Goal: Task Accomplishment & Management: Manage account settings

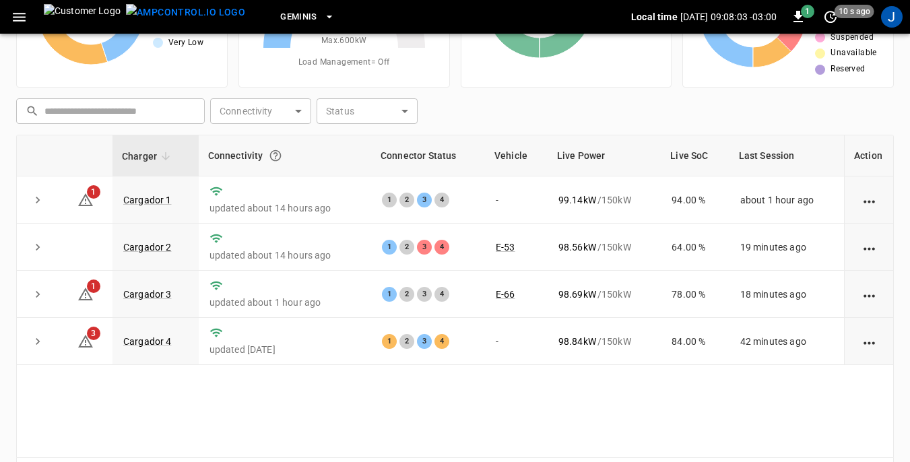
scroll to position [135, 0]
click at [144, 200] on link "Cargador 1" at bounding box center [148, 199] width 54 height 16
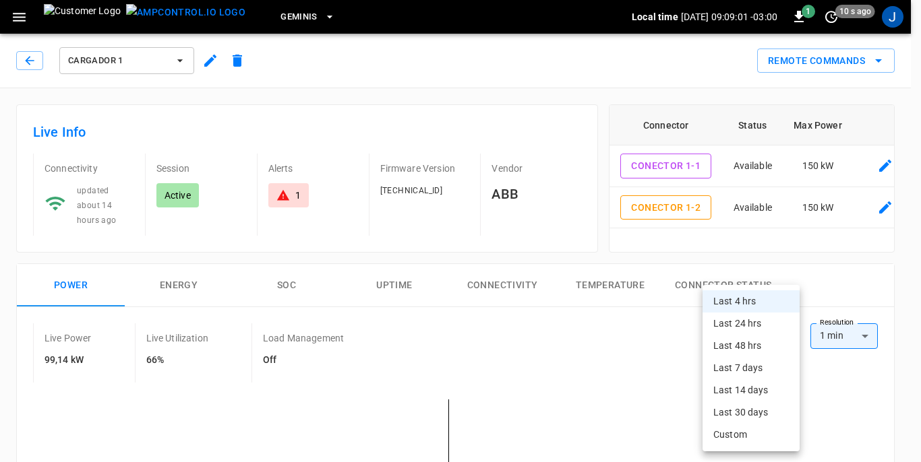
click at [751, 321] on li "Last 24 hrs" at bounding box center [750, 324] width 97 height 22
type input "**********"
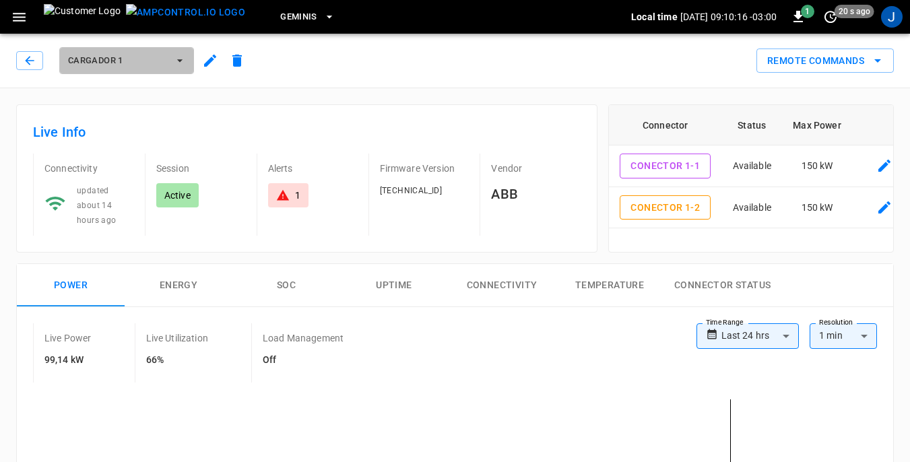
click at [181, 61] on icon "button" at bounding box center [179, 60] width 13 height 13
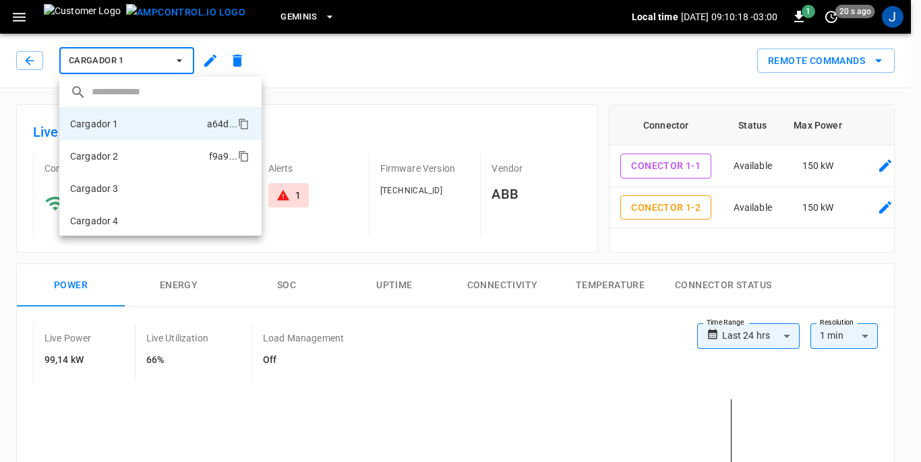
click at [113, 157] on p "Cargador 2" at bounding box center [94, 156] width 49 height 13
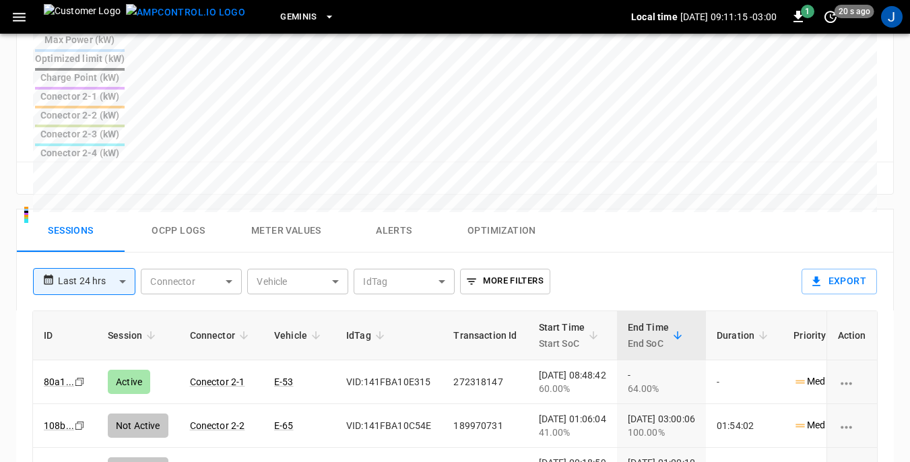
scroll to position [674, 0]
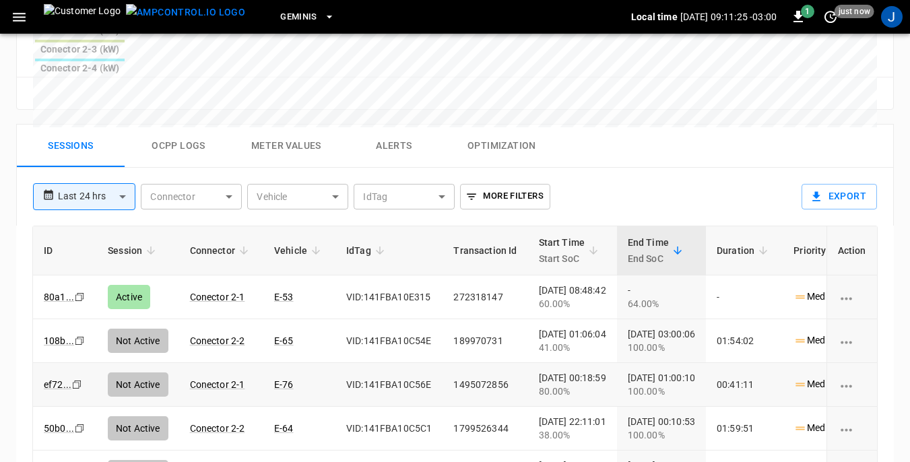
drag, startPoint x: 665, startPoint y: 289, endPoint x: 551, endPoint y: 255, distance: 119.6
click at [664, 407] on td "[DATE] 00:10:53 100.00%" at bounding box center [661, 429] width 89 height 44
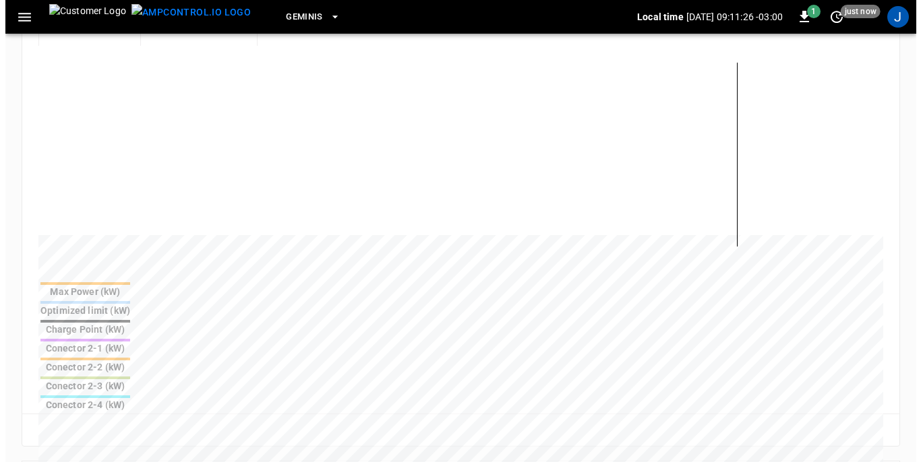
scroll to position [0, 0]
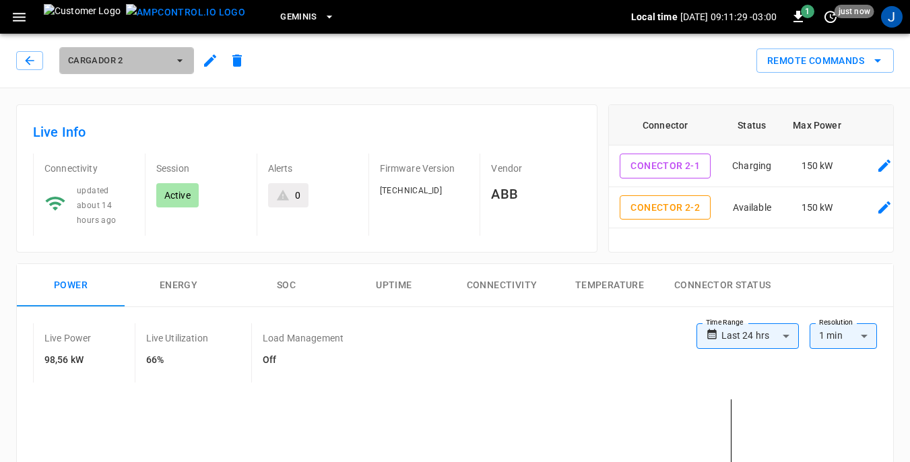
click at [183, 61] on icon "button" at bounding box center [179, 60] width 13 height 13
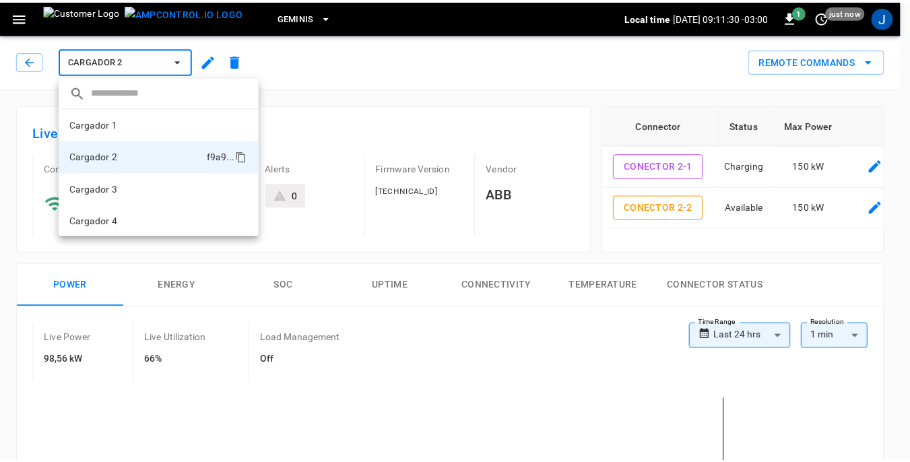
scroll to position [1, 0]
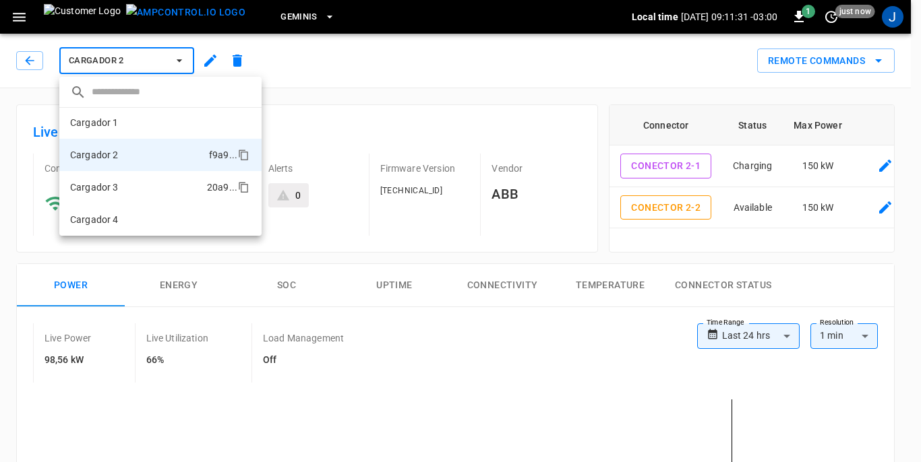
click at [120, 186] on li "Cargador 3 20a9 ..." at bounding box center [160, 187] width 202 height 32
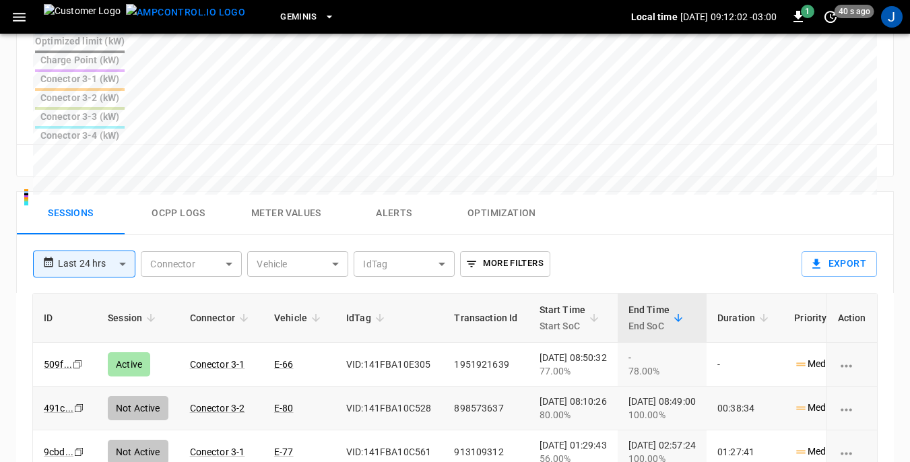
click at [593, 408] on div "80.00%" at bounding box center [573, 414] width 67 height 13
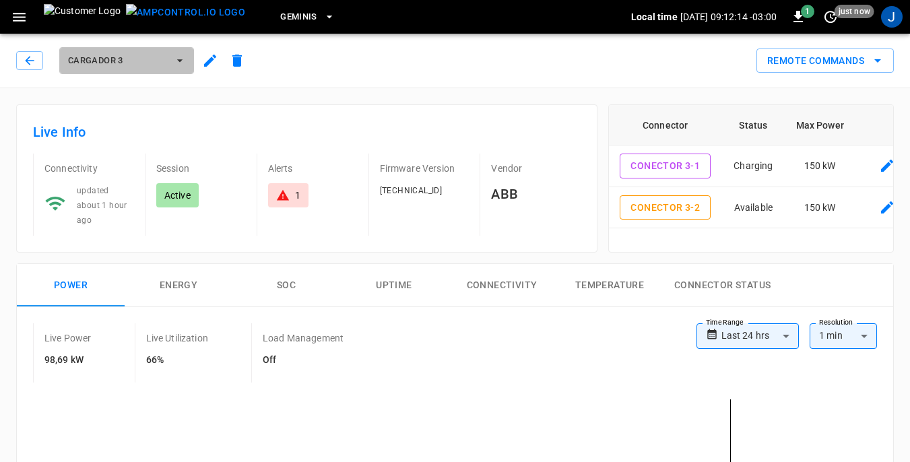
click at [181, 59] on icon "button" at bounding box center [179, 60] width 13 height 13
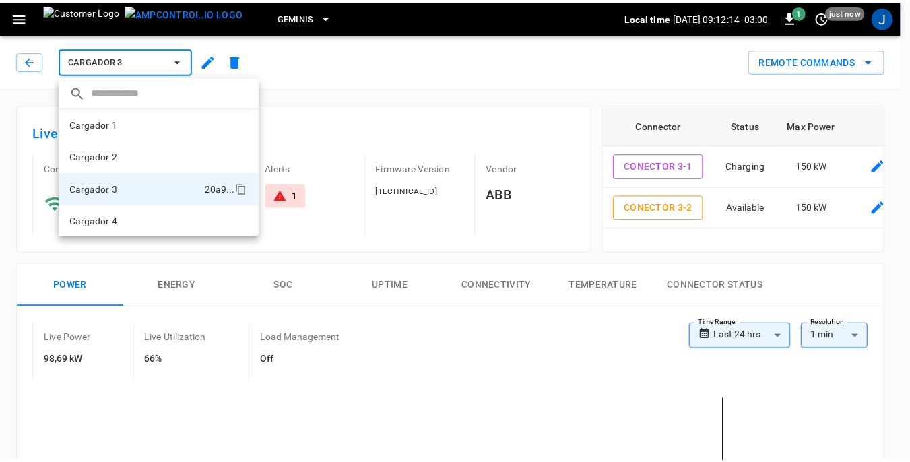
scroll to position [1, 0]
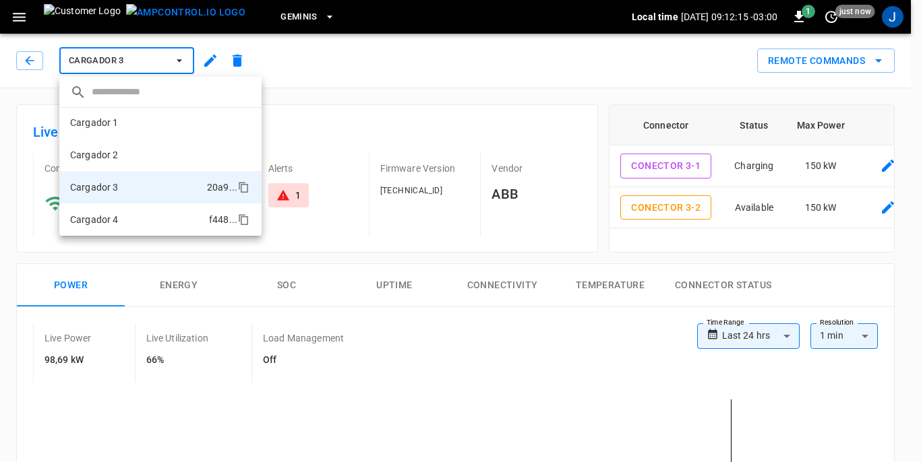
click at [146, 220] on li "Cargador 4 f448 ..." at bounding box center [160, 220] width 202 height 32
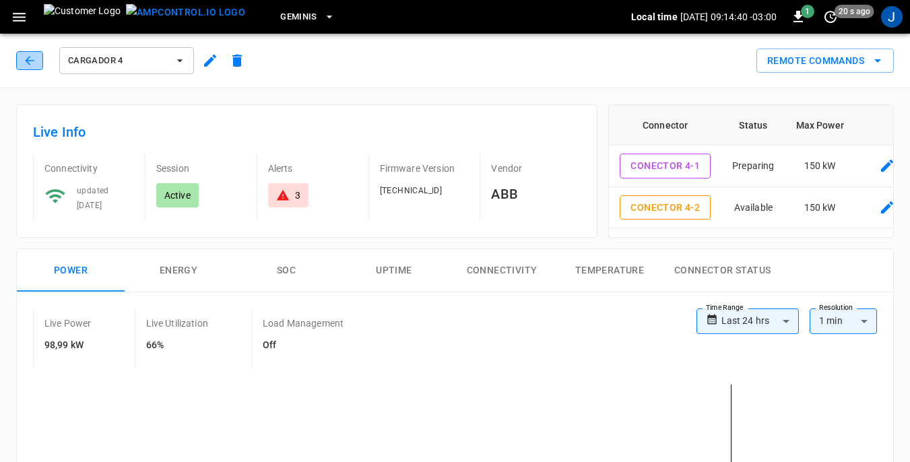
click at [26, 59] on icon "button" at bounding box center [29, 60] width 13 height 13
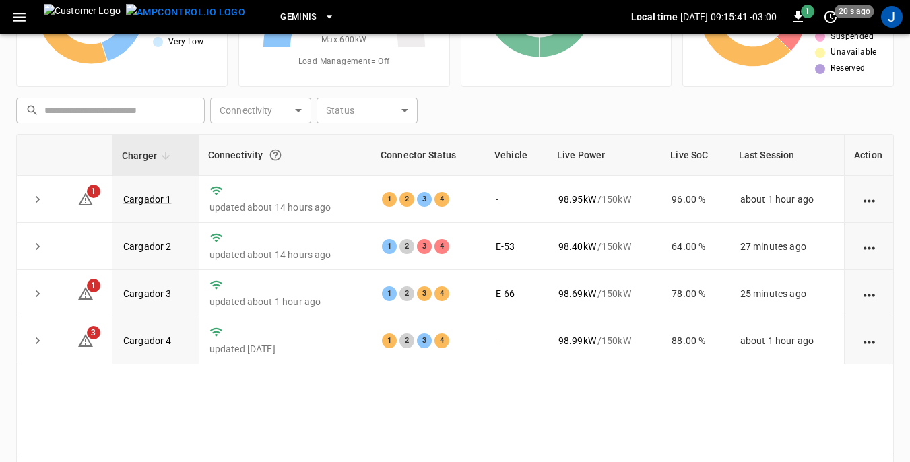
click at [135, 137] on th "Charger" at bounding box center [156, 155] width 86 height 41
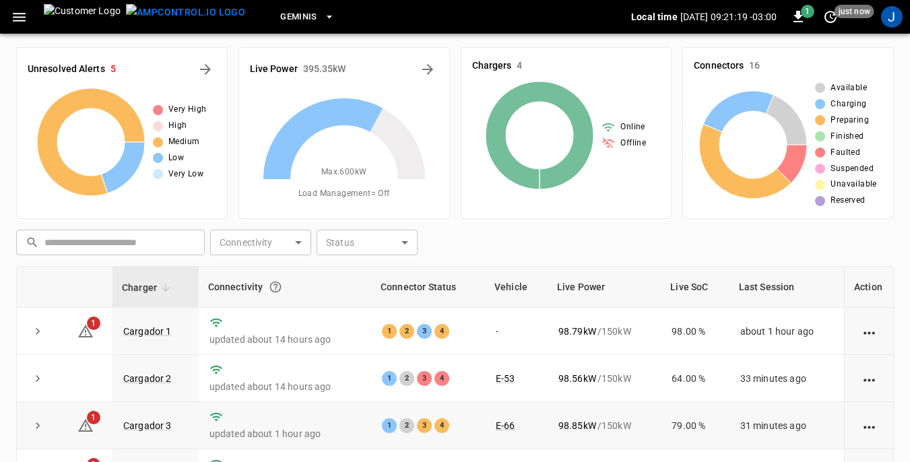
scroll to position [0, 0]
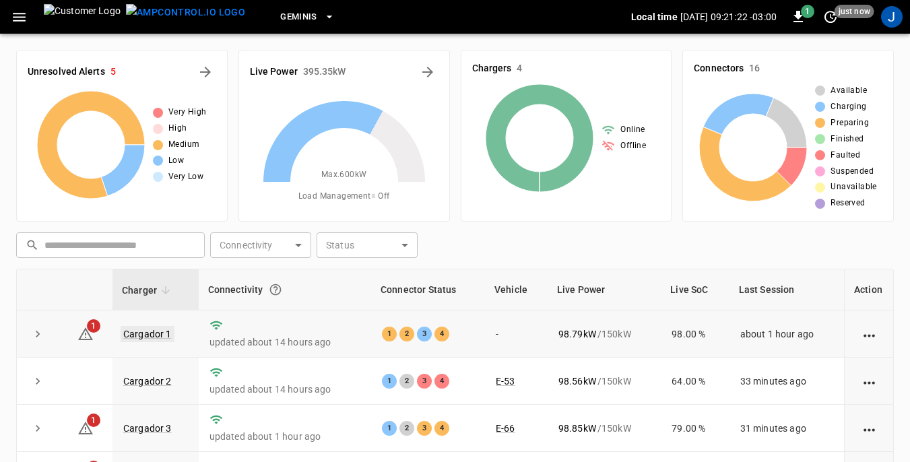
click at [154, 331] on link "Cargador 1" at bounding box center [148, 334] width 54 height 16
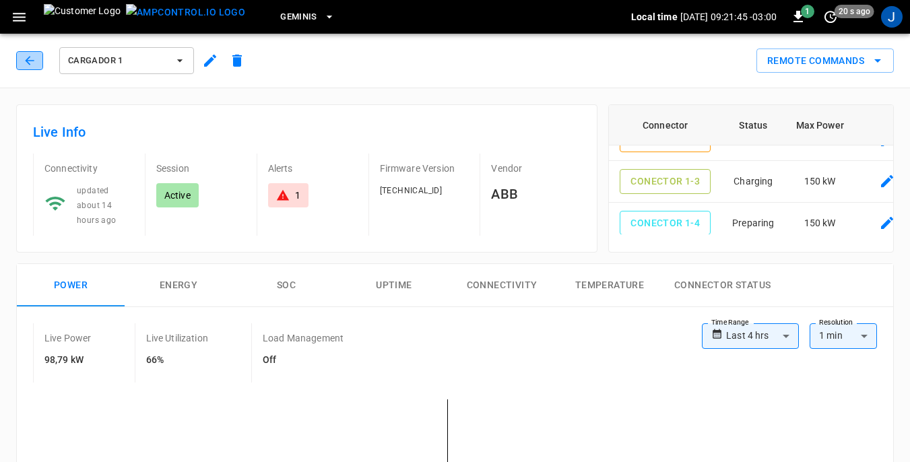
click at [26, 59] on icon "button" at bounding box center [29, 60] width 13 height 13
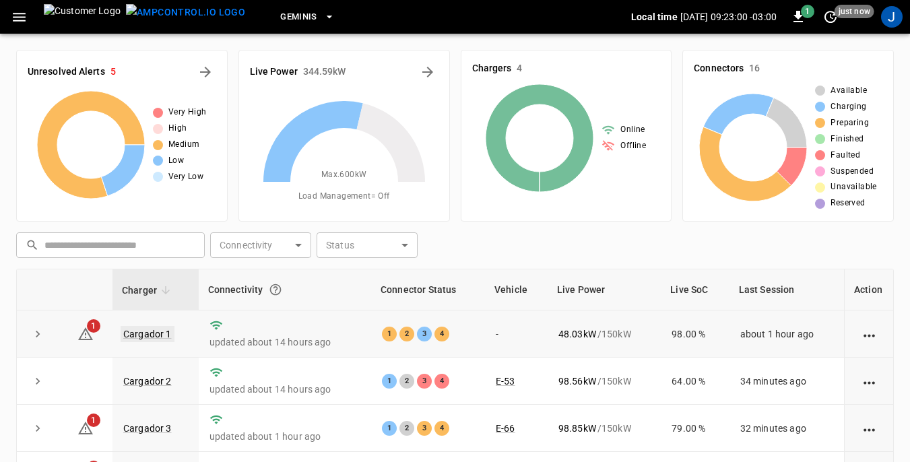
click at [152, 327] on link "Cargador 1" at bounding box center [148, 334] width 54 height 16
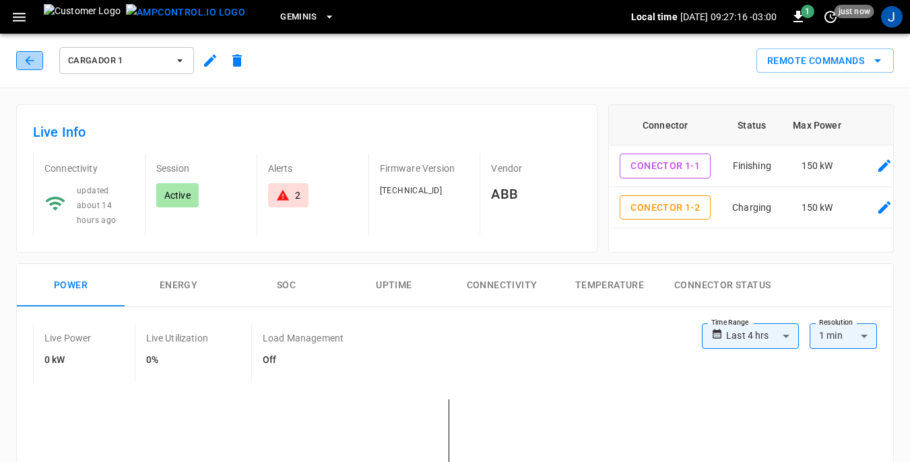
click at [30, 55] on icon "button" at bounding box center [29, 60] width 13 height 13
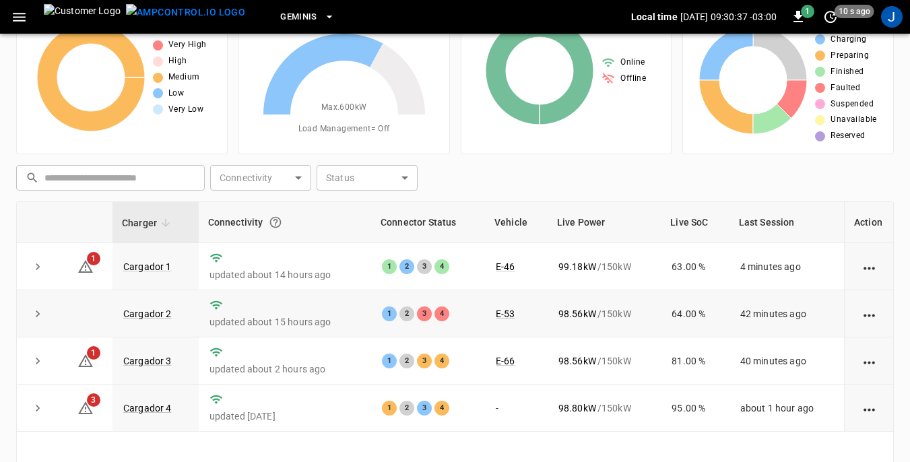
scroll to position [135, 0]
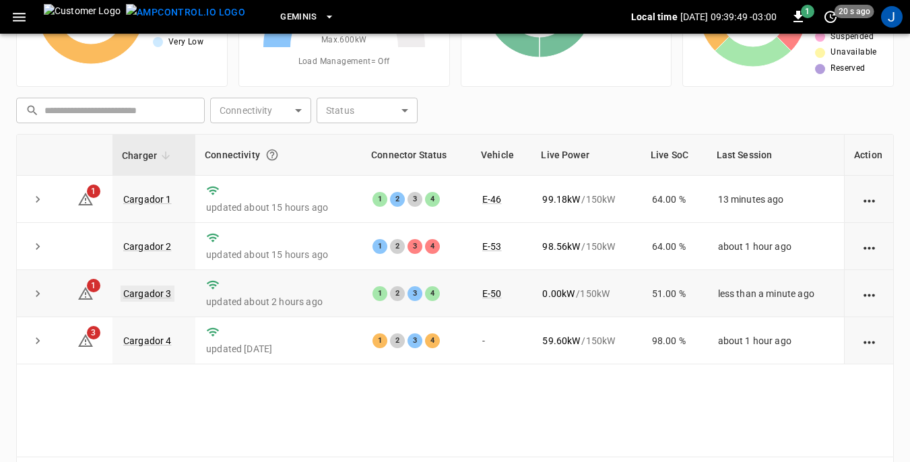
click at [159, 290] on link "Cargador 3" at bounding box center [148, 294] width 54 height 16
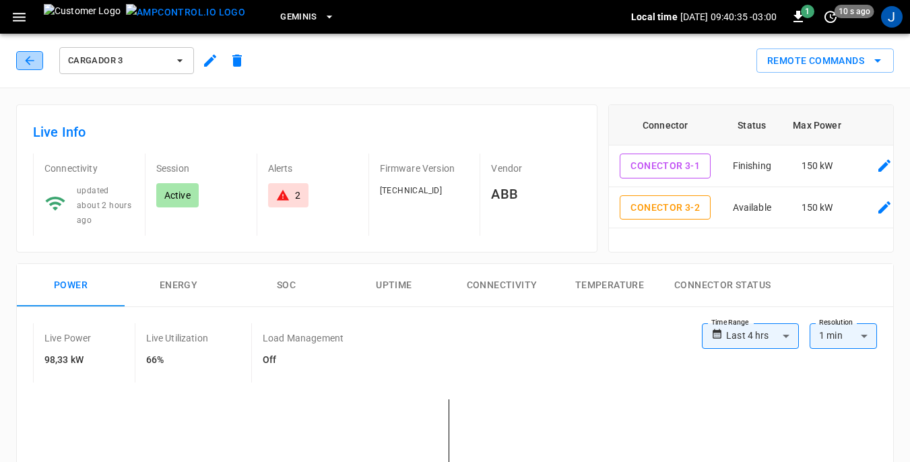
click at [33, 61] on icon "button" at bounding box center [29, 60] width 13 height 13
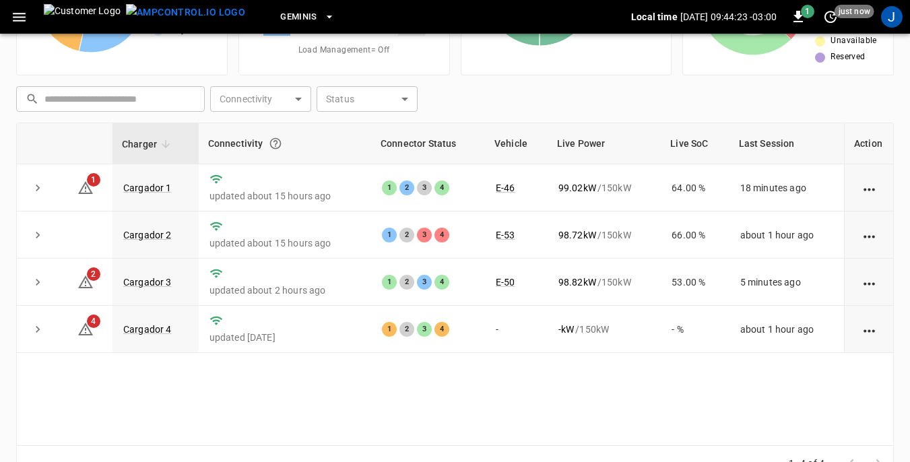
scroll to position [182, 0]
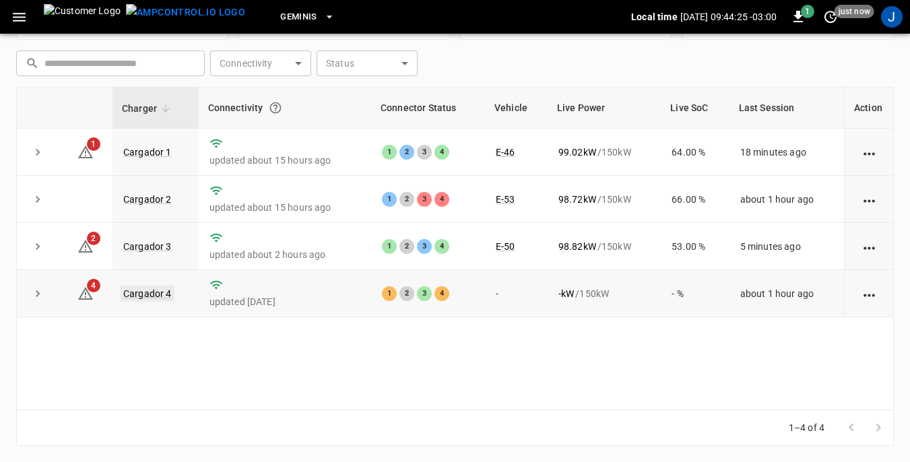
click at [151, 296] on link "Cargador 4" at bounding box center [148, 294] width 54 height 16
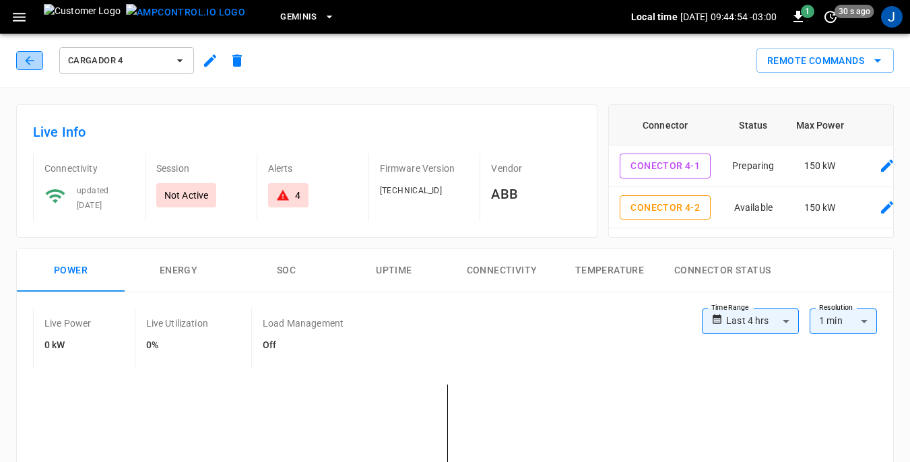
click at [30, 58] on icon "button" at bounding box center [29, 60] width 13 height 13
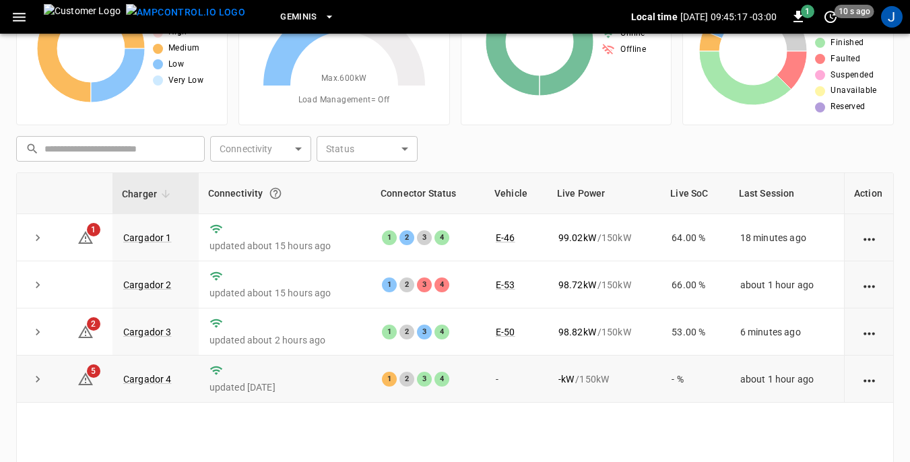
scroll to position [135, 0]
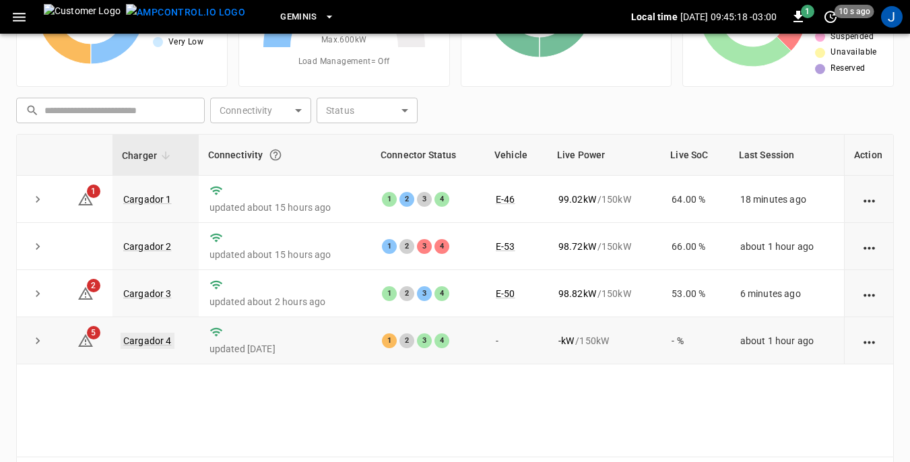
click at [154, 344] on link "Cargador 4" at bounding box center [148, 341] width 54 height 16
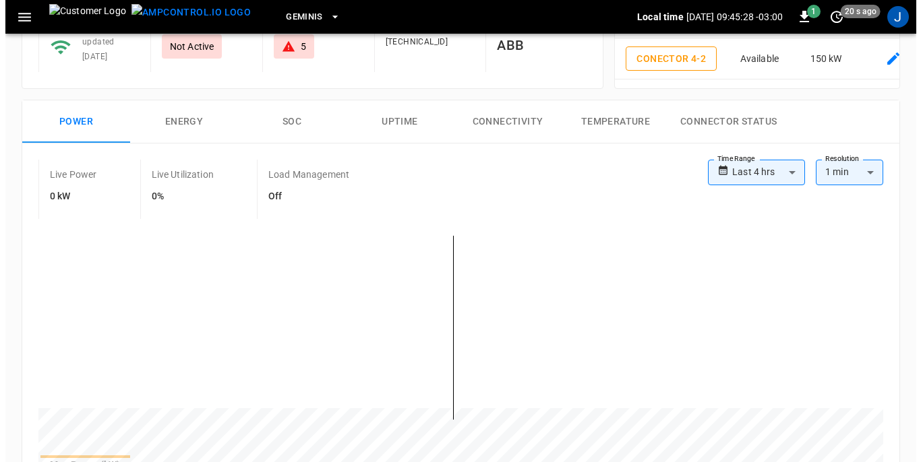
scroll to position [67, 0]
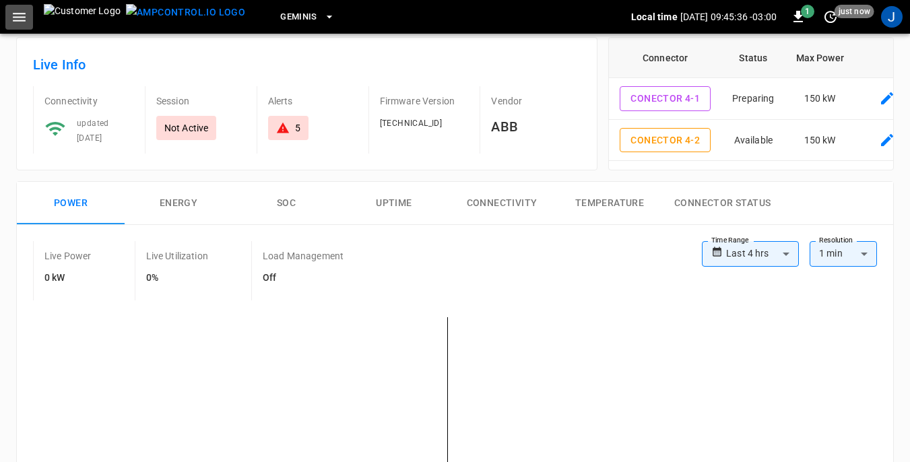
click at [22, 18] on icon "button" at bounding box center [19, 17] width 17 height 17
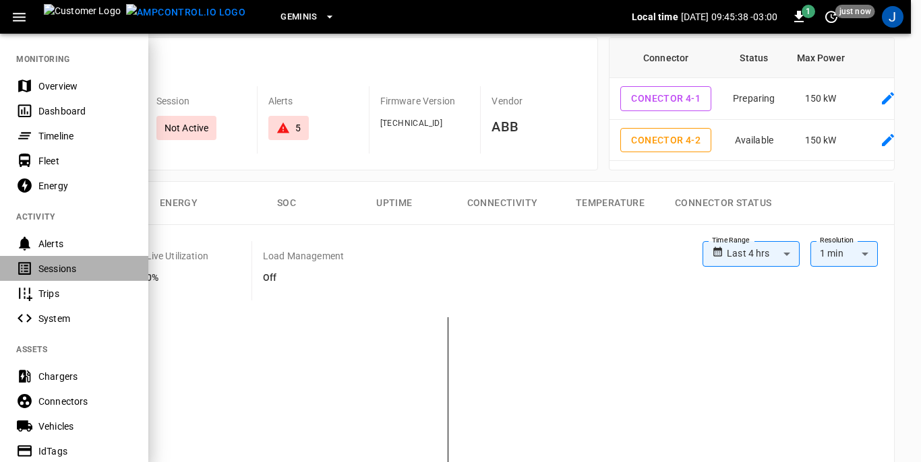
click at [55, 267] on div "Sessions" at bounding box center [85, 268] width 94 height 13
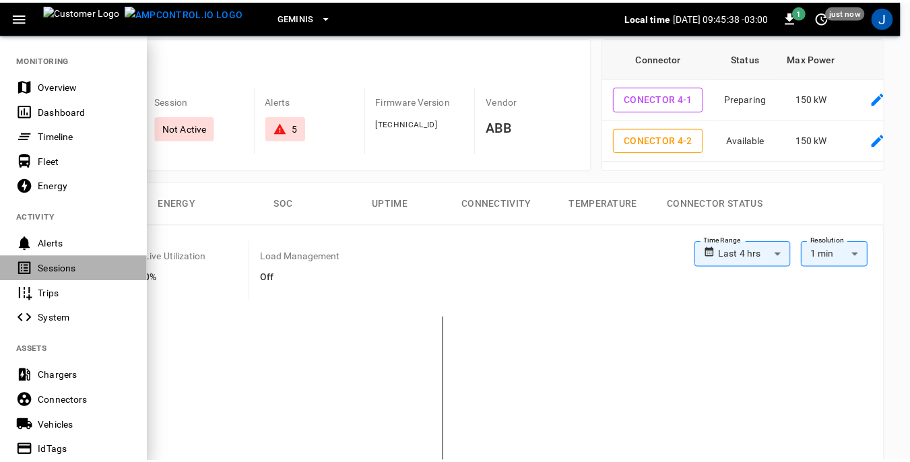
scroll to position [65, 0]
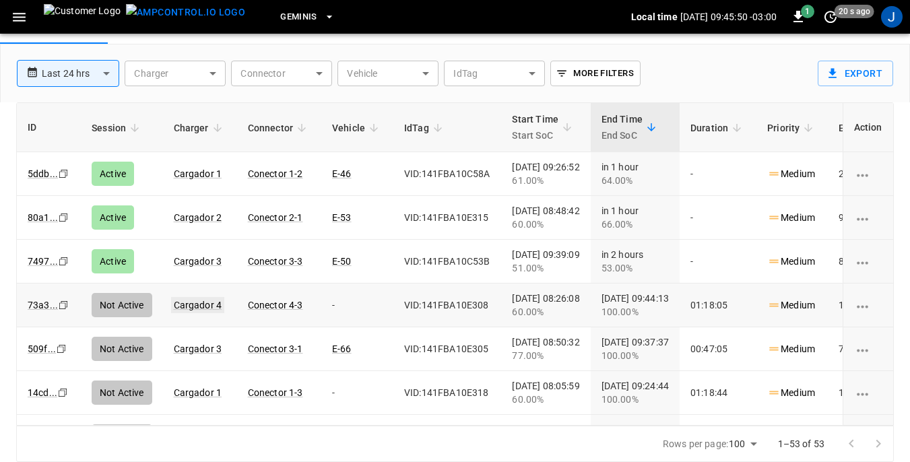
click at [210, 303] on link "Cargador 4" at bounding box center [198, 305] width 54 height 16
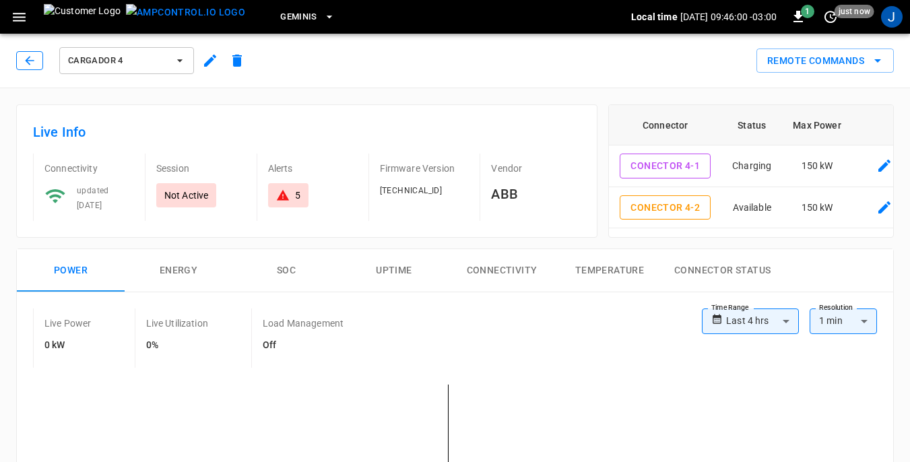
click at [32, 61] on icon "button" at bounding box center [29, 60] width 9 height 9
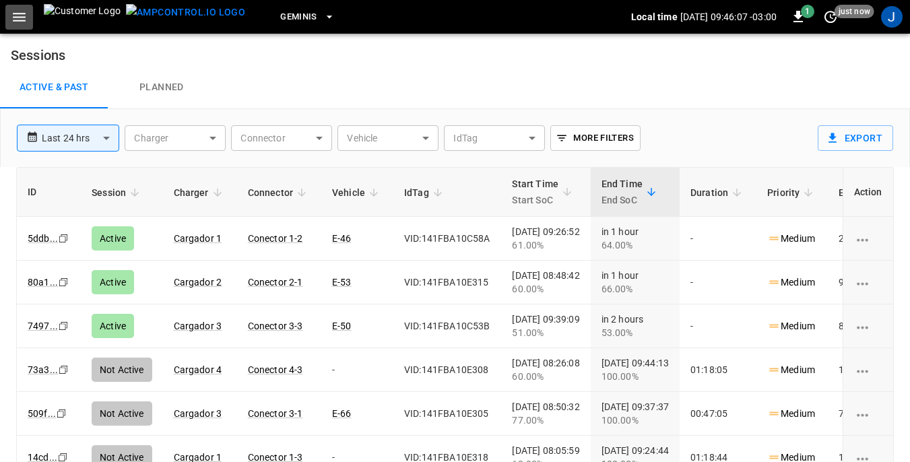
click at [17, 14] on icon "button" at bounding box center [19, 17] width 17 height 17
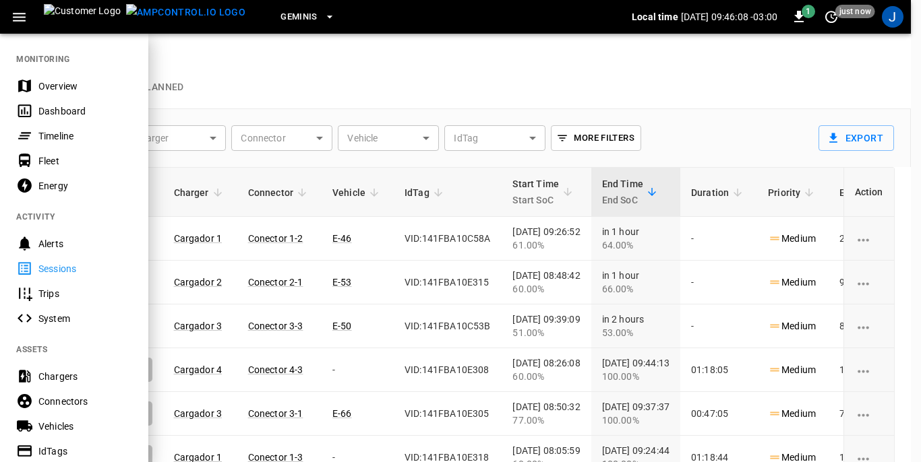
click at [53, 109] on div "Dashboard" at bounding box center [85, 110] width 94 height 13
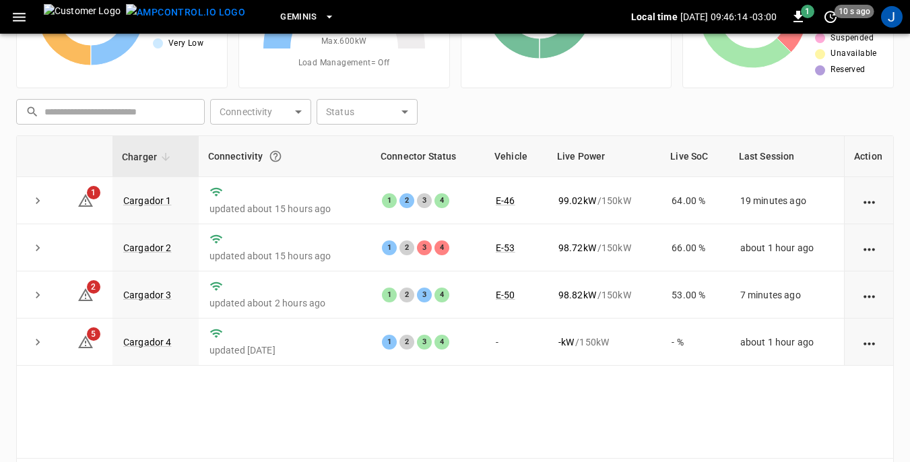
scroll to position [135, 0]
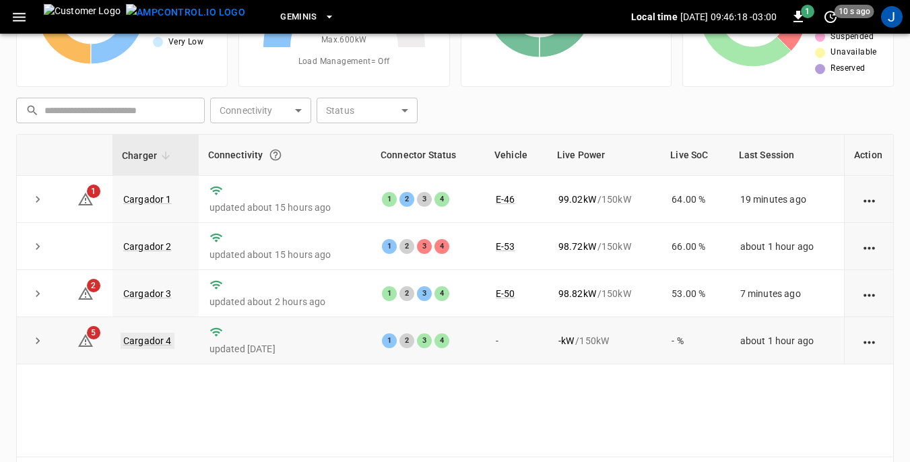
click at [152, 348] on link "Cargador 4" at bounding box center [148, 341] width 54 height 16
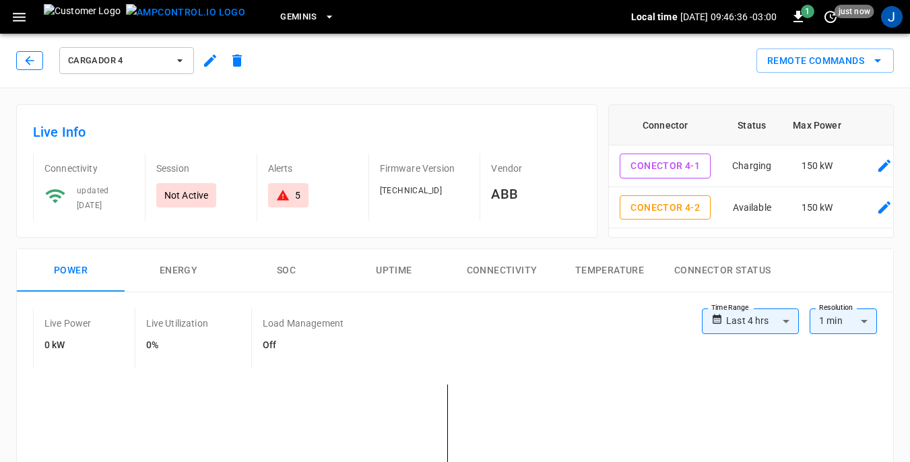
click at [33, 59] on icon "button" at bounding box center [29, 60] width 13 height 13
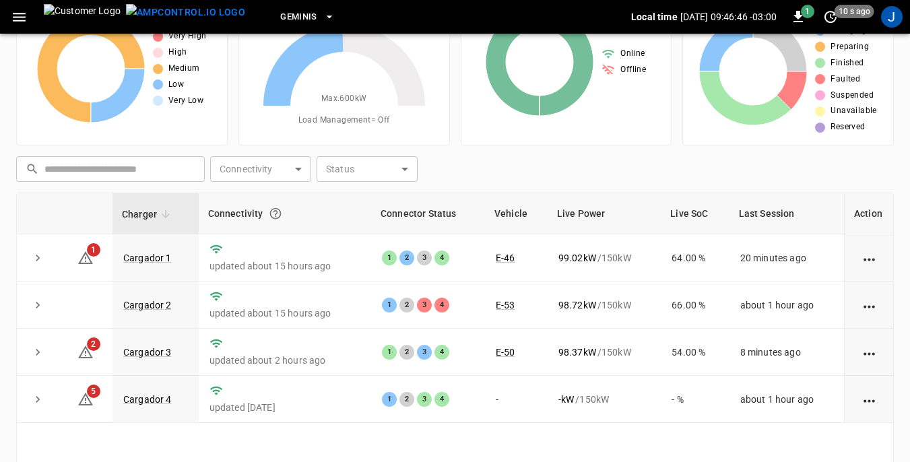
scroll to position [182, 0]
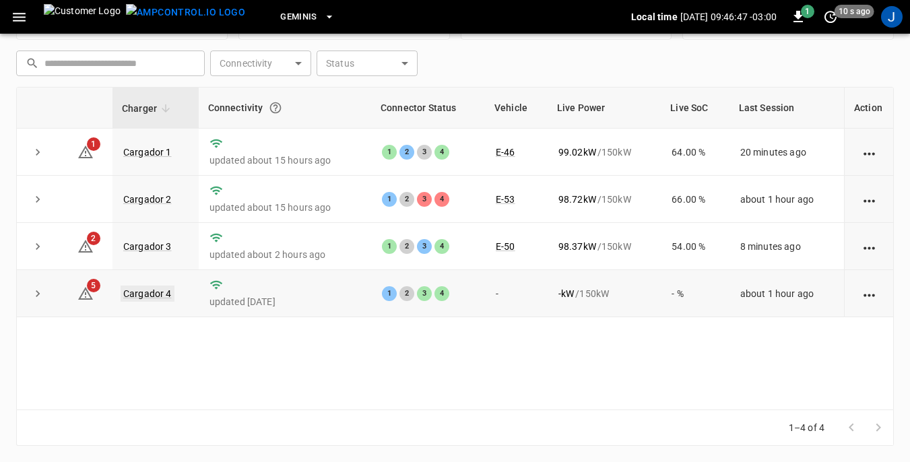
click at [154, 295] on link "Cargador 4" at bounding box center [148, 294] width 54 height 16
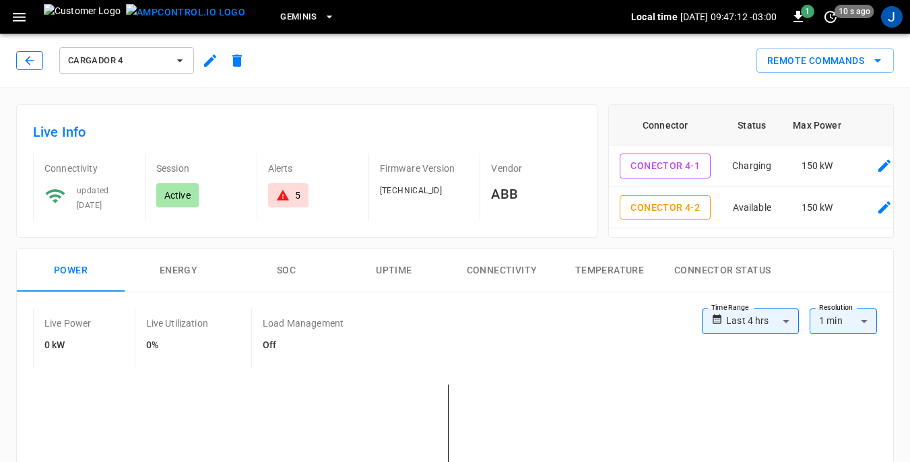
click at [22, 61] on button "button" at bounding box center [29, 60] width 27 height 19
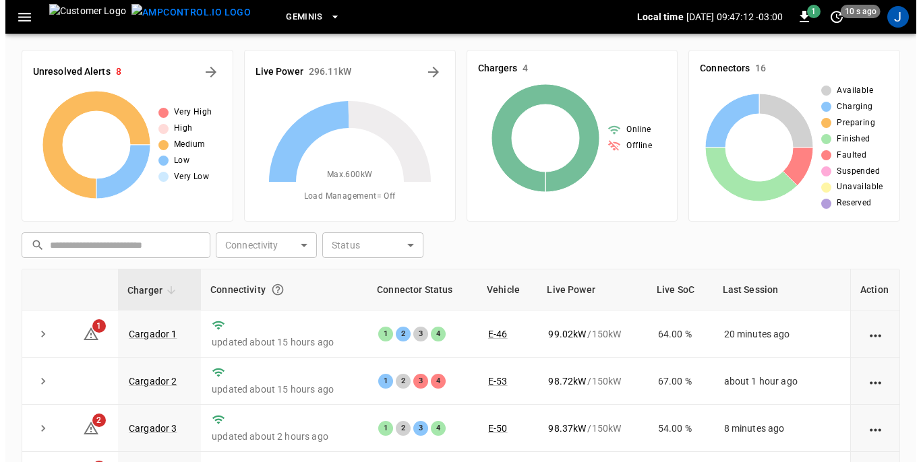
scroll to position [182, 0]
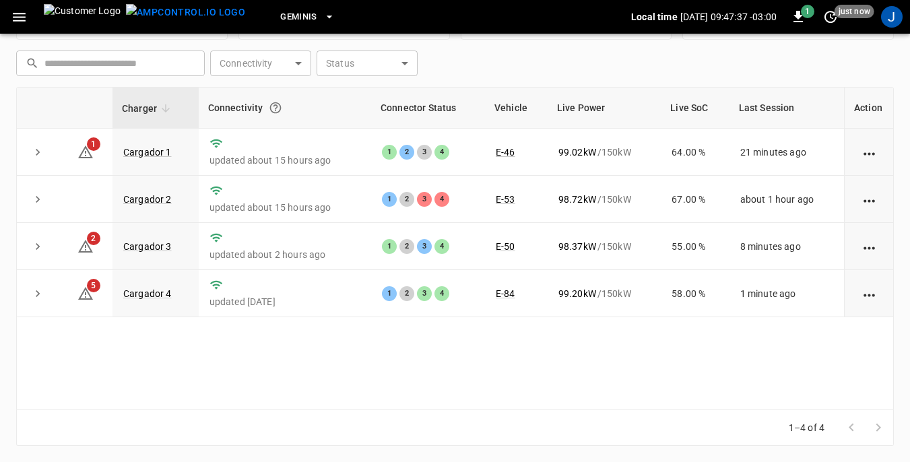
click at [19, 21] on icon "button" at bounding box center [19, 17] width 13 height 9
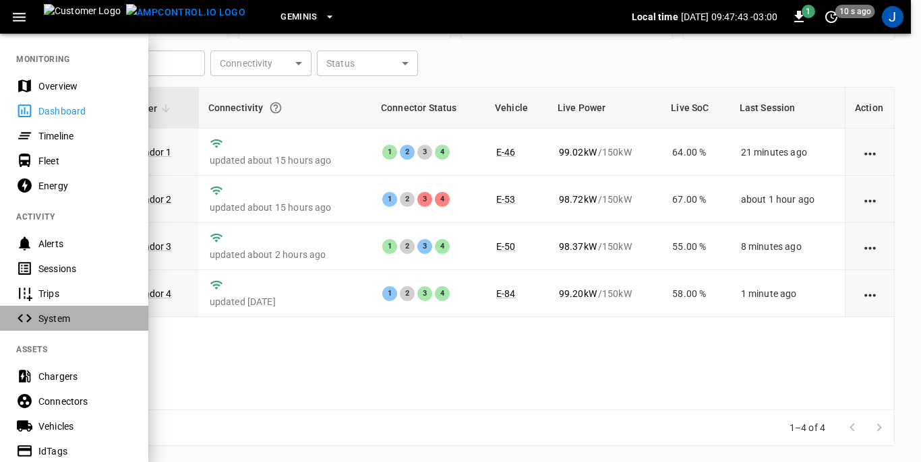
click at [53, 315] on div "System" at bounding box center [85, 318] width 94 height 13
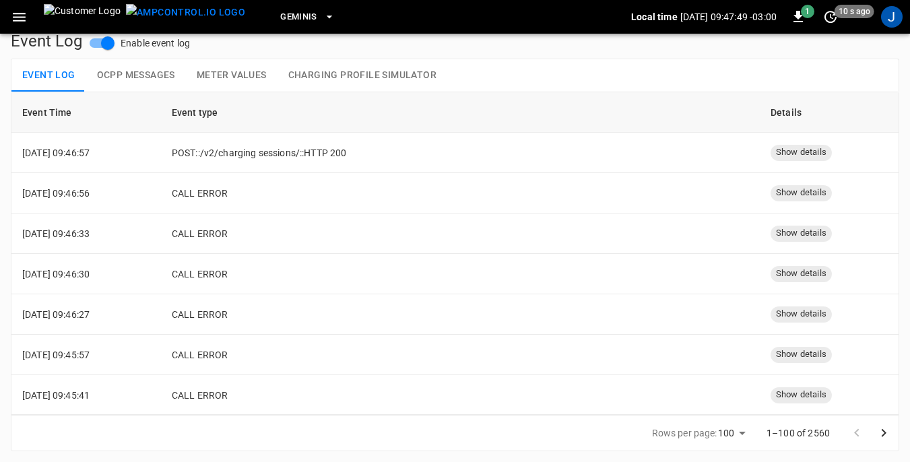
click at [16, 14] on icon "button" at bounding box center [19, 17] width 17 height 17
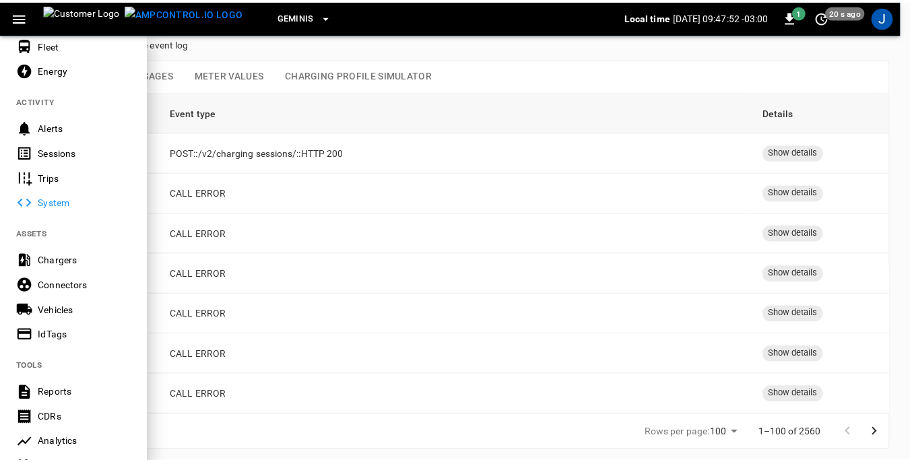
scroll to position [135, 0]
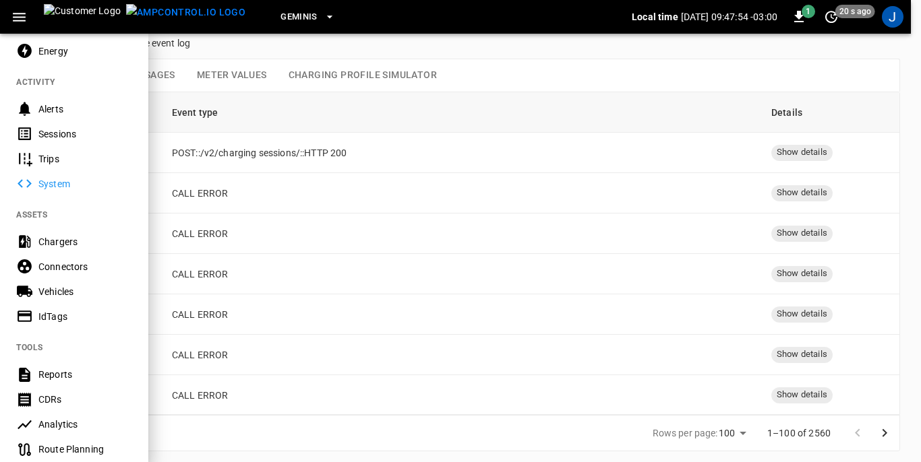
click at [57, 288] on div "Vehicles" at bounding box center [85, 291] width 94 height 13
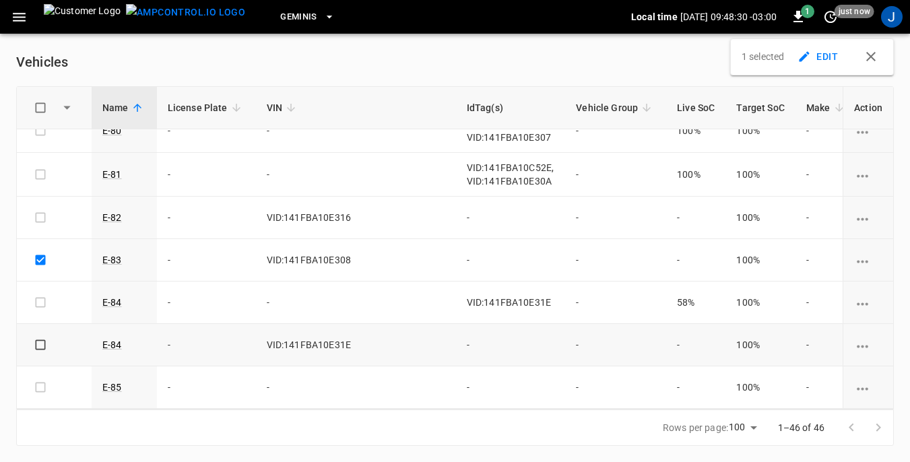
scroll to position [11, 0]
click at [857, 260] on icon "vehicle options" at bounding box center [862, 261] width 11 height 3
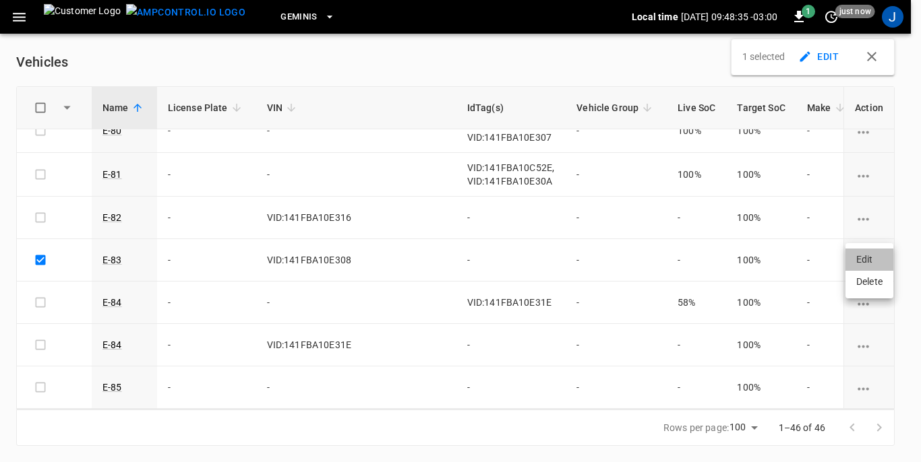
click at [866, 259] on li "Edit" at bounding box center [869, 260] width 48 height 22
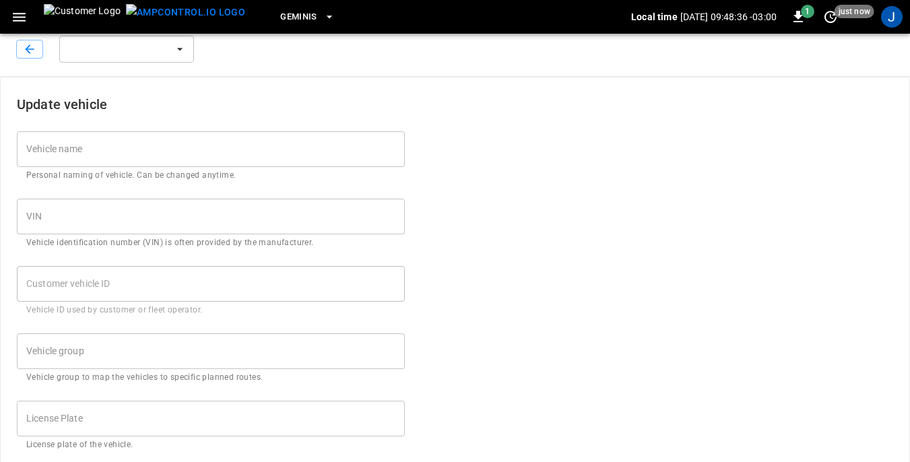
type input "****"
type input "**********"
type input "***"
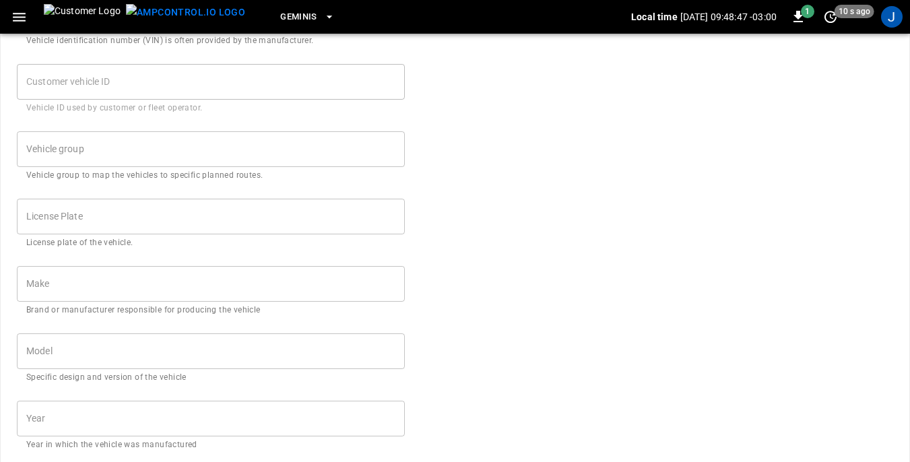
scroll to position [190, 0]
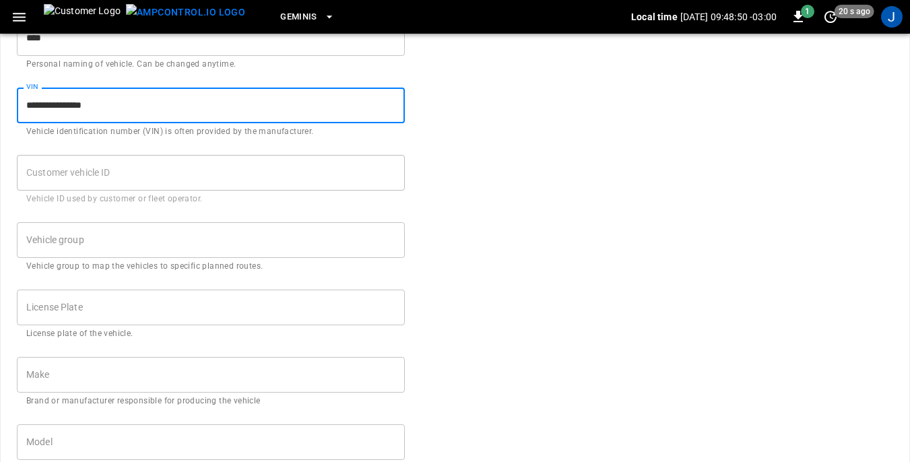
drag, startPoint x: 26, startPoint y: 105, endPoint x: 115, endPoint y: 111, distance: 89.1
click at [115, 111] on input "**********" at bounding box center [211, 106] width 388 height 36
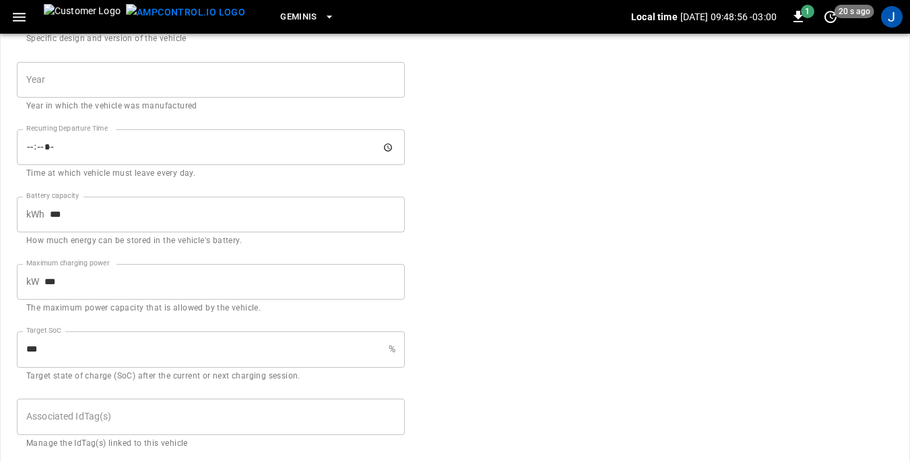
scroll to position [662, 0]
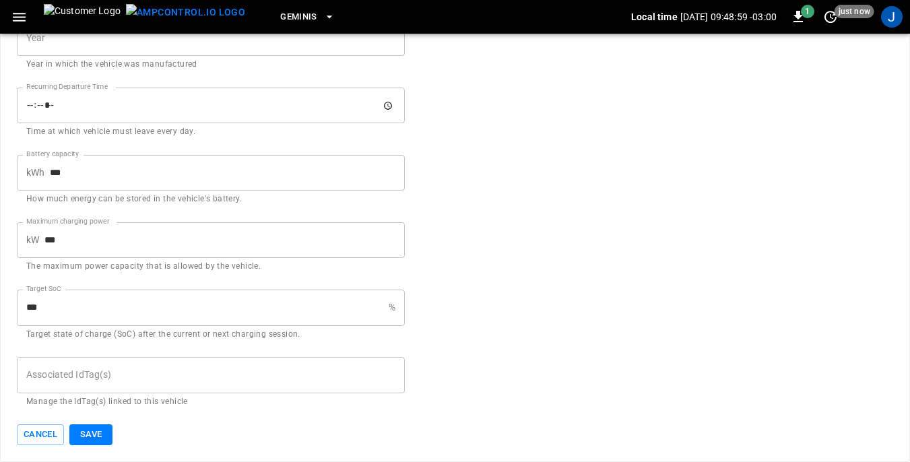
click at [41, 373] on div "Associated IdTag(s) Associated IdTag(s) Manage the IdTag(s) linked to this vehi…" at bounding box center [211, 382] width 388 height 51
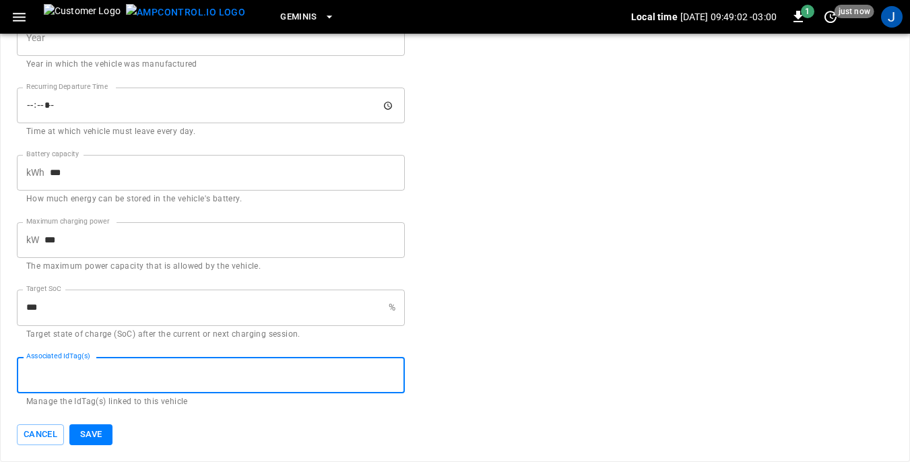
paste input "**********"
type input "**********"
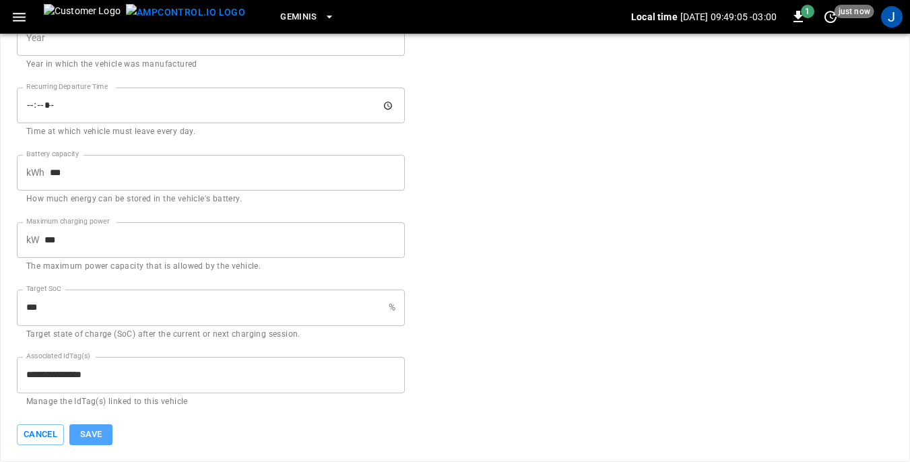
click at [94, 431] on button "Save" at bounding box center [90, 435] width 43 height 21
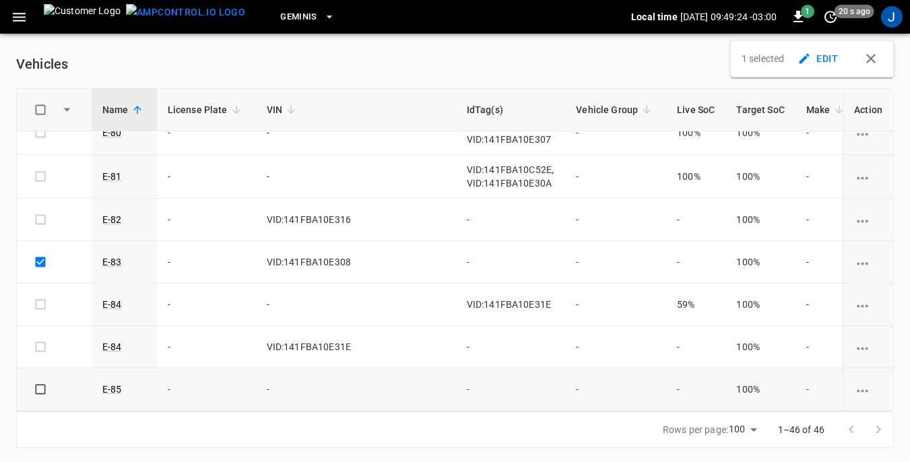
scroll to position [11, 0]
click at [456, 250] on td "-" at bounding box center [511, 260] width 110 height 42
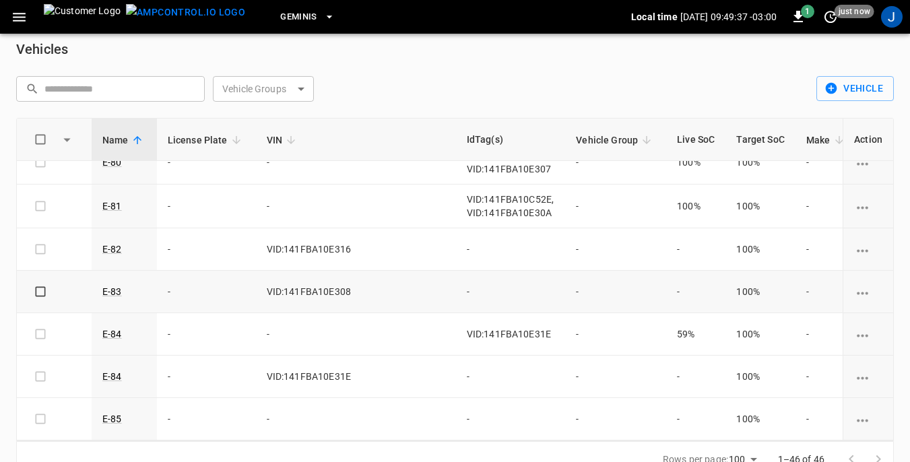
click at [456, 282] on td "-" at bounding box center [511, 292] width 110 height 42
drag, startPoint x: 267, startPoint y: 280, endPoint x: 353, endPoint y: 284, distance: 86.3
click at [353, 284] on td "VID:141FBA10E308" at bounding box center [356, 292] width 200 height 42
drag, startPoint x: 353, startPoint y: 284, endPoint x: 336, endPoint y: 280, distance: 18.0
copy td "VID:141FBA10E308"
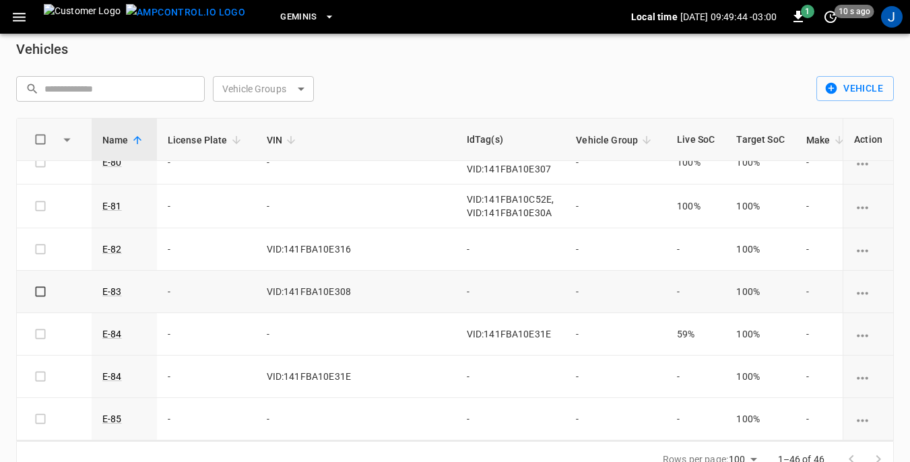
click at [456, 280] on td "-" at bounding box center [511, 292] width 110 height 42
drag, startPoint x: 401, startPoint y: 280, endPoint x: 406, endPoint y: 286, distance: 8.2
click at [456, 286] on td "-" at bounding box center [511, 292] width 110 height 42
click at [856, 285] on icon "vehicle options" at bounding box center [863, 293] width 17 height 17
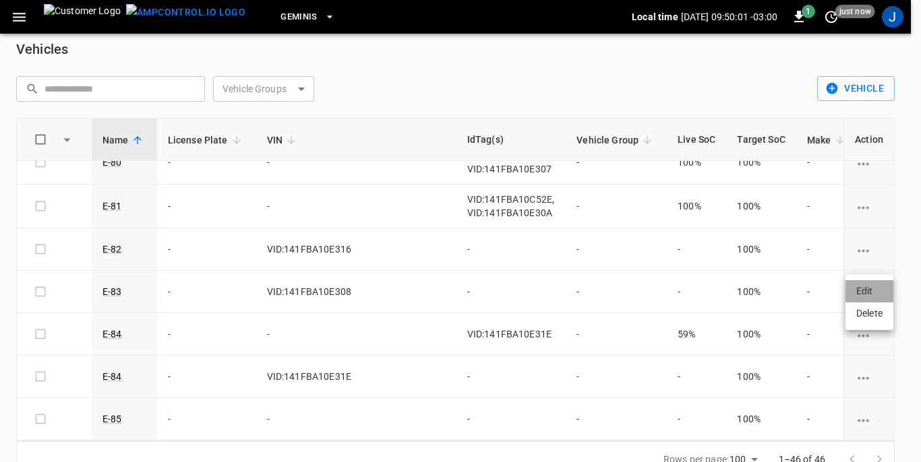
click at [860, 291] on li "Edit" at bounding box center [869, 291] width 48 height 22
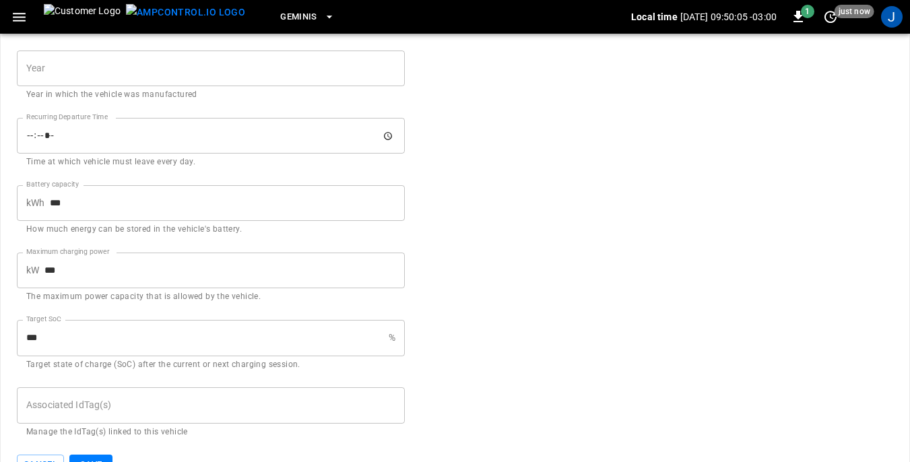
scroll to position [662, 0]
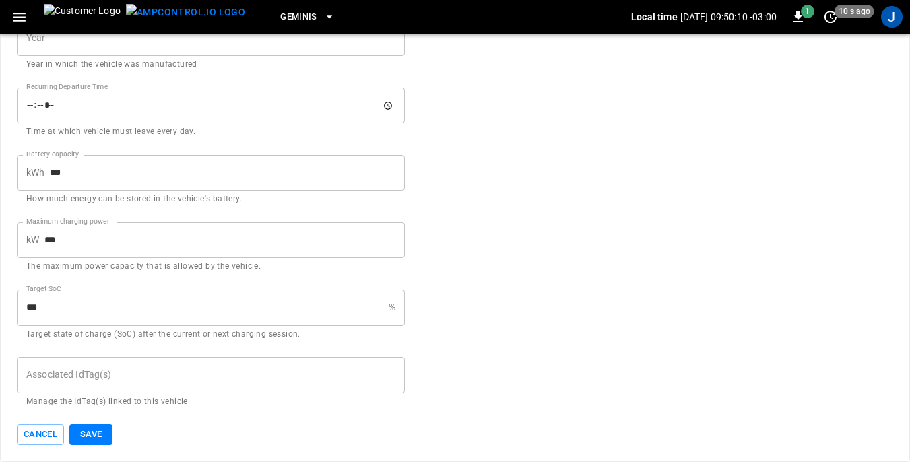
drag, startPoint x: 51, startPoint y: 377, endPoint x: 630, endPoint y: 243, distance: 594.4
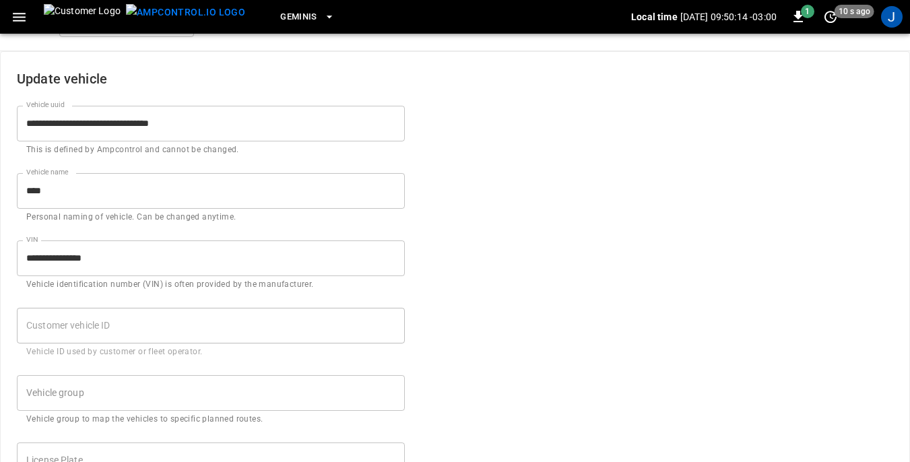
scroll to position [67, 0]
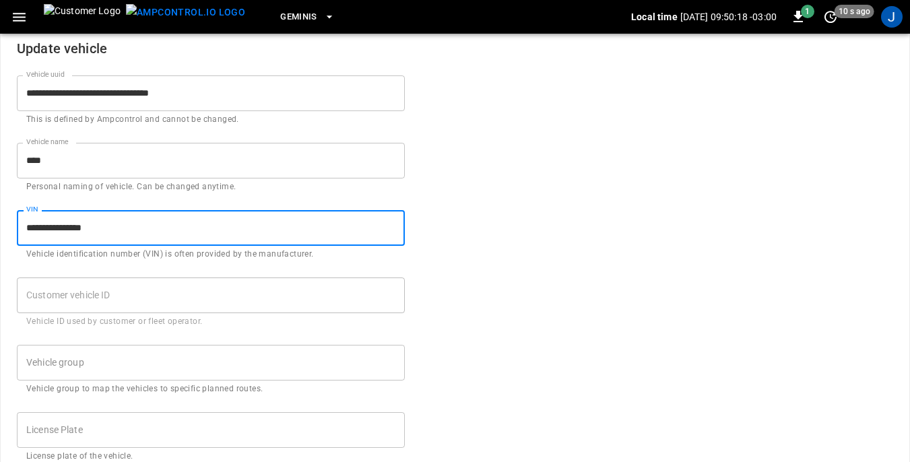
drag, startPoint x: 23, startPoint y: 226, endPoint x: 117, endPoint y: 228, distance: 93.7
click at [117, 228] on input "**********" at bounding box center [211, 228] width 388 height 36
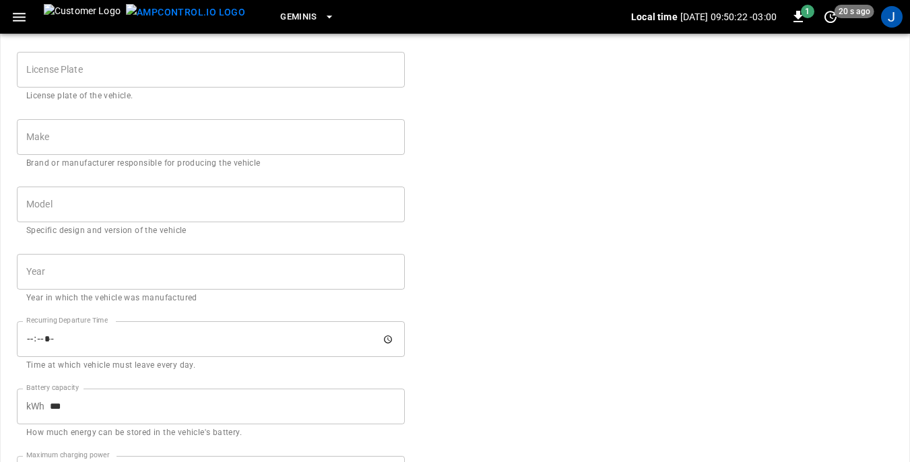
scroll to position [662, 0]
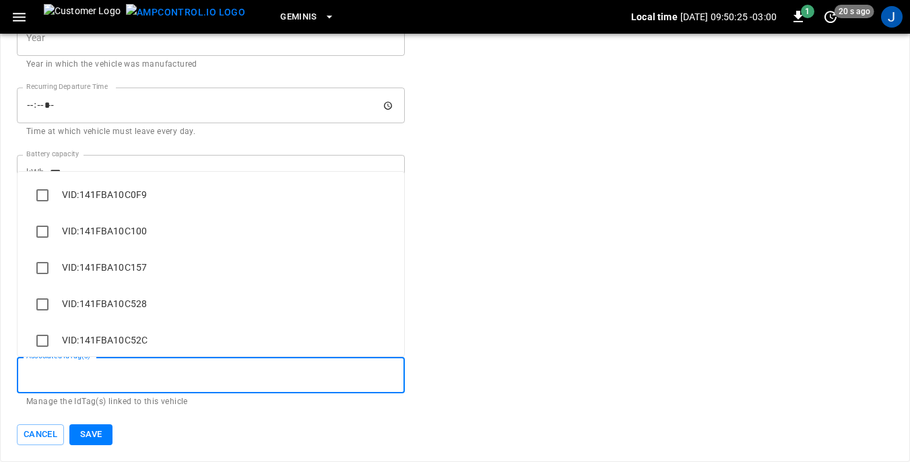
click at [33, 372] on div "Associated IdTag(s) Associated IdTag(s) Manage the IdTag(s) linked to this vehi…" at bounding box center [211, 382] width 388 height 51
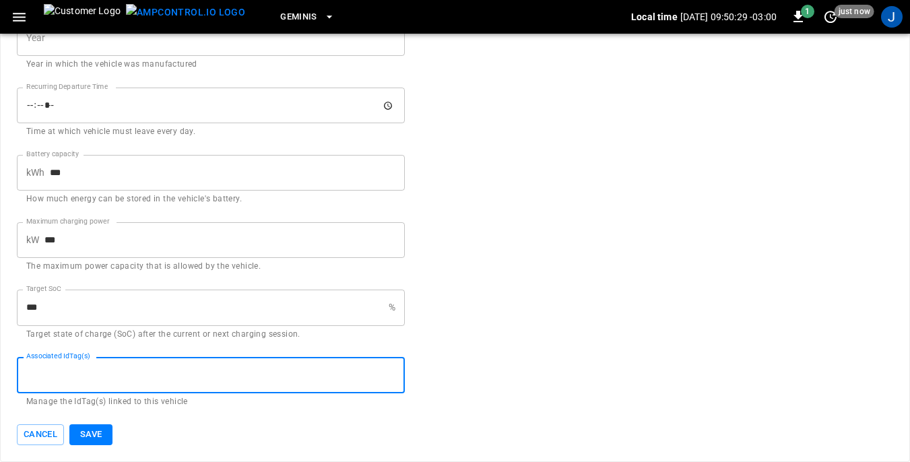
paste input "**********"
click at [301, 369] on input "**********" at bounding box center [201, 375] width 356 height 24
type input "**********"
click at [211, 423] on div "Cancel Save" at bounding box center [203, 426] width 404 height 37
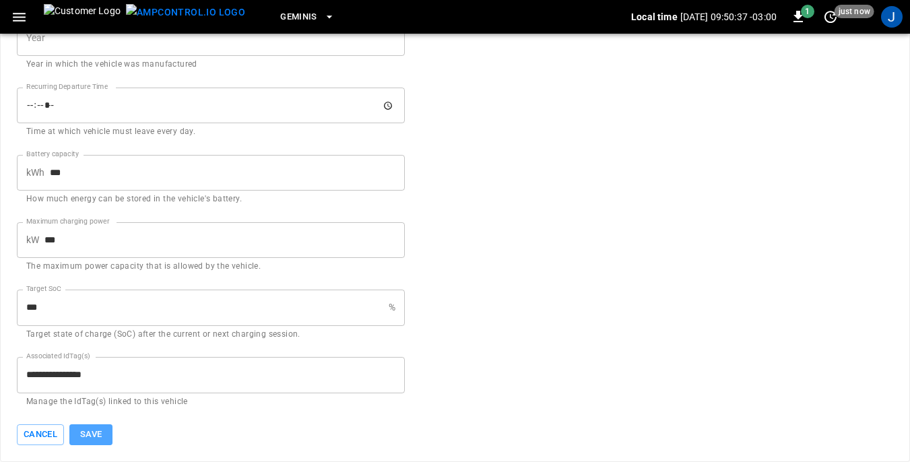
click at [92, 434] on button "Save" at bounding box center [90, 435] width 43 height 21
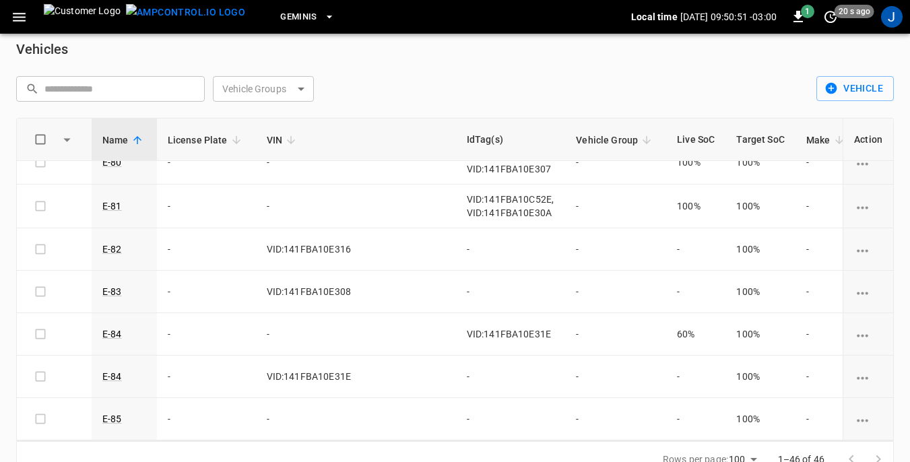
scroll to position [43, 0]
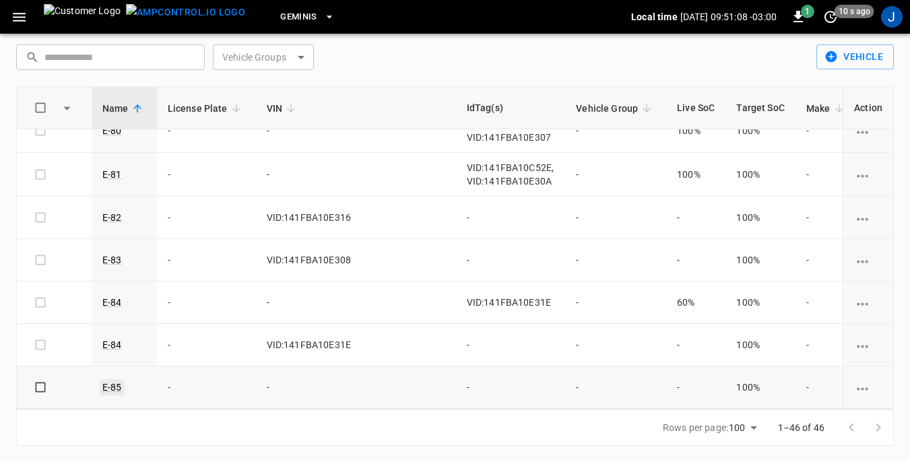
click at [111, 379] on link "E-85" at bounding box center [112, 387] width 25 height 16
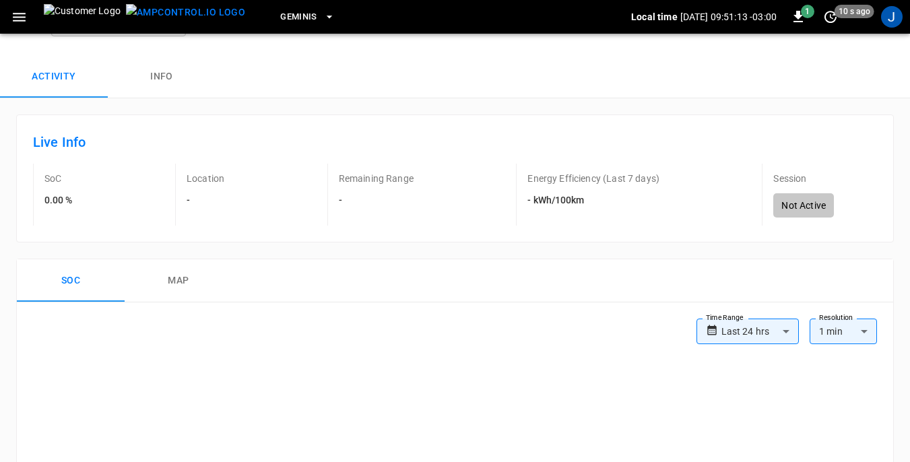
click at [397, 177] on p "Remaining Range" at bounding box center [376, 178] width 75 height 13
click at [202, 177] on p "Location" at bounding box center [206, 178] width 38 height 13
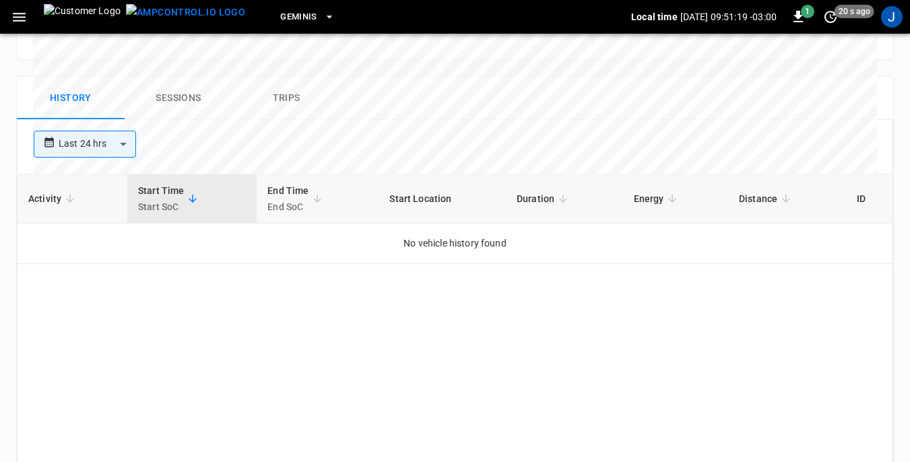
scroll to position [717, 0]
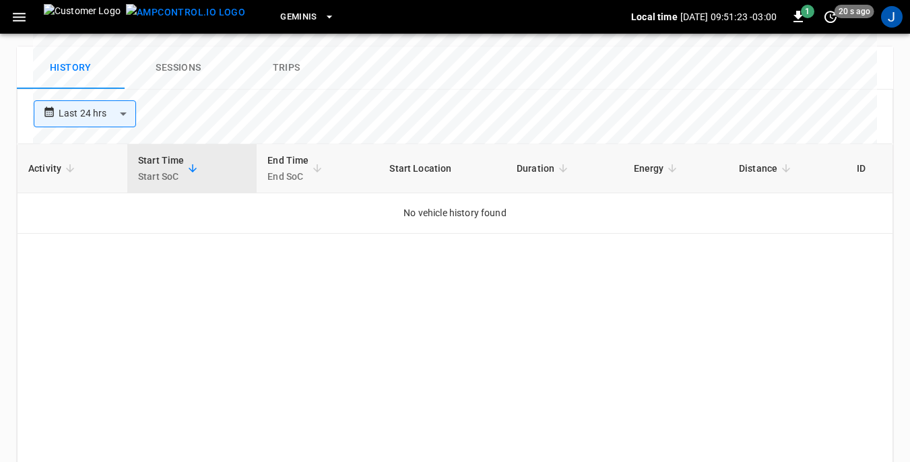
click at [49, 160] on span "Activity" at bounding box center [53, 168] width 51 height 16
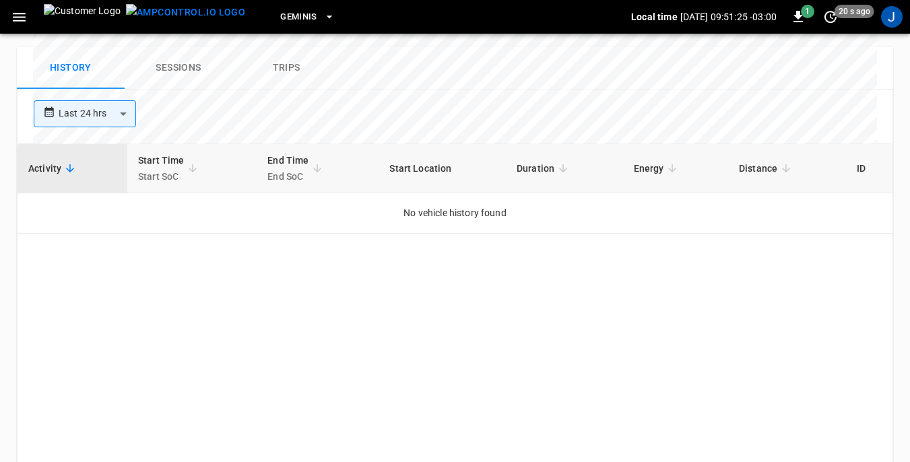
click at [176, 152] on div "Start Time Start SoC" at bounding box center [161, 168] width 47 height 32
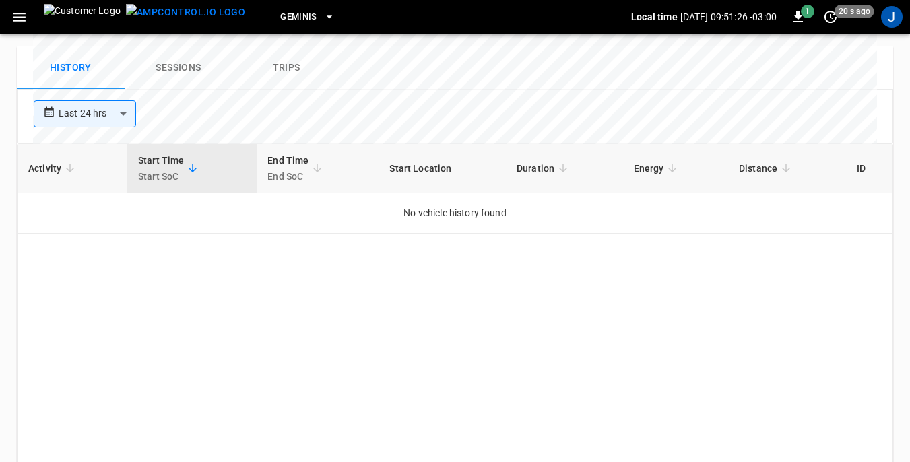
click at [299, 152] on div "End Time End SoC" at bounding box center [288, 168] width 41 height 32
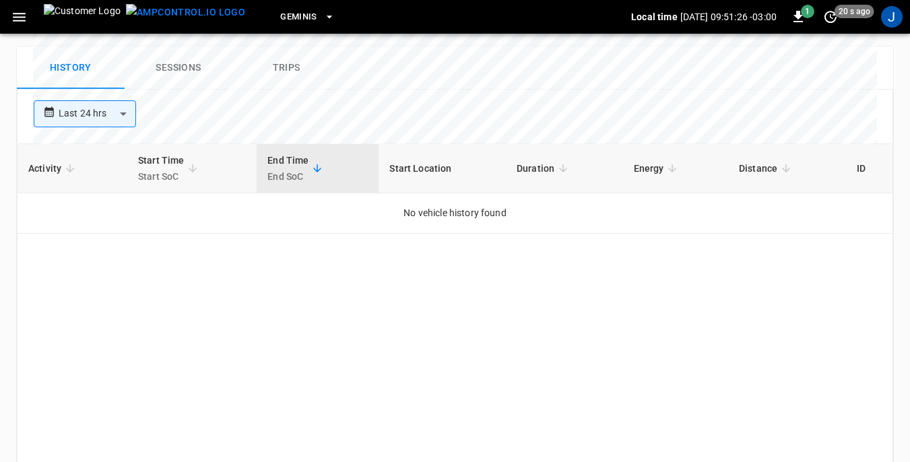
click at [421, 144] on th "Start Location" at bounding box center [442, 168] width 127 height 49
click at [528, 160] on span "Duration" at bounding box center [544, 168] width 55 height 16
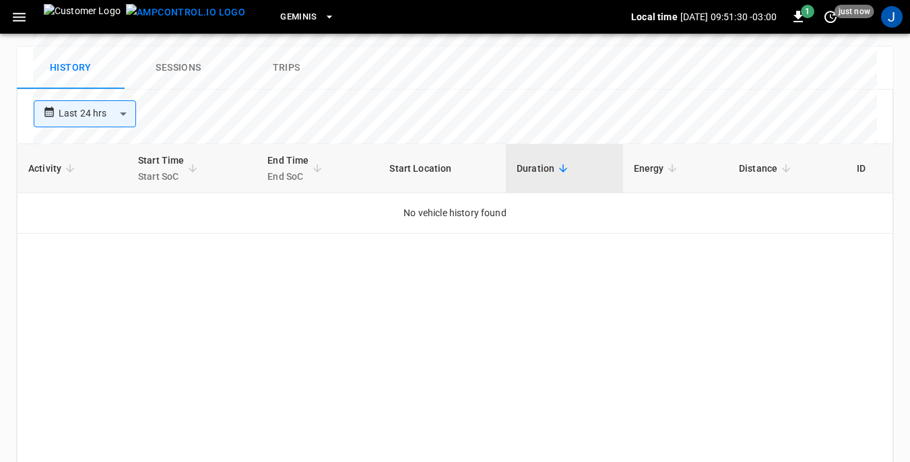
click at [641, 160] on span "Energy" at bounding box center [658, 168] width 48 height 16
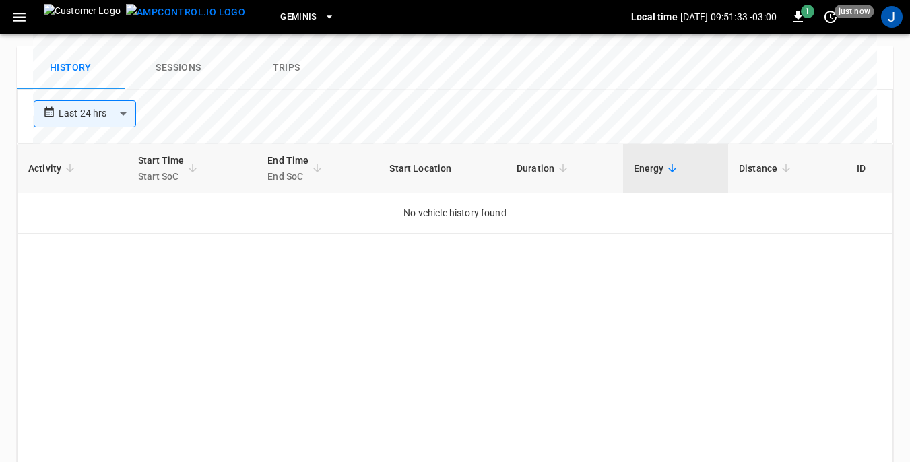
click at [789, 162] on icon at bounding box center [786, 168] width 12 height 12
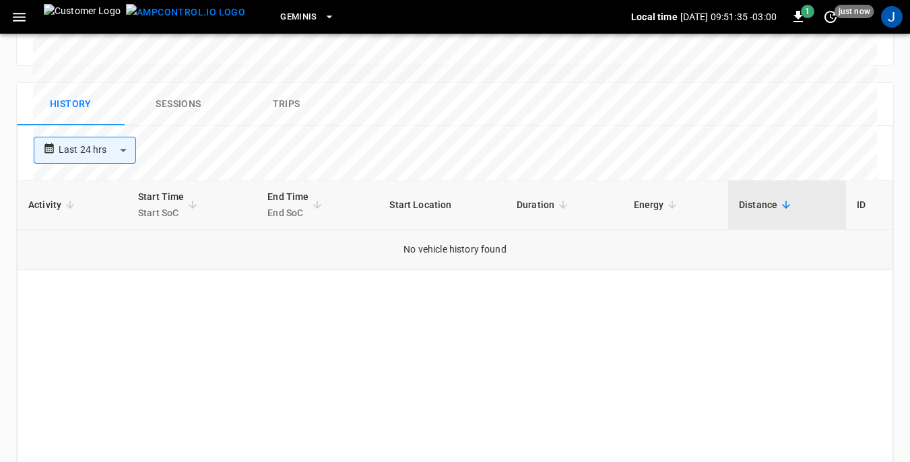
scroll to position [515, 0]
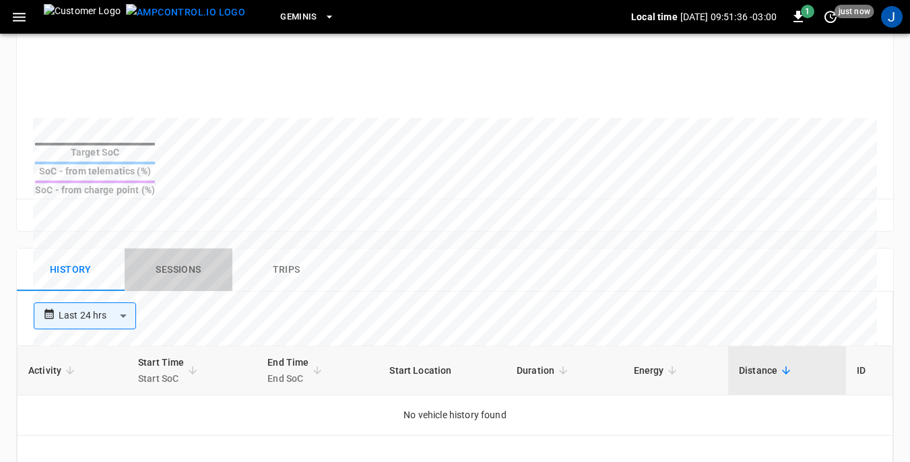
click at [172, 249] on button "Sessions" at bounding box center [179, 270] width 108 height 43
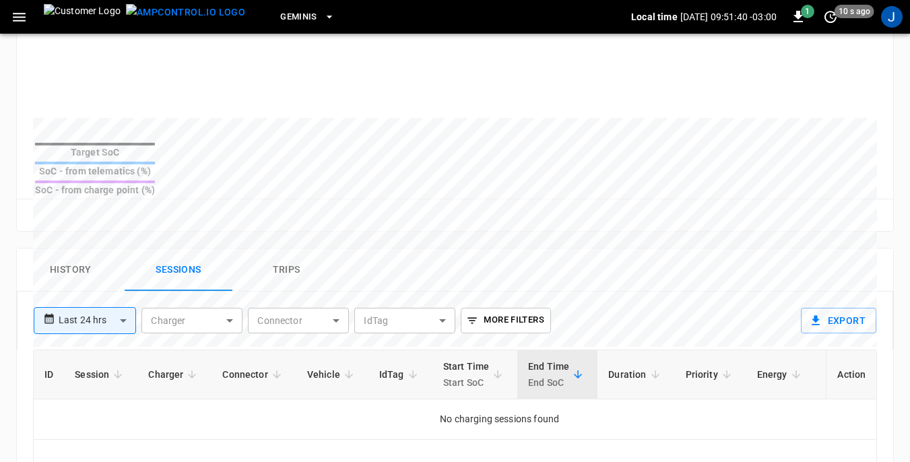
click at [322, 367] on span "Vehicle" at bounding box center [332, 375] width 51 height 16
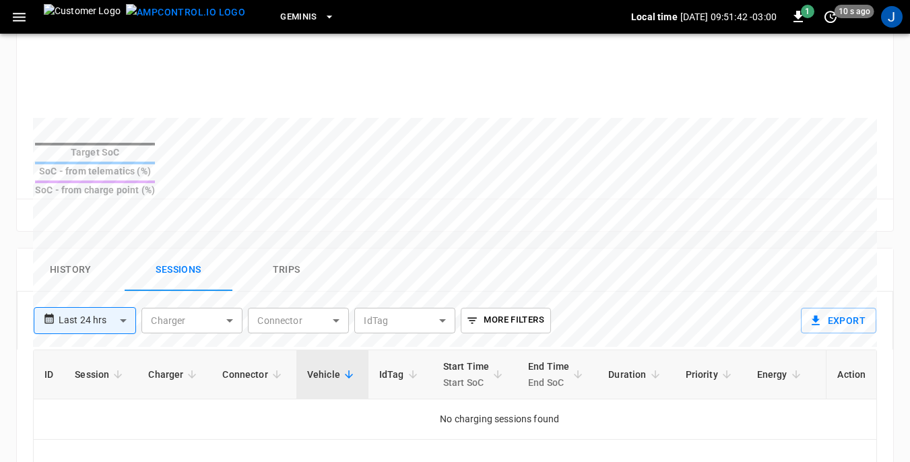
click at [239, 367] on span "Connector" at bounding box center [253, 375] width 63 height 16
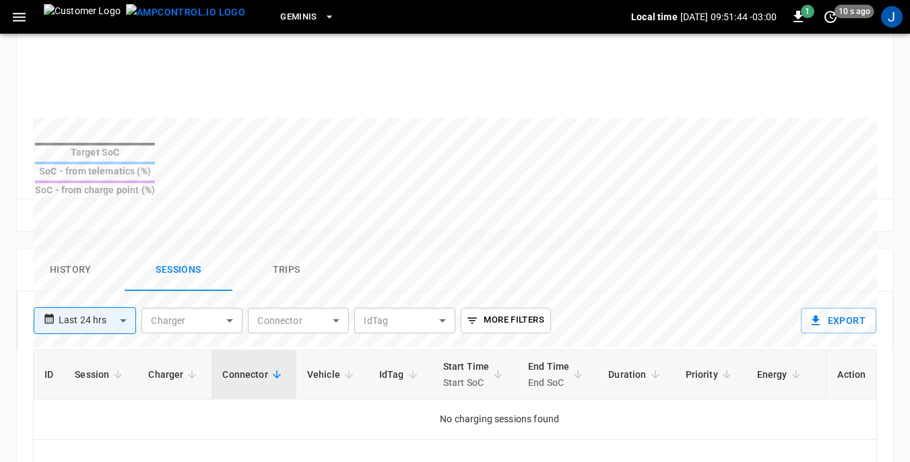
click at [174, 367] on span "Charger" at bounding box center [174, 375] width 53 height 16
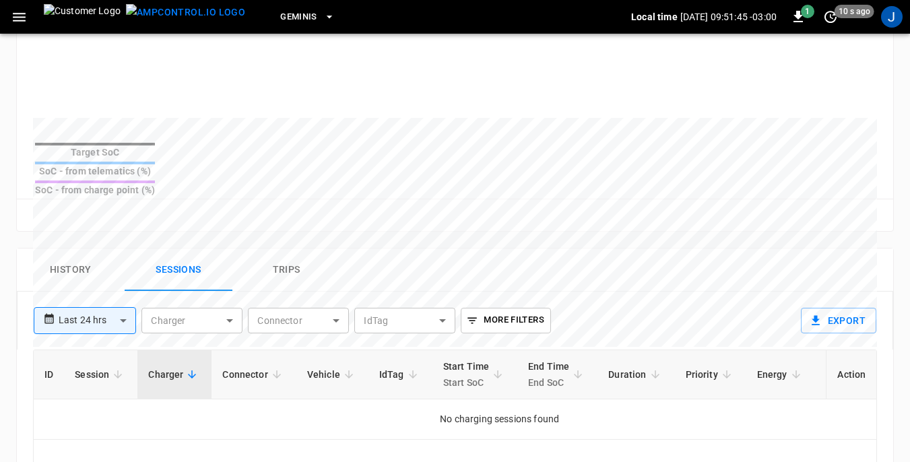
click at [99, 367] on span "Session" at bounding box center [101, 375] width 52 height 16
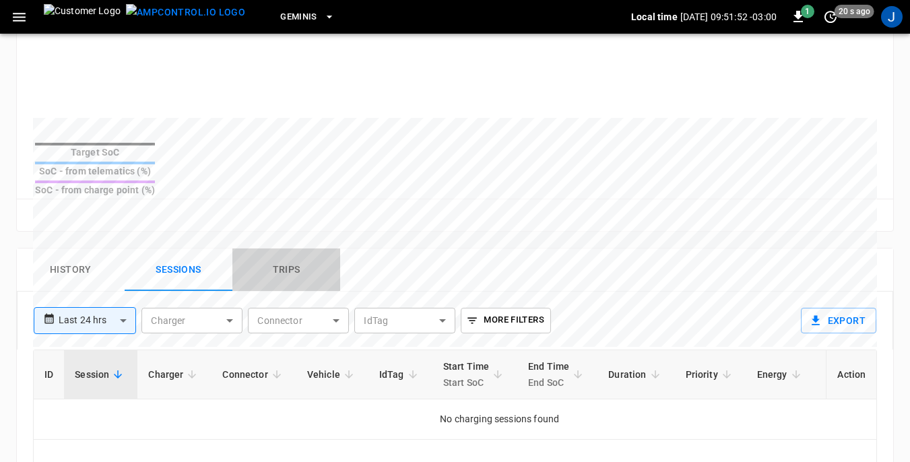
click at [283, 249] on button "Trips" at bounding box center [287, 270] width 108 height 43
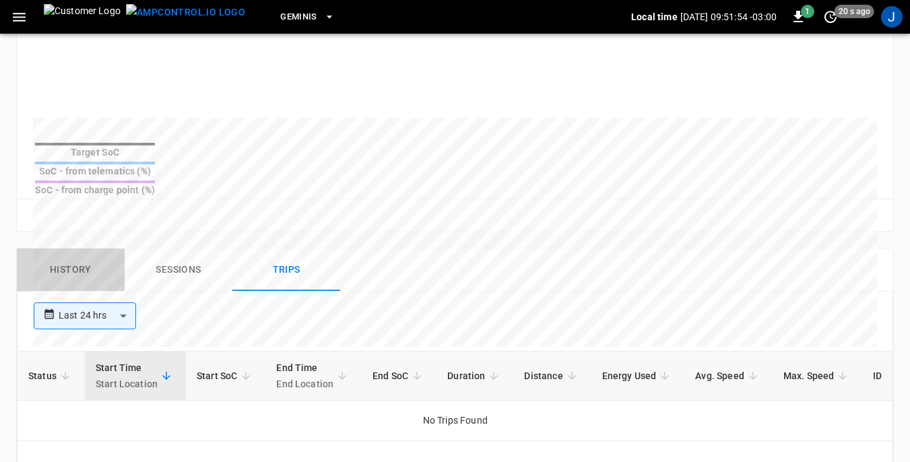
click at [67, 249] on button "History" at bounding box center [71, 270] width 108 height 43
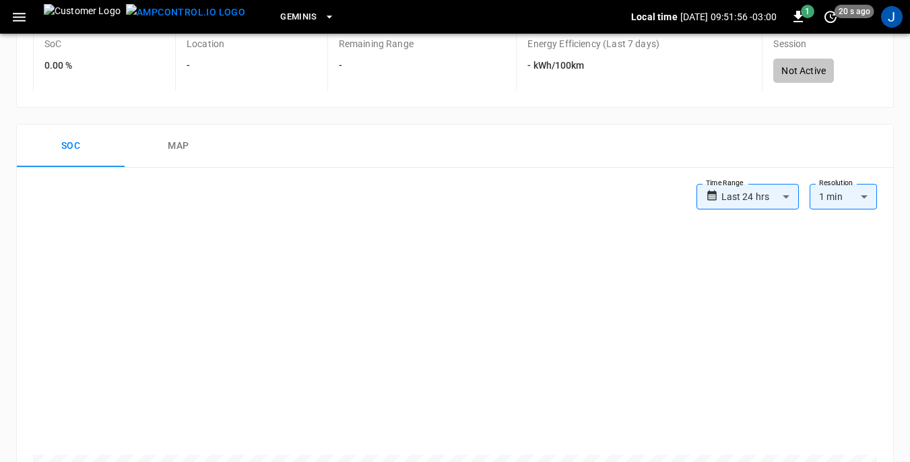
scroll to position [0, 0]
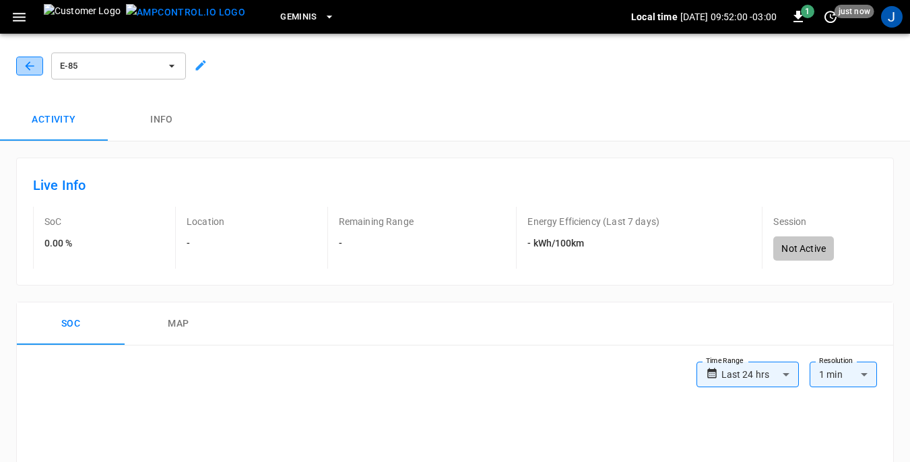
click at [34, 66] on icon "button" at bounding box center [29, 65] width 9 height 9
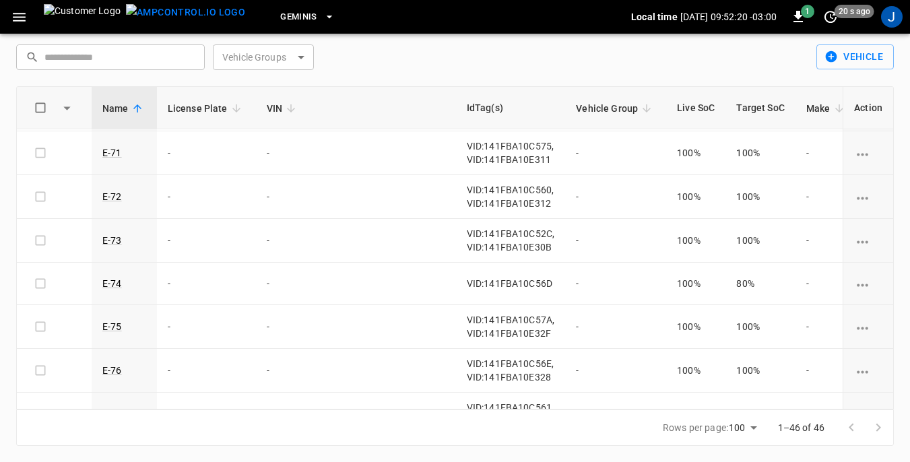
scroll to position [1130, 0]
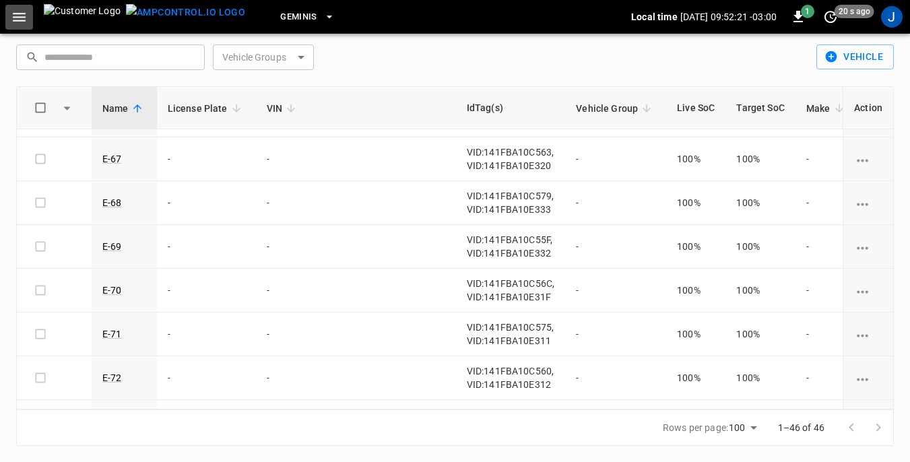
click at [17, 20] on icon "button" at bounding box center [19, 17] width 13 height 9
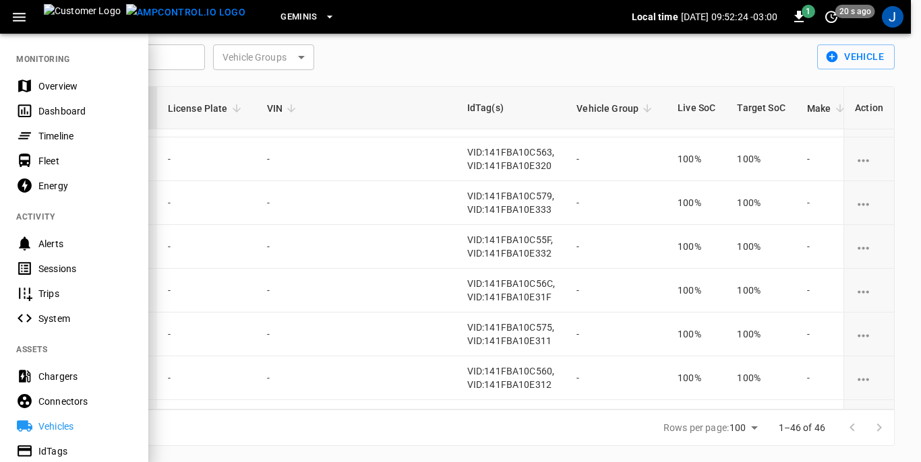
click at [57, 266] on div "Sessions" at bounding box center [85, 268] width 94 height 13
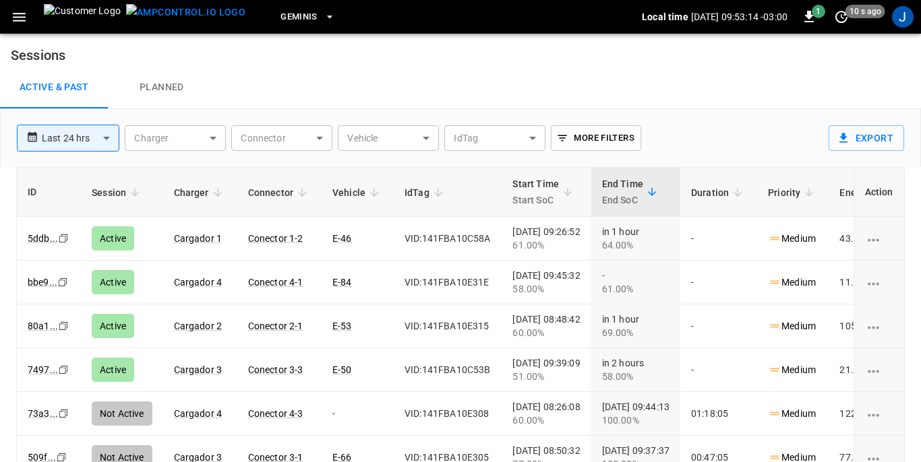
click at [212, 138] on body "**********" at bounding box center [460, 263] width 921 height 527
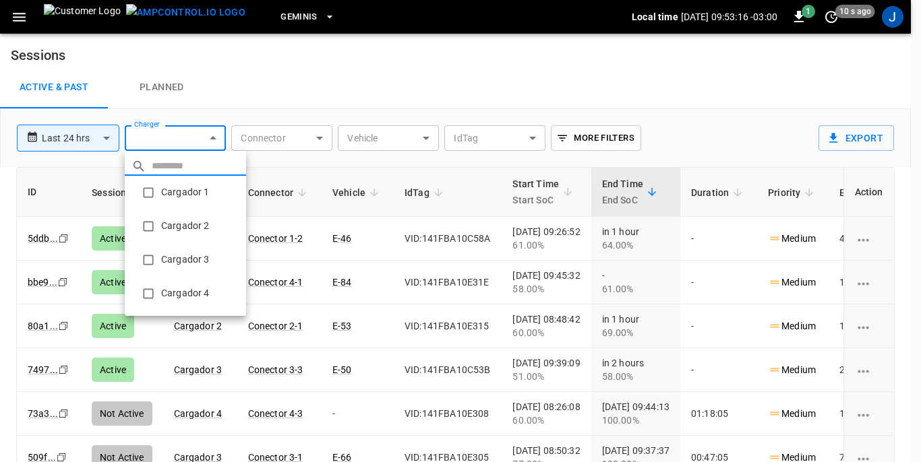
type input "**********"
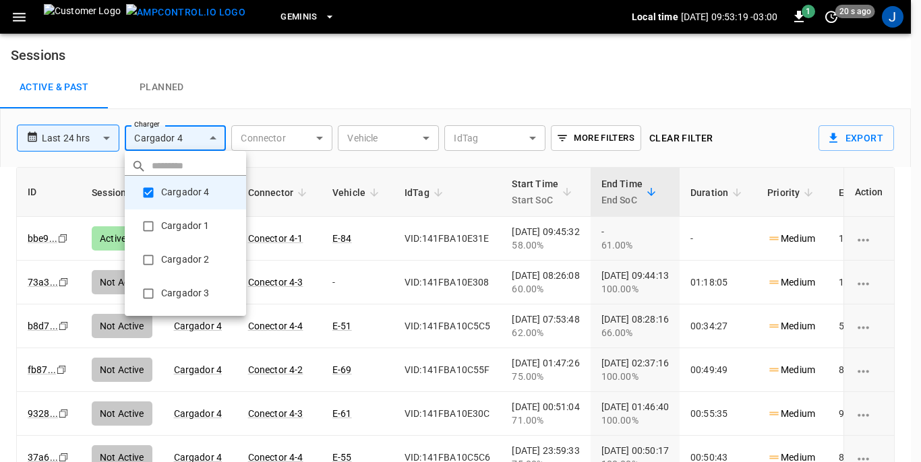
click at [919, 170] on div at bounding box center [460, 231] width 921 height 462
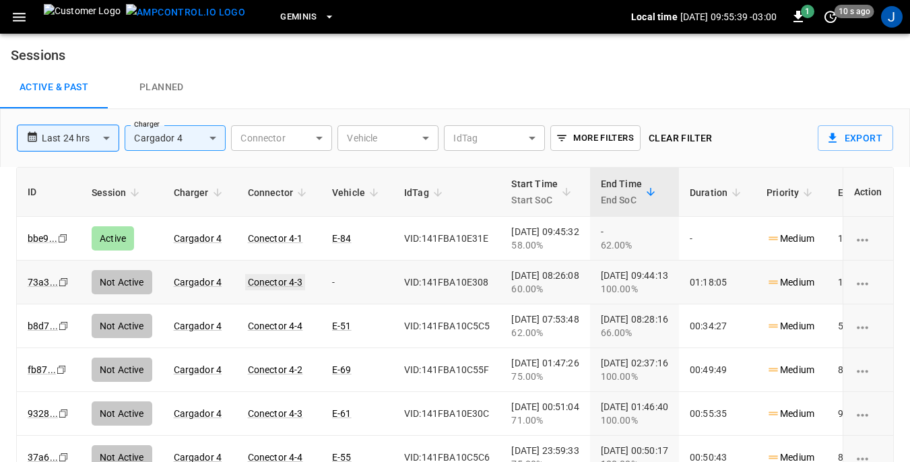
click at [282, 279] on link "Conector 4-3" at bounding box center [275, 282] width 61 height 16
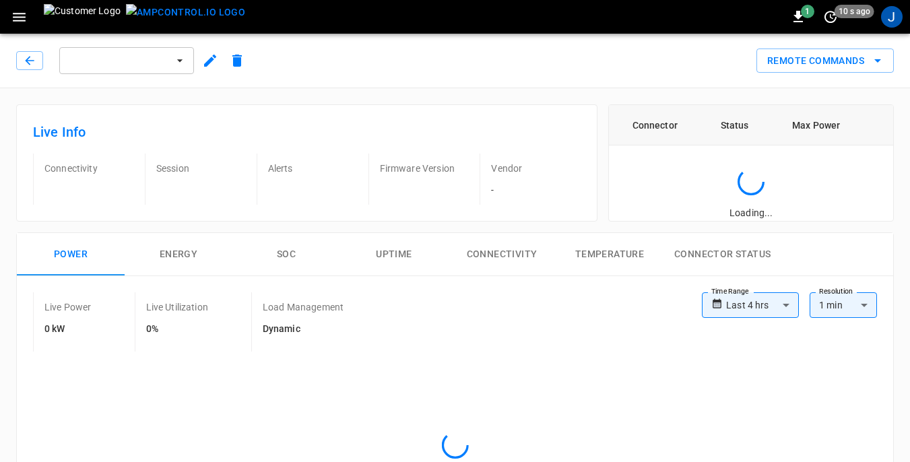
type input "**********"
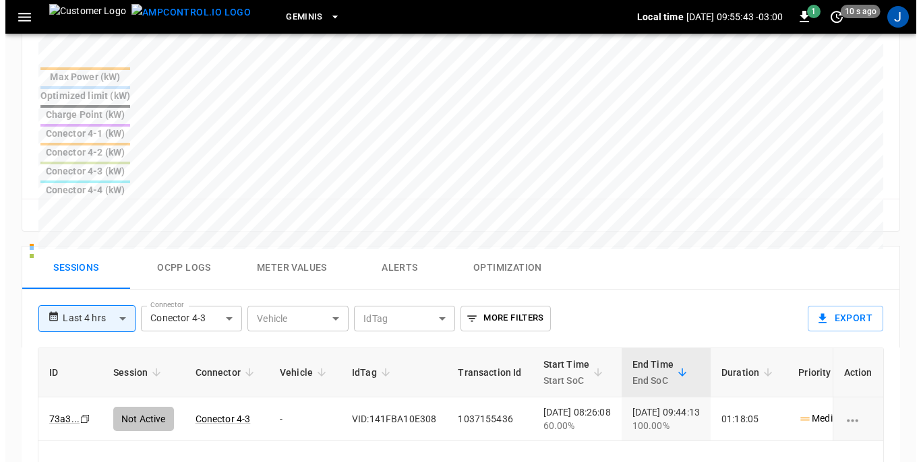
scroll to position [539, 0]
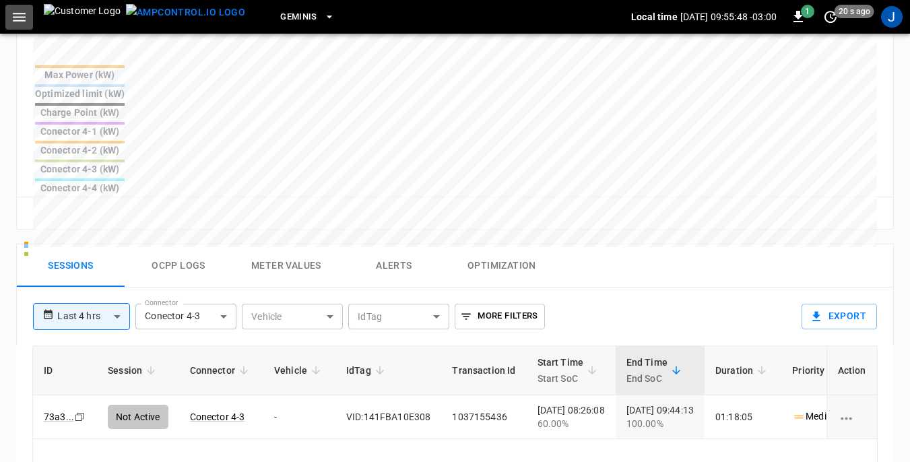
click at [19, 14] on icon "button" at bounding box center [19, 17] width 17 height 17
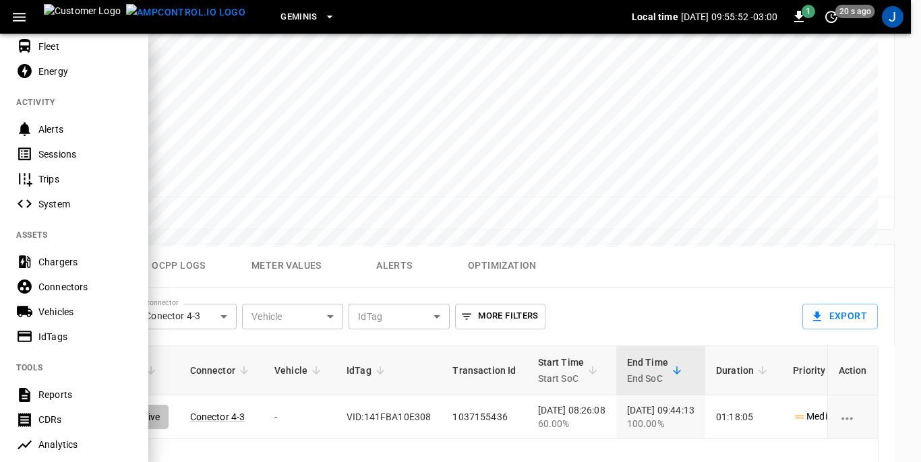
scroll to position [202, 0]
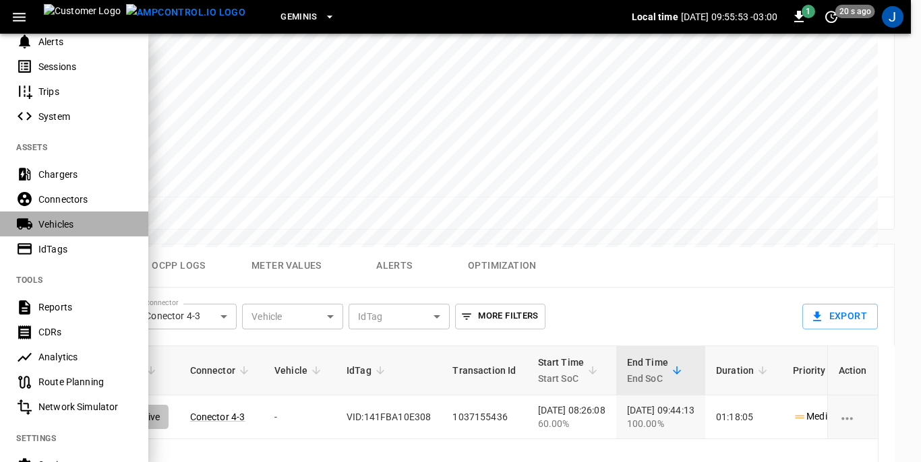
click at [59, 222] on div "Vehicles" at bounding box center [85, 224] width 94 height 13
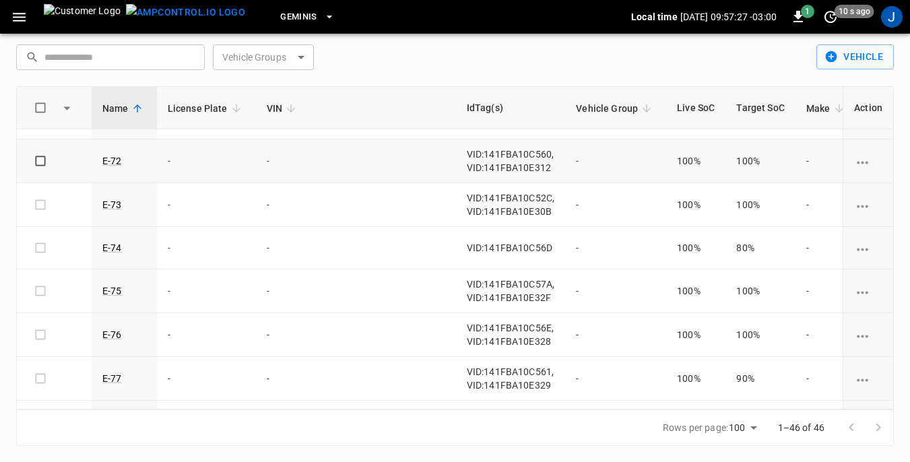
scroll to position [1348, 0]
click at [857, 248] on icon "vehicle options" at bounding box center [862, 248] width 11 height 3
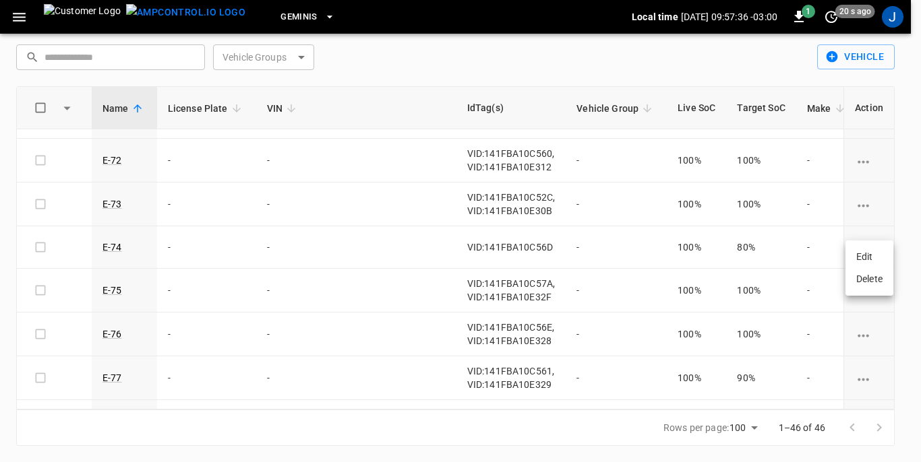
click at [859, 253] on li "Edit" at bounding box center [869, 257] width 48 height 22
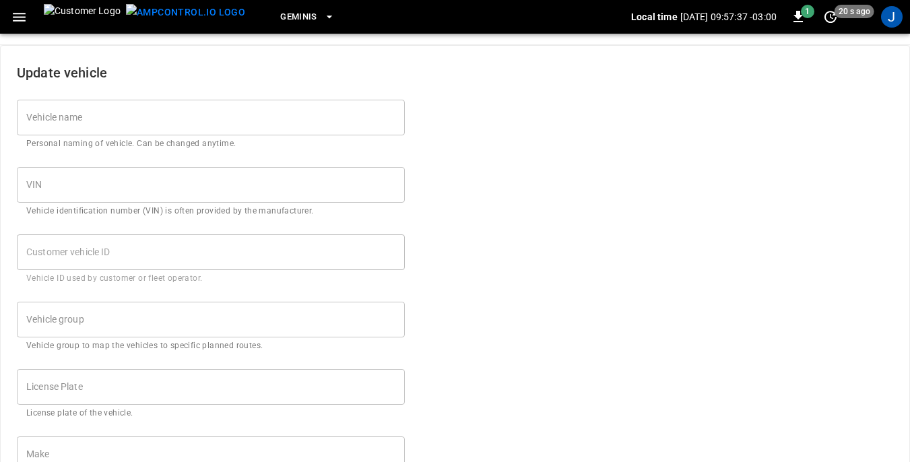
type input "****"
type input "***"
type input "**"
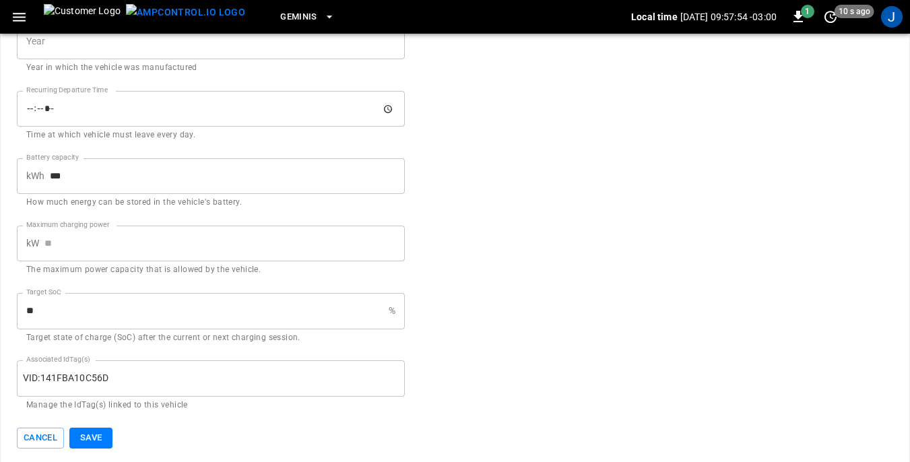
scroll to position [662, 0]
click at [91, 434] on button "Save" at bounding box center [90, 435] width 43 height 21
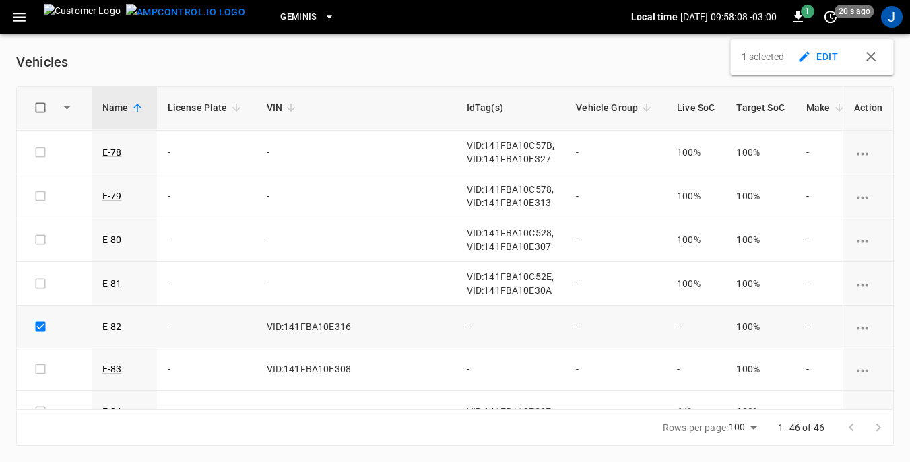
scroll to position [11, 0]
click at [856, 330] on icon "vehicle options" at bounding box center [863, 328] width 17 height 17
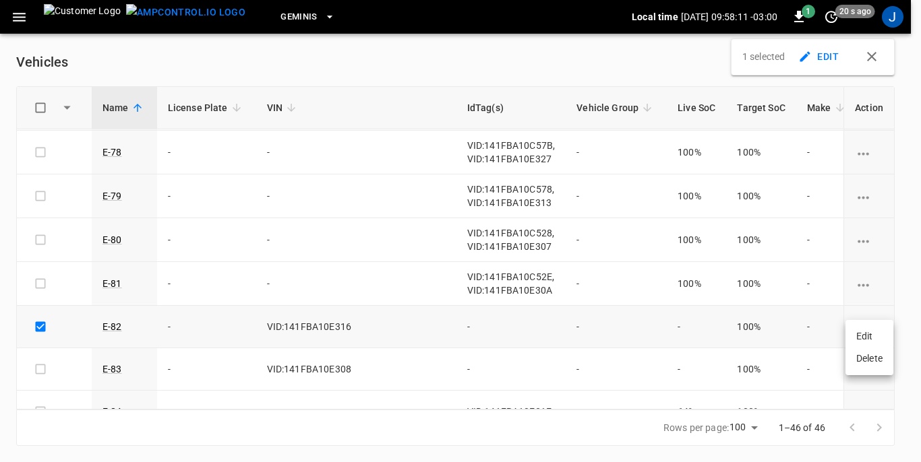
click at [863, 337] on td at bounding box center [868, 327] width 51 height 42
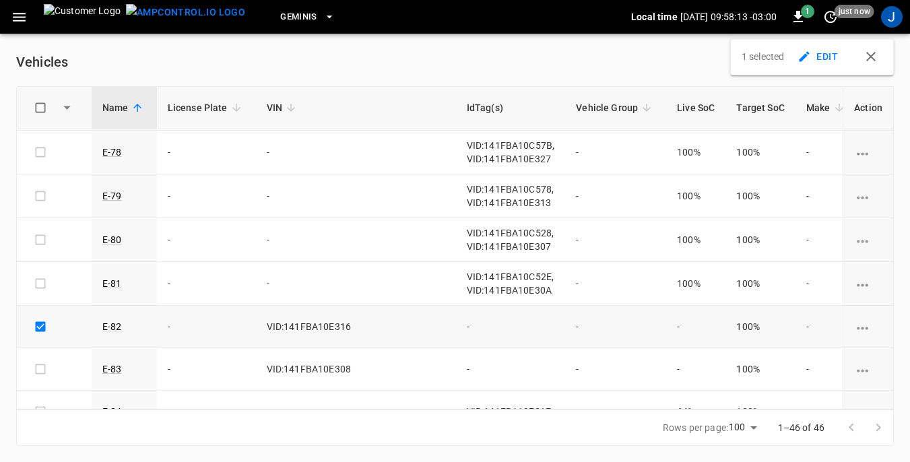
click at [856, 328] on icon "vehicle options" at bounding box center [863, 328] width 17 height 17
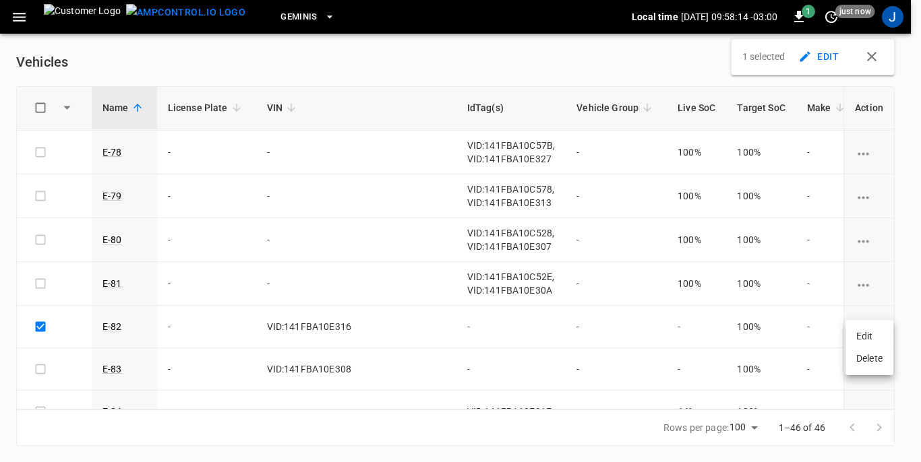
click at [859, 333] on li "Edit" at bounding box center [869, 337] width 48 height 22
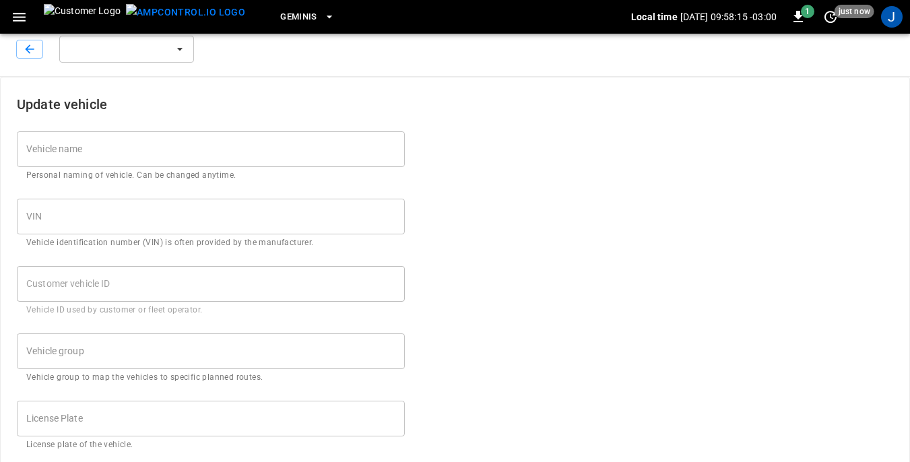
type input "****"
type input "**********"
type input "***"
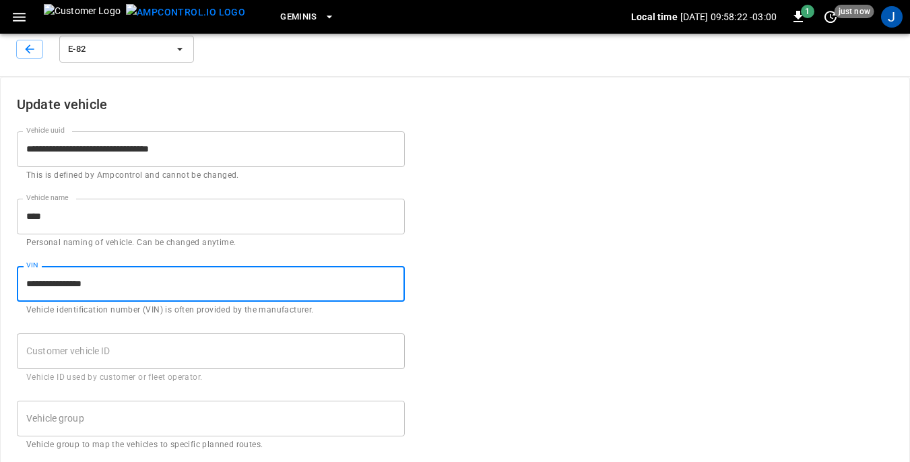
drag, startPoint x: 26, startPoint y: 285, endPoint x: 104, endPoint y: 288, distance: 78.2
click at [104, 288] on input "**********" at bounding box center [211, 284] width 388 height 36
click at [148, 284] on input "**********" at bounding box center [211, 284] width 388 height 36
drag, startPoint x: 27, startPoint y: 284, endPoint x: 114, endPoint y: 286, distance: 86.9
click at [114, 286] on input "**********" at bounding box center [211, 284] width 388 height 36
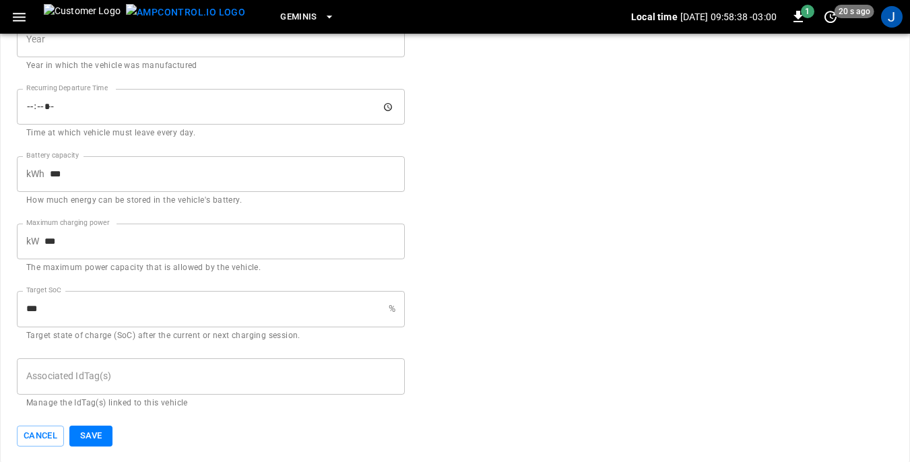
scroll to position [662, 0]
click at [47, 375] on div "Associated IdTag(s) Associated IdTag(s) Manage the IdTag(s) linked to this vehi…" at bounding box center [211, 382] width 388 height 51
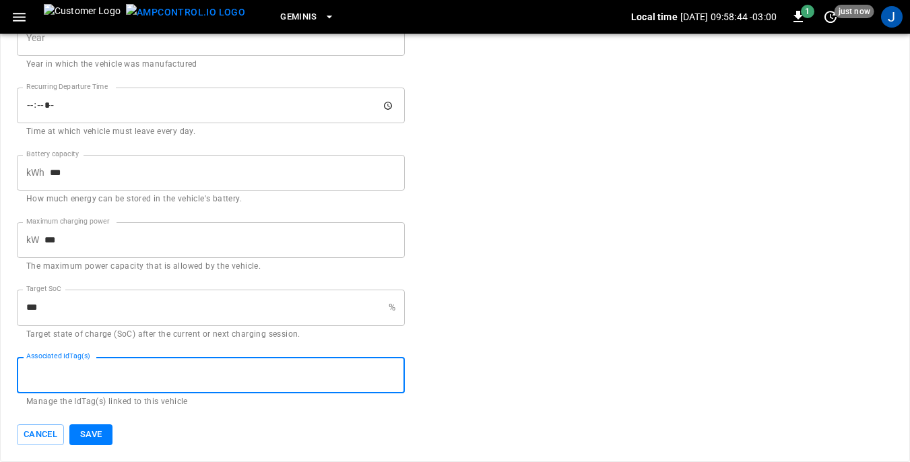
paste input "**********"
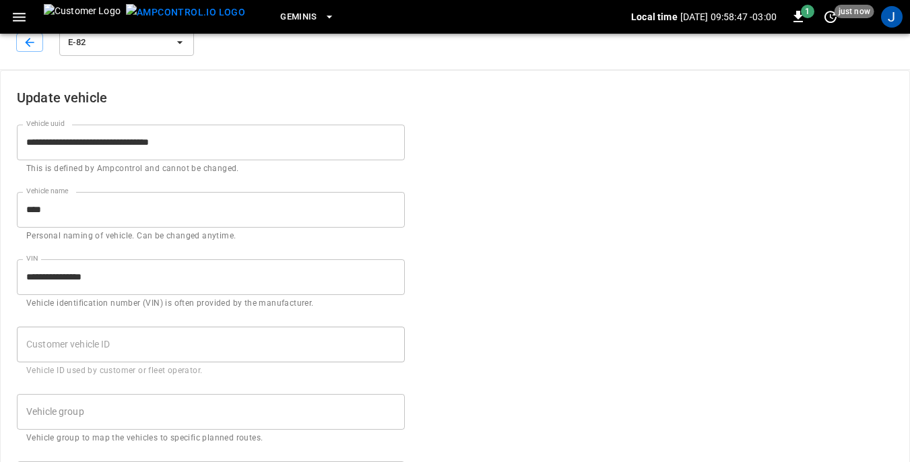
scroll to position [0, 0]
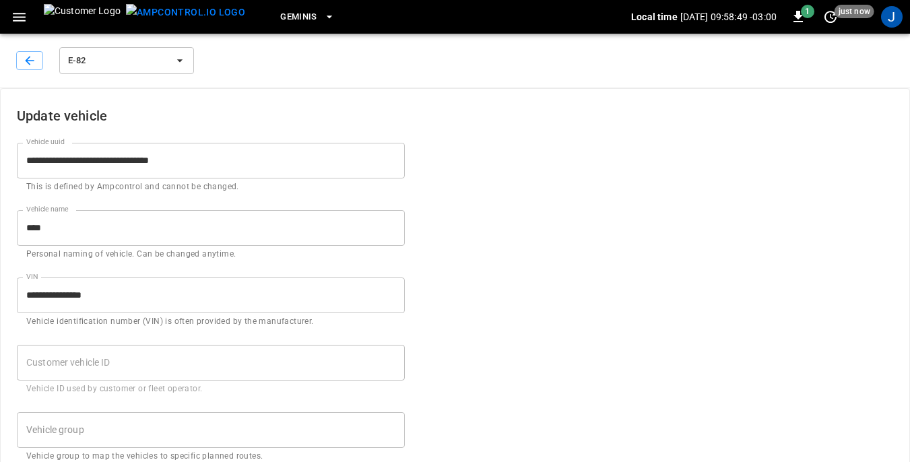
type input "**********"
click at [129, 287] on input "**********" at bounding box center [211, 296] width 388 height 36
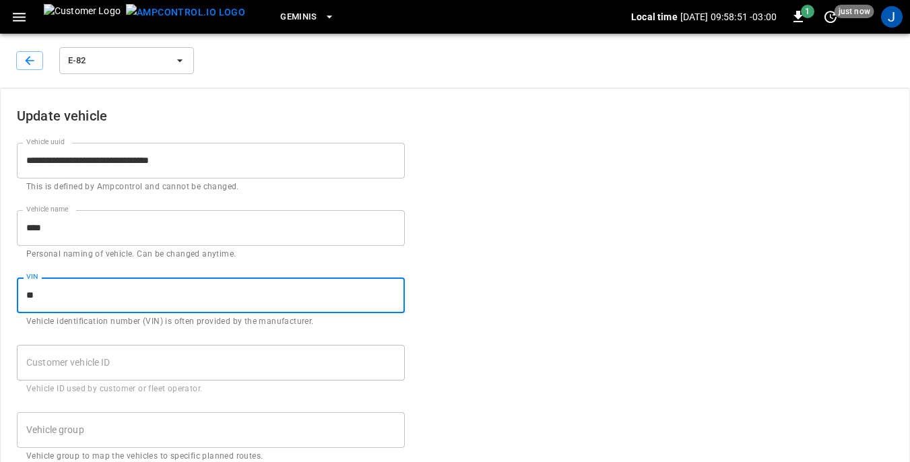
type input "*"
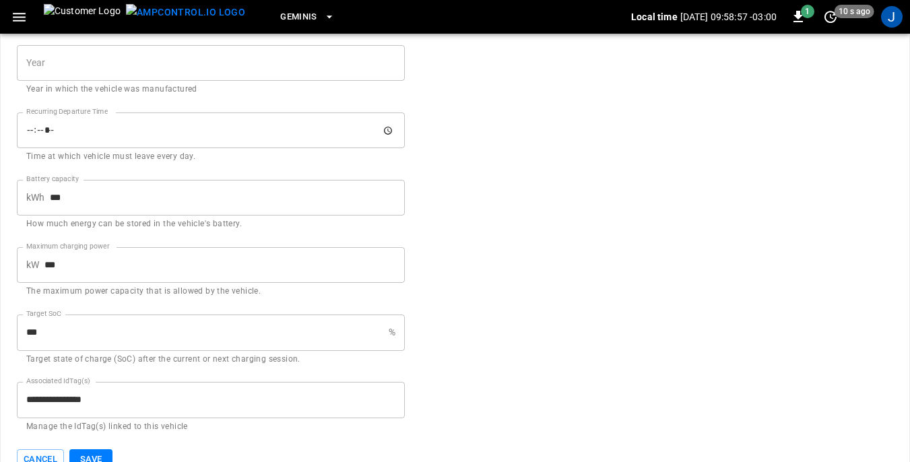
scroll to position [662, 0]
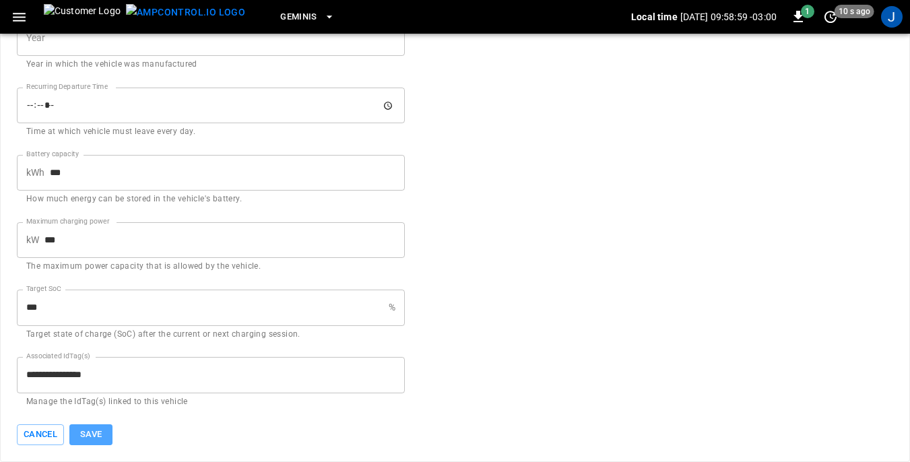
click at [90, 432] on button "Save" at bounding box center [90, 435] width 43 height 21
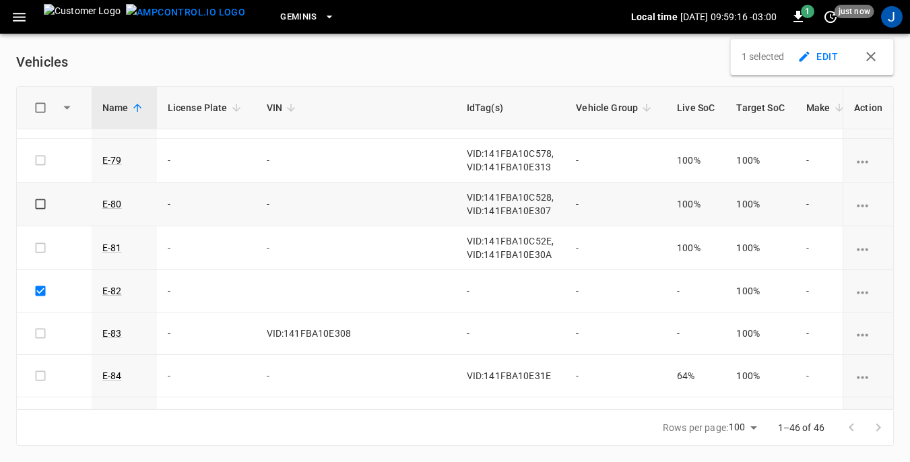
scroll to position [1685, 0]
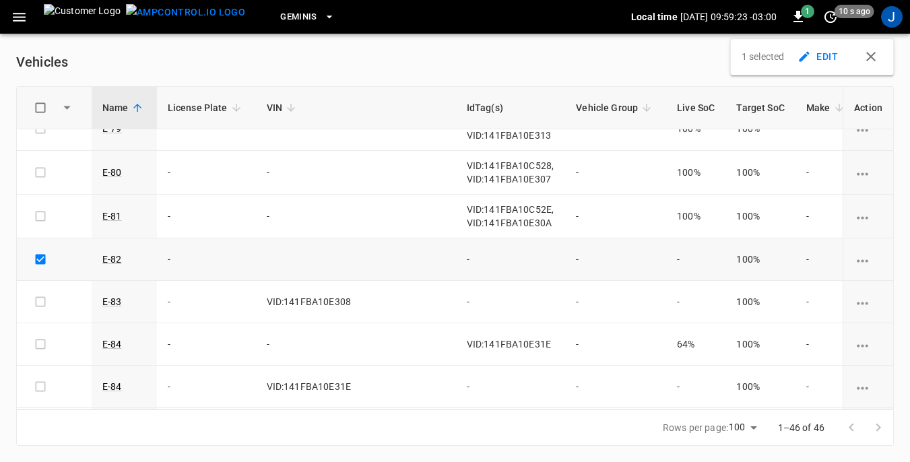
click at [456, 267] on td "-" at bounding box center [511, 260] width 110 height 42
drag, startPoint x: 401, startPoint y: 259, endPoint x: 391, endPoint y: 264, distance: 11.2
click at [456, 264] on td "-" at bounding box center [511, 260] width 110 height 42
click at [456, 260] on td "-" at bounding box center [511, 260] width 110 height 42
click at [855, 265] on icon "vehicle options" at bounding box center [863, 261] width 17 height 17
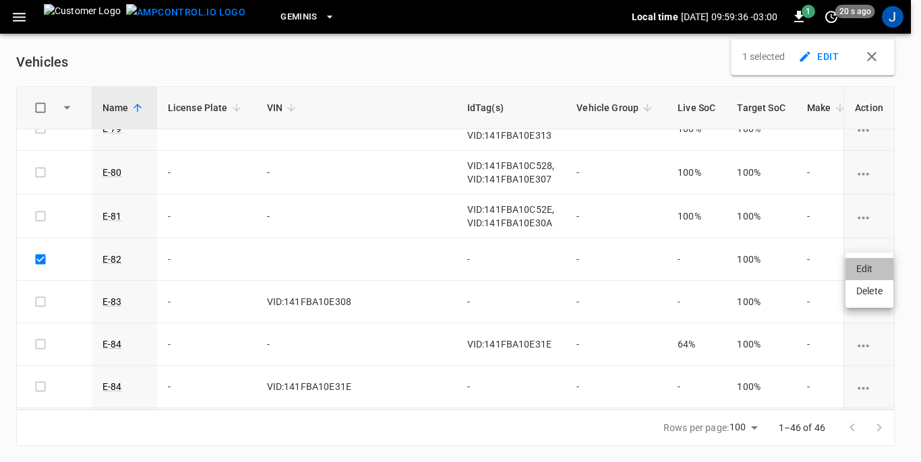
click at [862, 270] on li "Edit" at bounding box center [869, 269] width 48 height 22
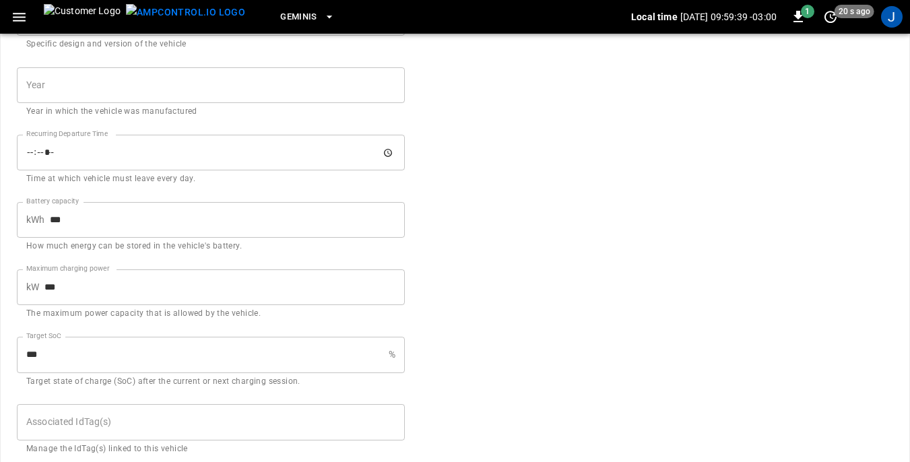
scroll to position [662, 0]
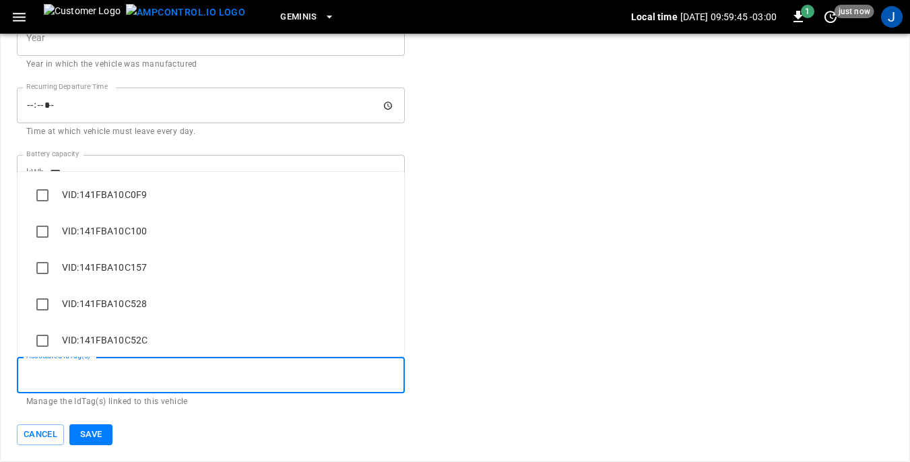
paste input "**********"
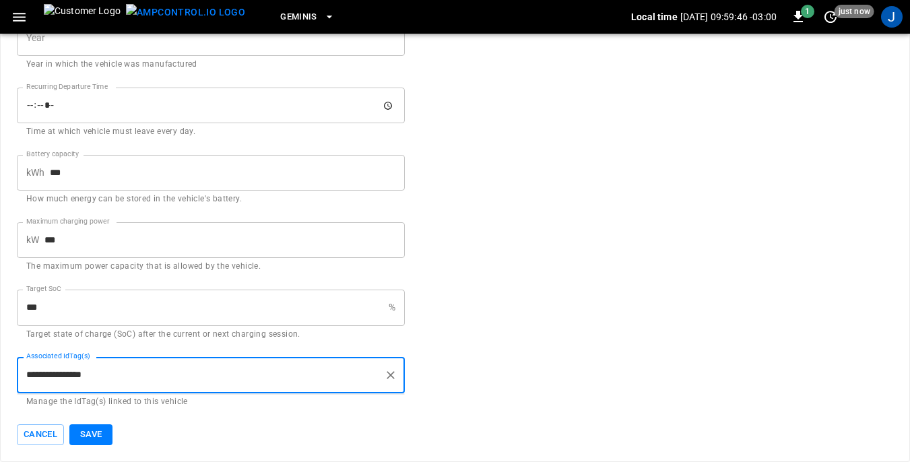
type input "**********"
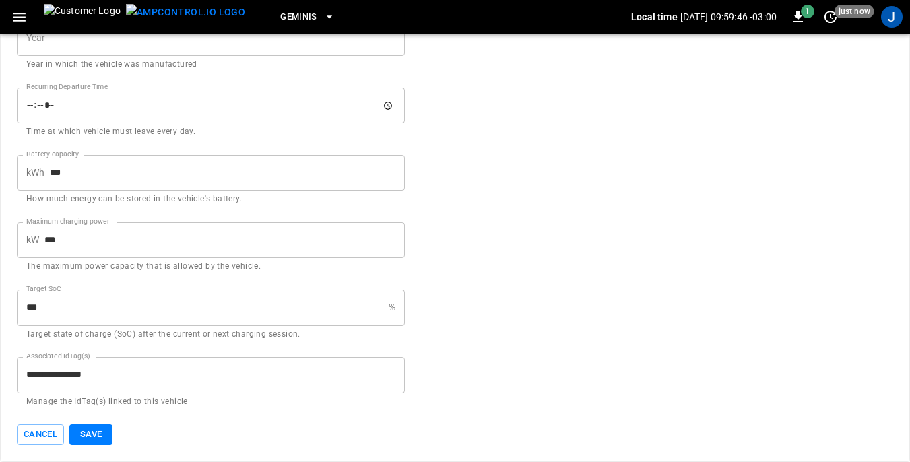
click at [86, 437] on button "Save" at bounding box center [90, 435] width 43 height 21
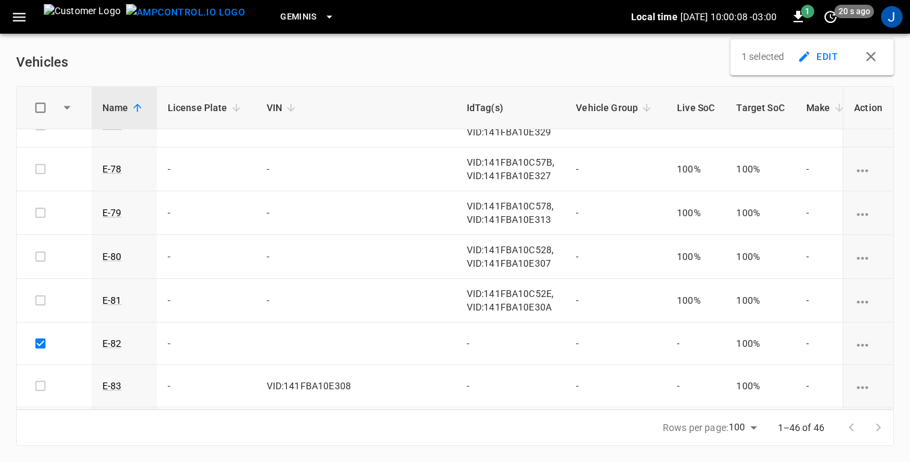
scroll to position [1617, 0]
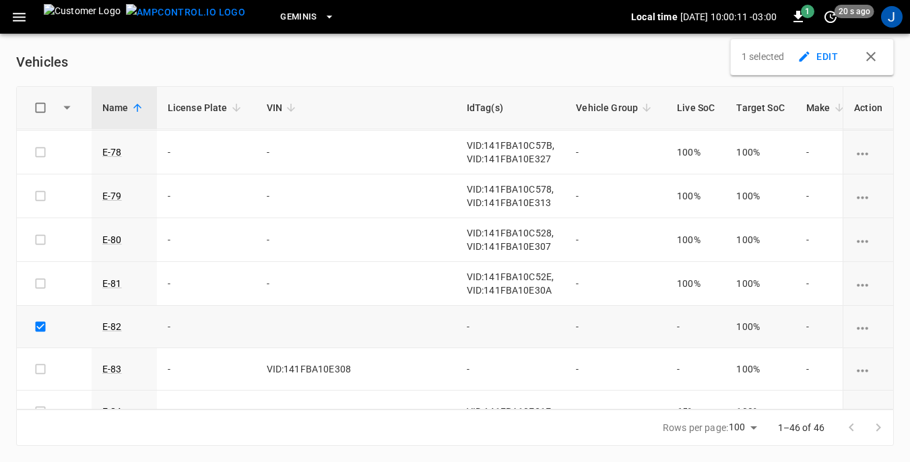
click at [456, 325] on td "-" at bounding box center [511, 327] width 110 height 42
drag, startPoint x: 410, startPoint y: 323, endPoint x: 197, endPoint y: 246, distance: 226.6
click at [197, 246] on td "-" at bounding box center [206, 240] width 99 height 44
click at [855, 238] on icon "vehicle options" at bounding box center [863, 241] width 17 height 17
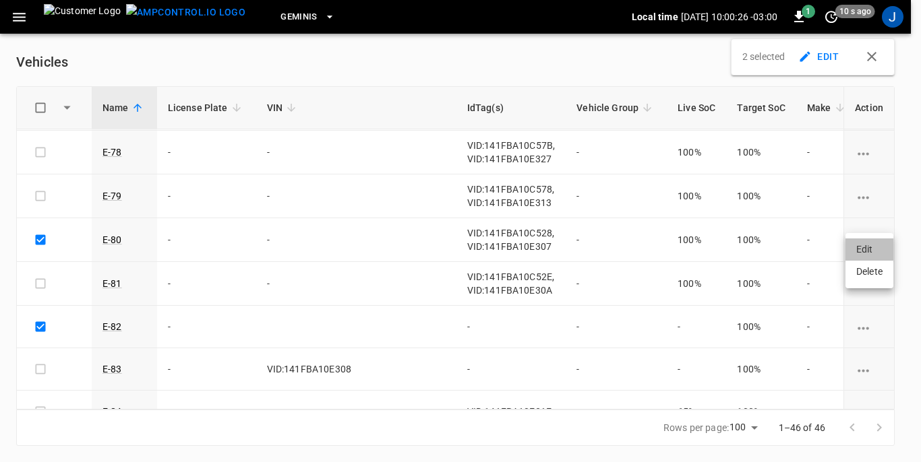
click at [868, 246] on li "Edit" at bounding box center [869, 250] width 48 height 22
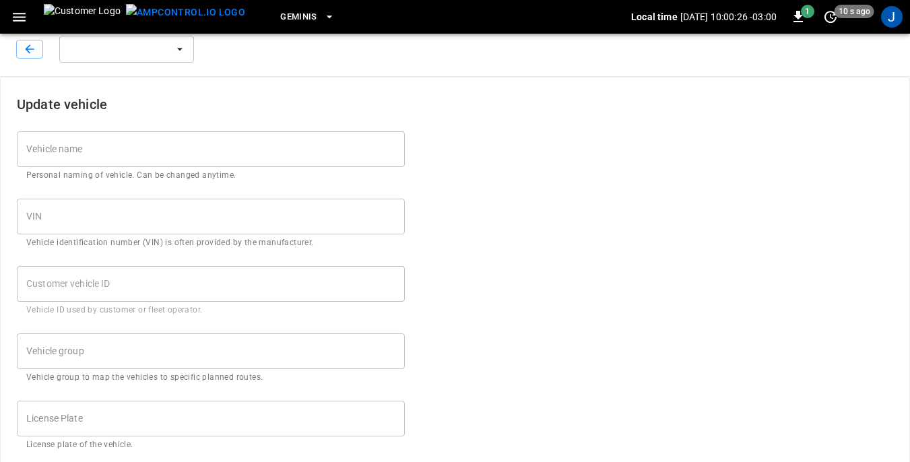
type input "****"
type input "***"
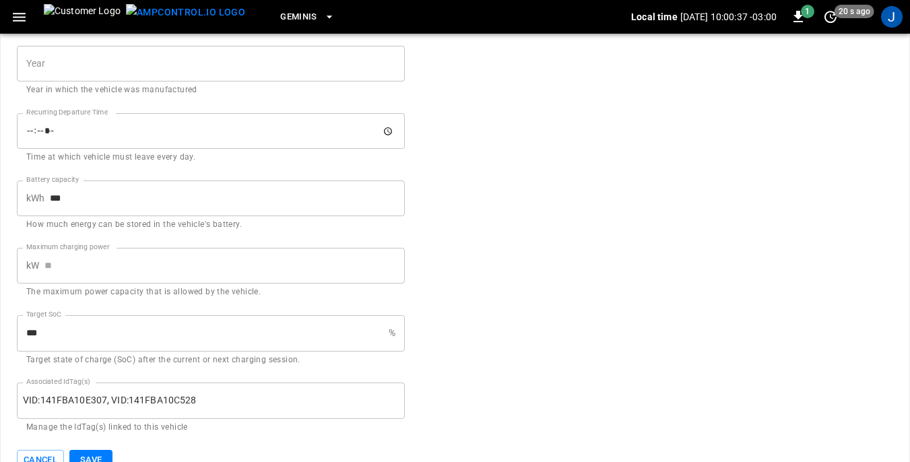
scroll to position [662, 0]
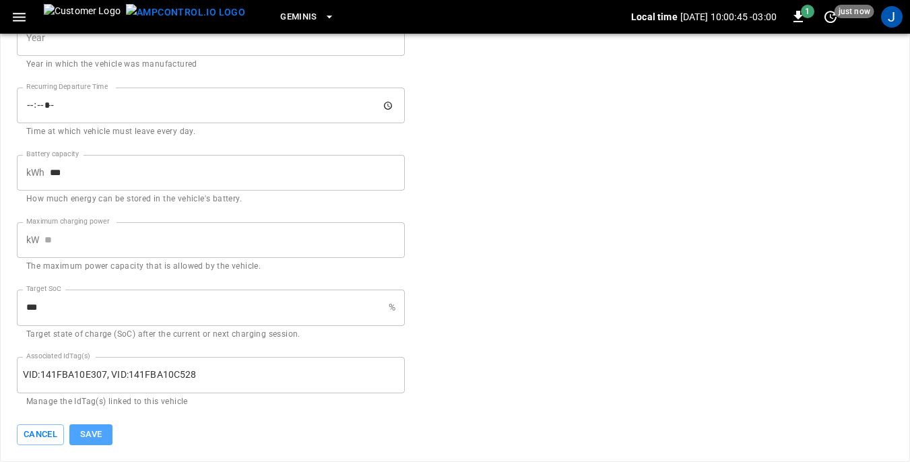
click at [96, 433] on button "Save" at bounding box center [90, 435] width 43 height 21
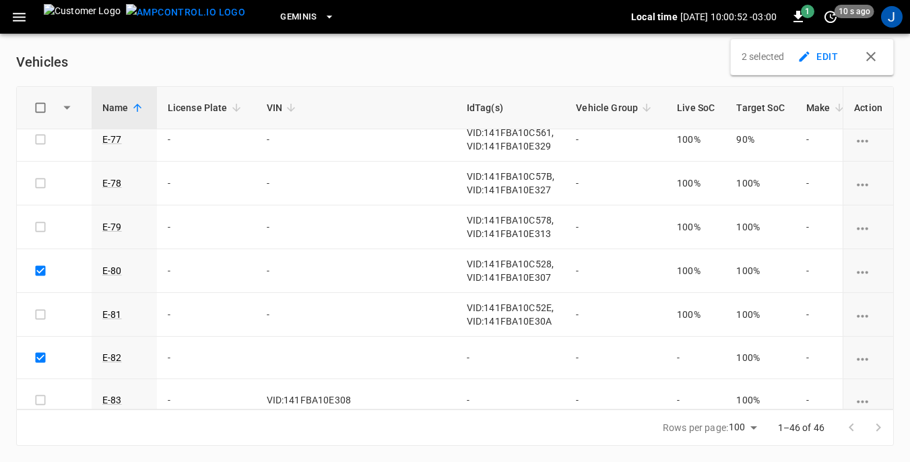
scroll to position [1617, 0]
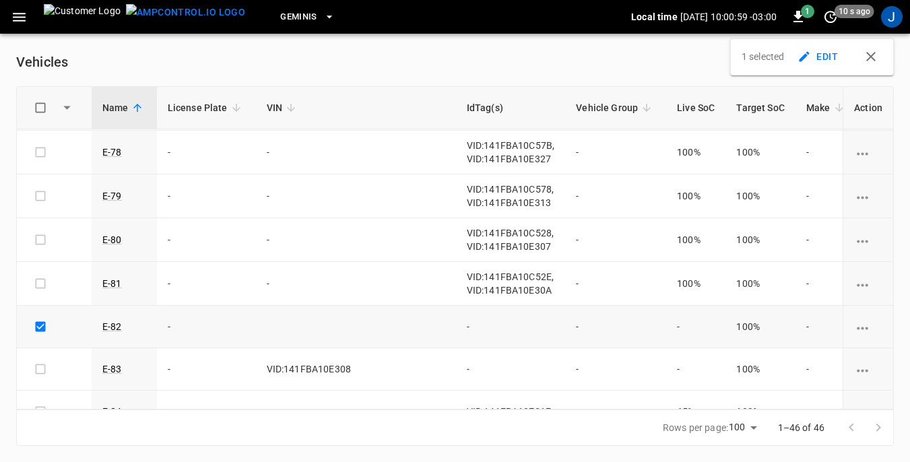
click at [857, 328] on icon "vehicle options" at bounding box center [862, 328] width 11 height 3
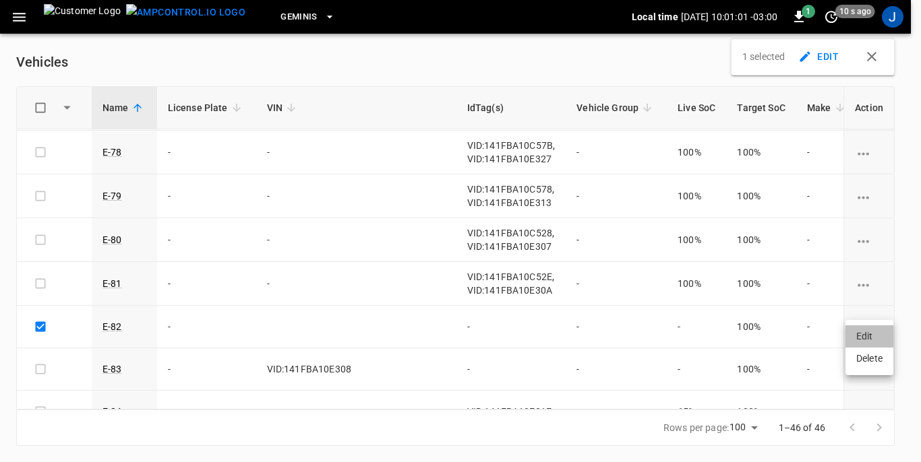
click at [867, 337] on li "Edit" at bounding box center [869, 337] width 48 height 22
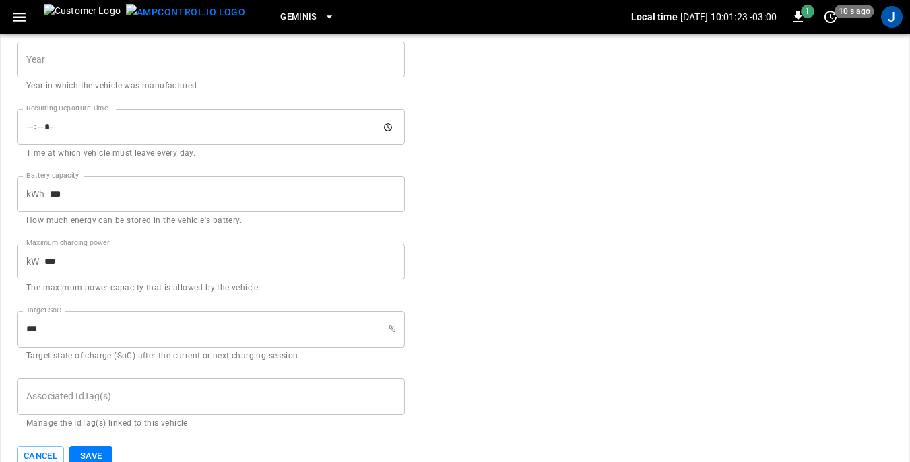
scroll to position [662, 0]
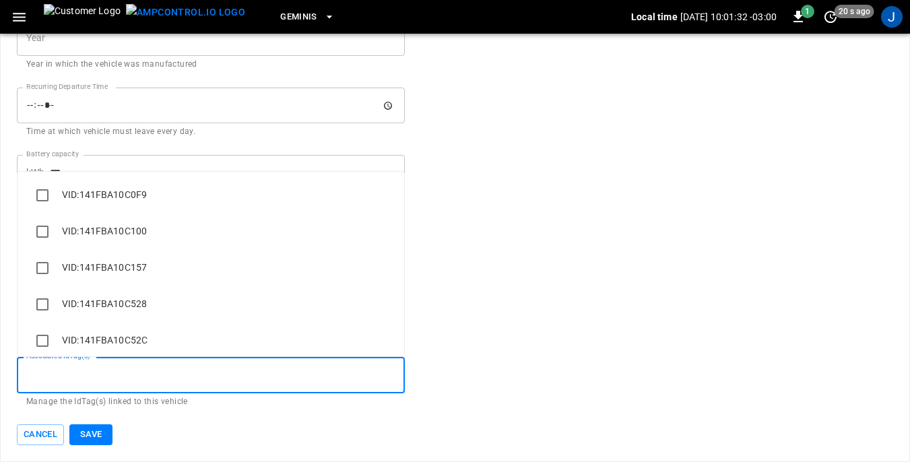
click at [70, 375] on input "Associated IdTag(s)" at bounding box center [211, 375] width 376 height 24
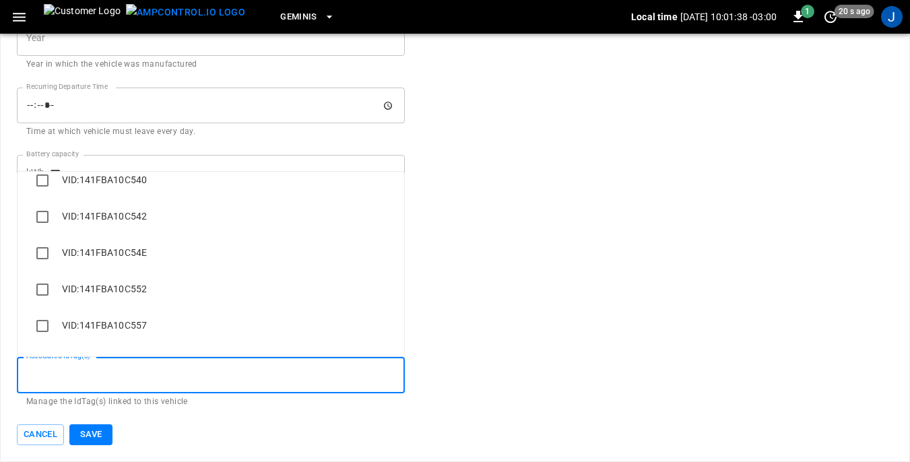
scroll to position [337, 0]
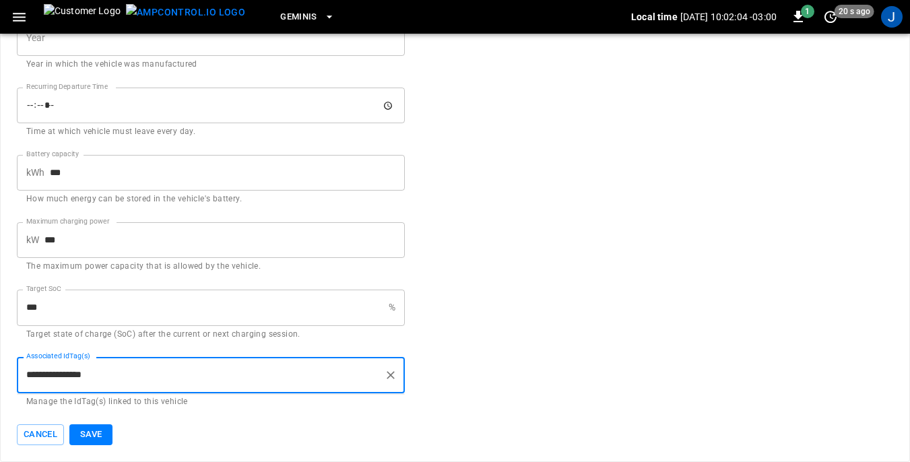
click at [127, 367] on input "**********" at bounding box center [201, 375] width 356 height 24
click at [129, 381] on input "**********" at bounding box center [201, 375] width 356 height 24
type input "**********"
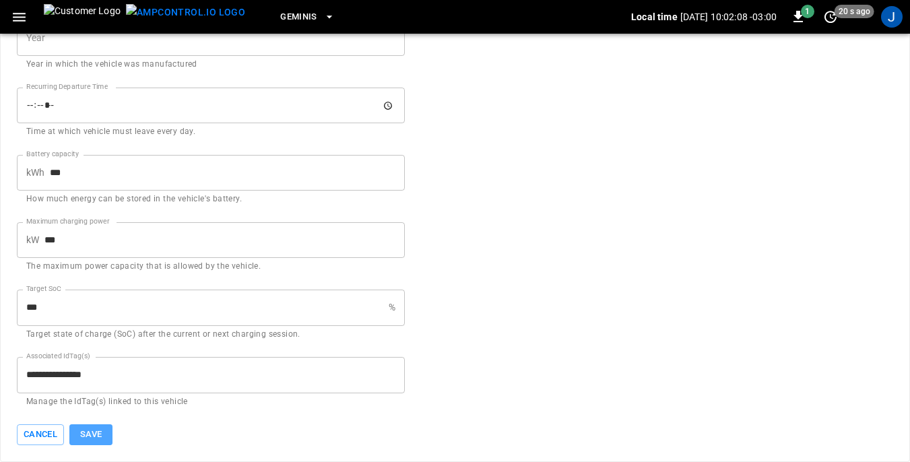
click at [86, 434] on button "Save" at bounding box center [90, 435] width 43 height 21
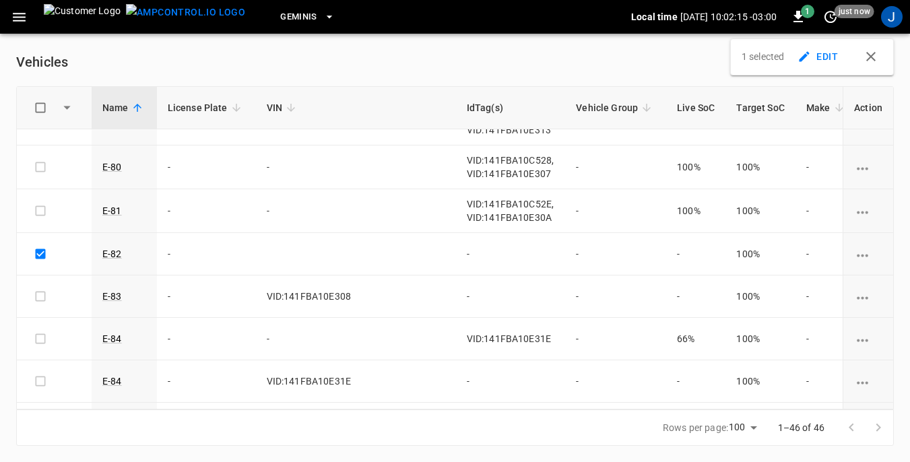
scroll to position [1737, 0]
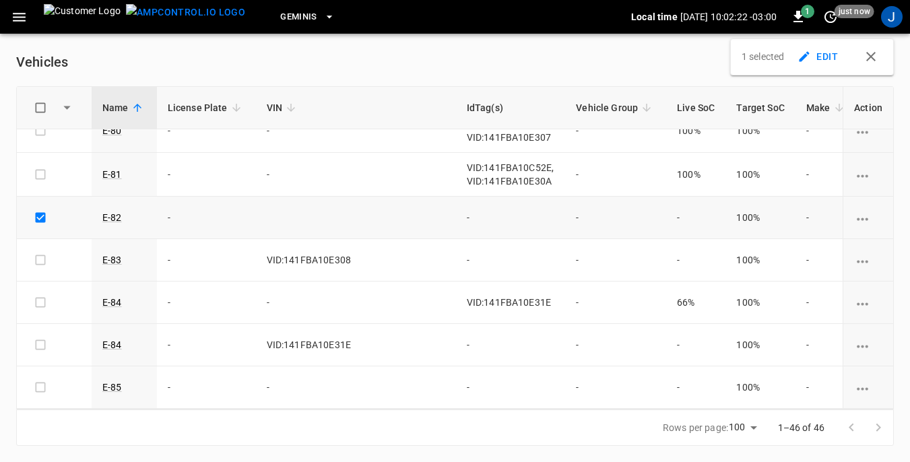
click at [857, 218] on icon "vehicle options" at bounding box center [862, 219] width 11 height 3
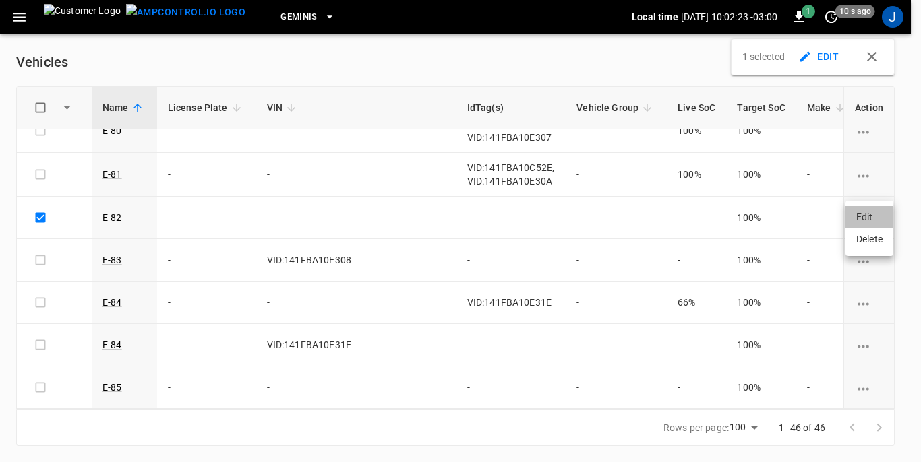
click at [863, 217] on li "Edit" at bounding box center [869, 217] width 48 height 22
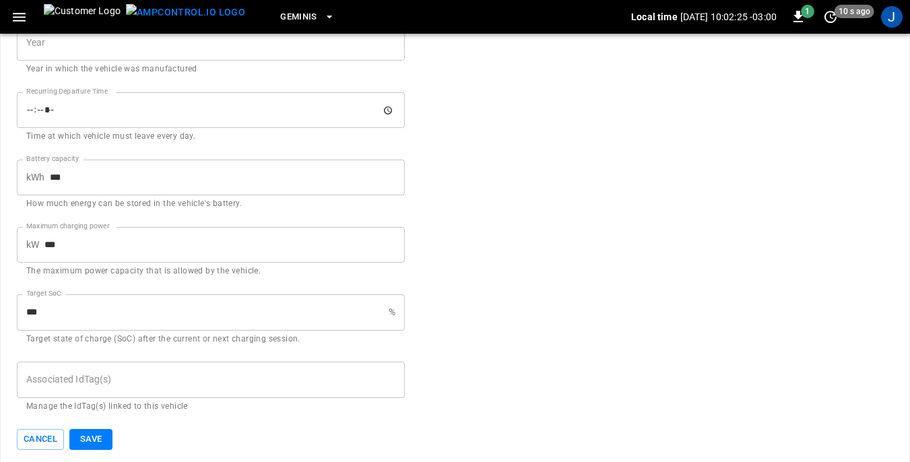
scroll to position [662, 0]
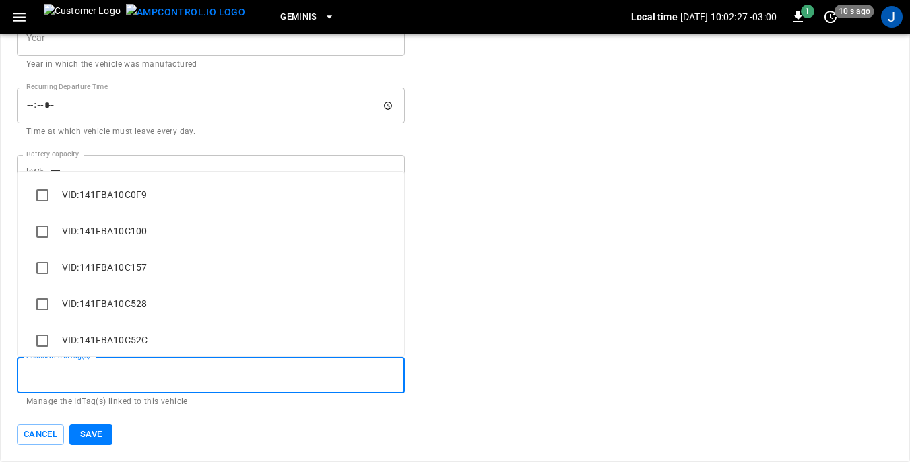
click at [265, 377] on input "Associated IdTag(s)" at bounding box center [211, 375] width 376 height 24
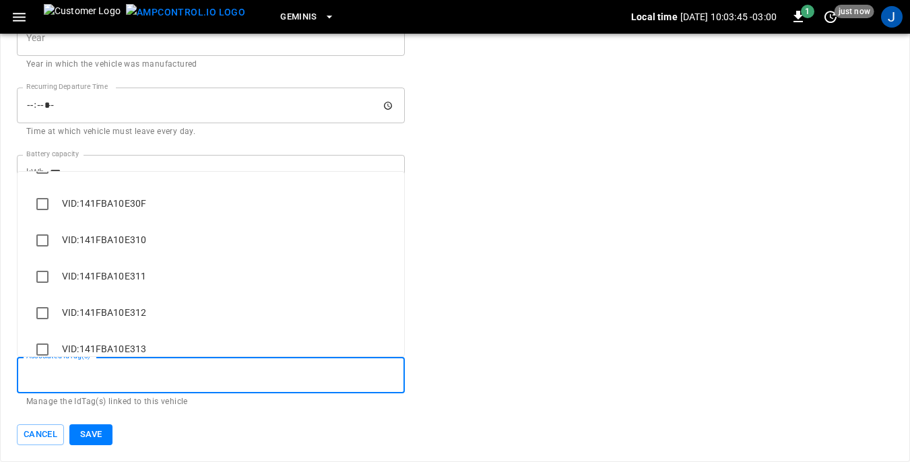
scroll to position [2033, 0]
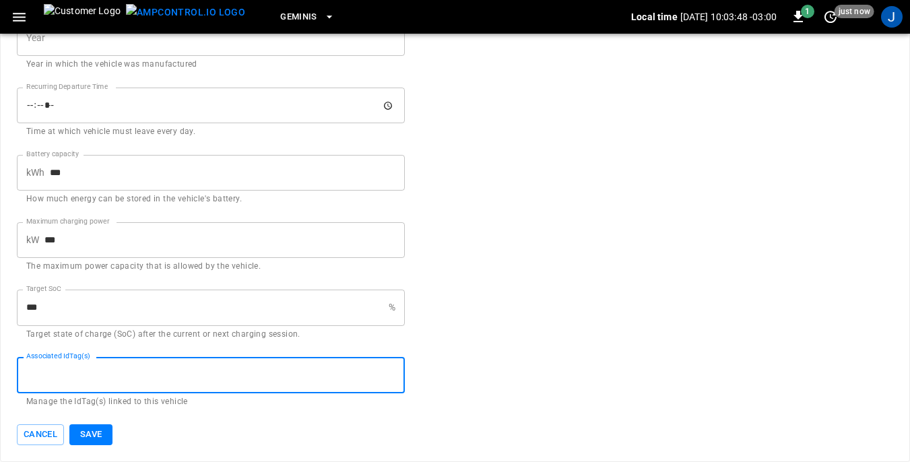
paste input "**********"
type input "**********"
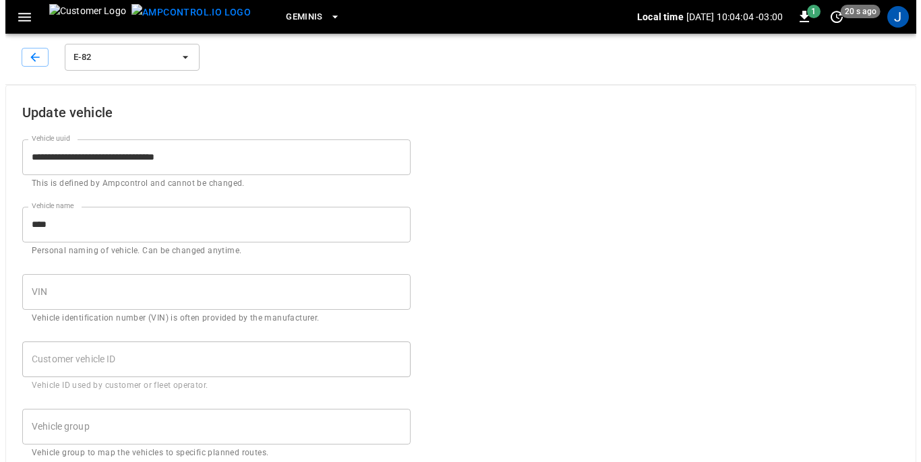
scroll to position [0, 0]
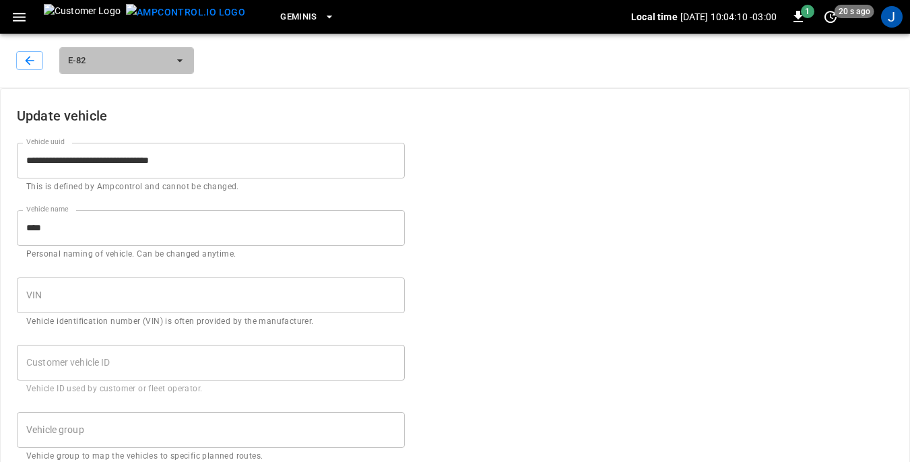
click at [180, 62] on icon "button" at bounding box center [179, 60] width 5 height 3
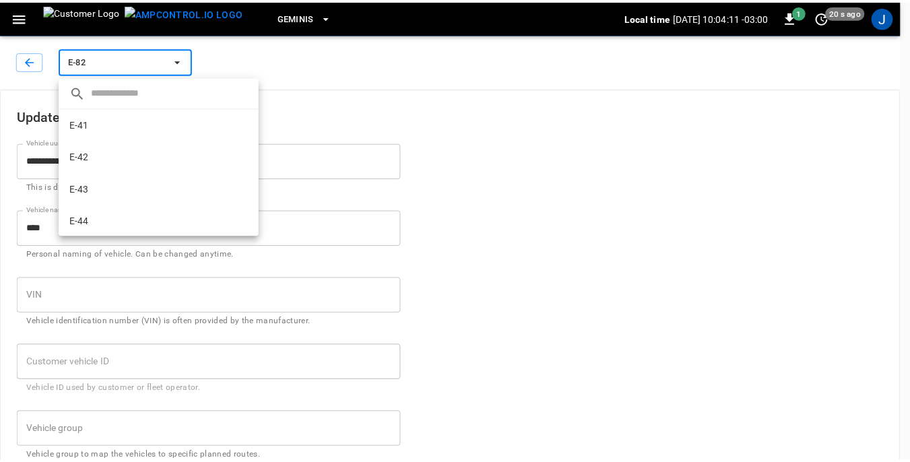
scroll to position [1317, 0]
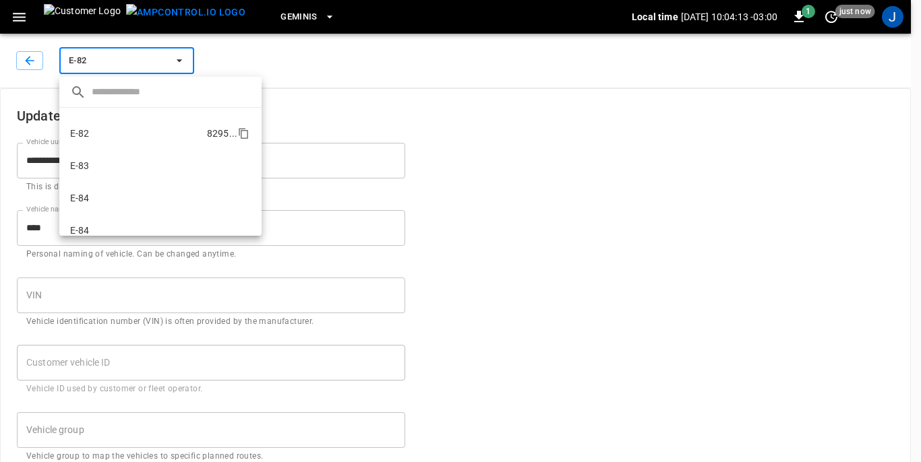
click at [109, 131] on li "E-82 8295 ..." at bounding box center [160, 133] width 202 height 32
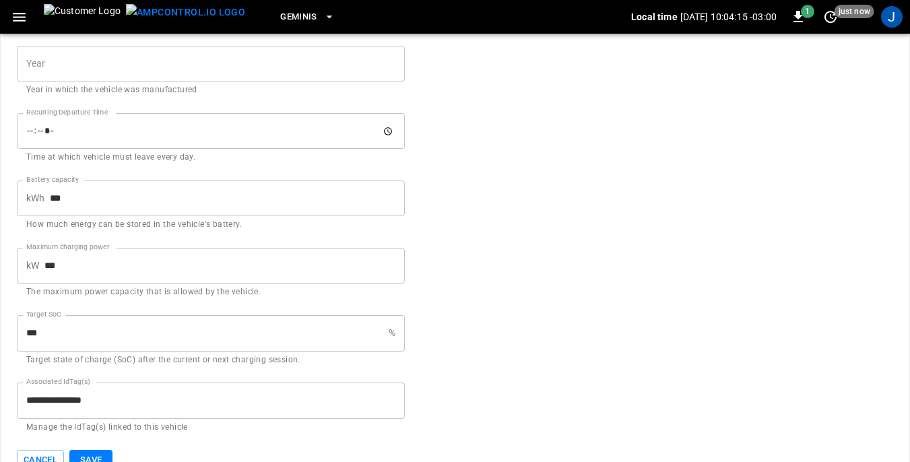
scroll to position [662, 0]
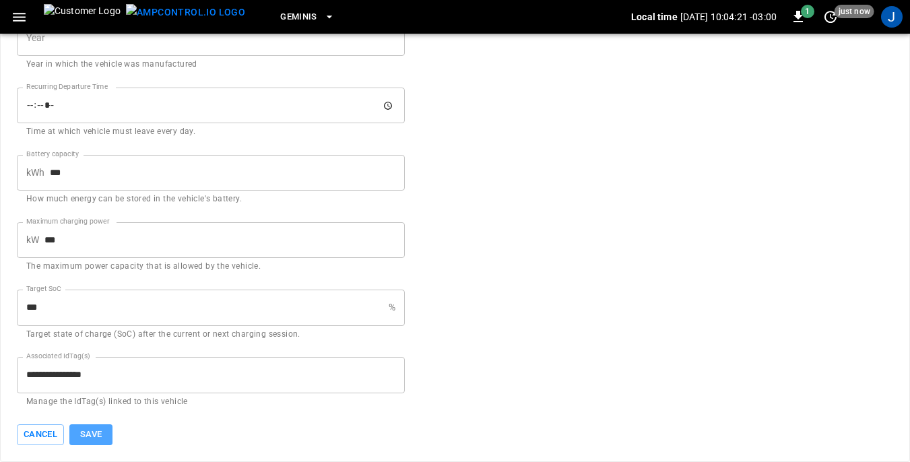
click at [94, 434] on button "Save" at bounding box center [90, 435] width 43 height 21
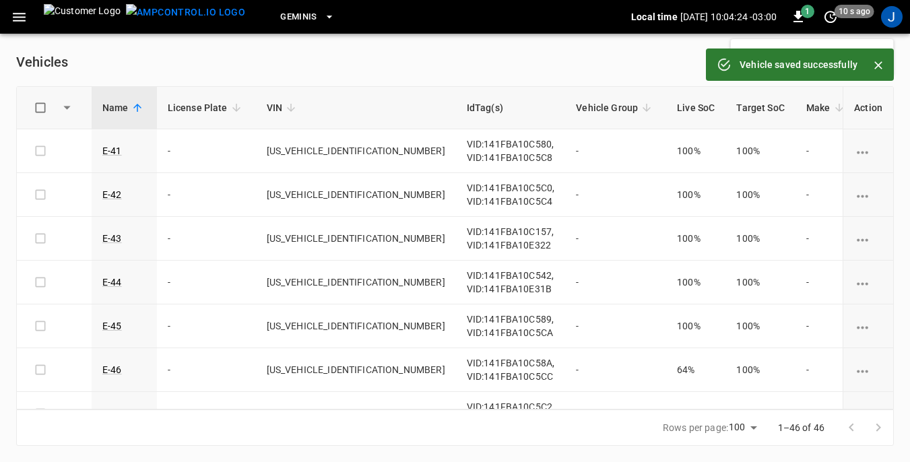
scroll to position [11, 0]
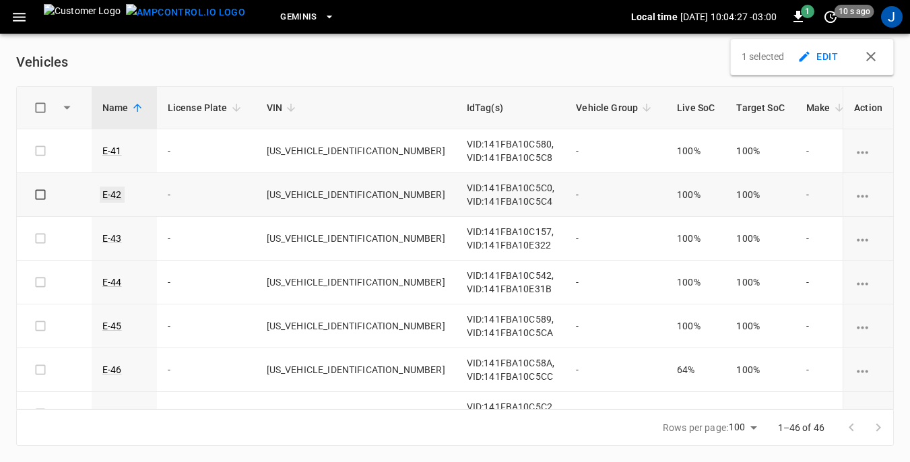
drag, startPoint x: 125, startPoint y: 200, endPoint x: 114, endPoint y: 193, distance: 13.6
click at [114, 193] on link "E-42" at bounding box center [112, 195] width 25 height 16
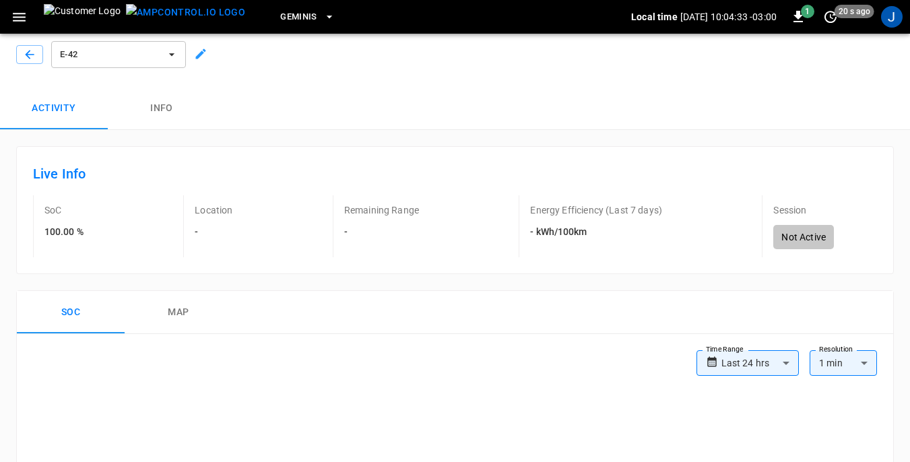
click at [385, 205] on p "Remaining Range" at bounding box center [381, 210] width 75 height 13
click at [224, 208] on p "Location" at bounding box center [214, 210] width 38 height 13
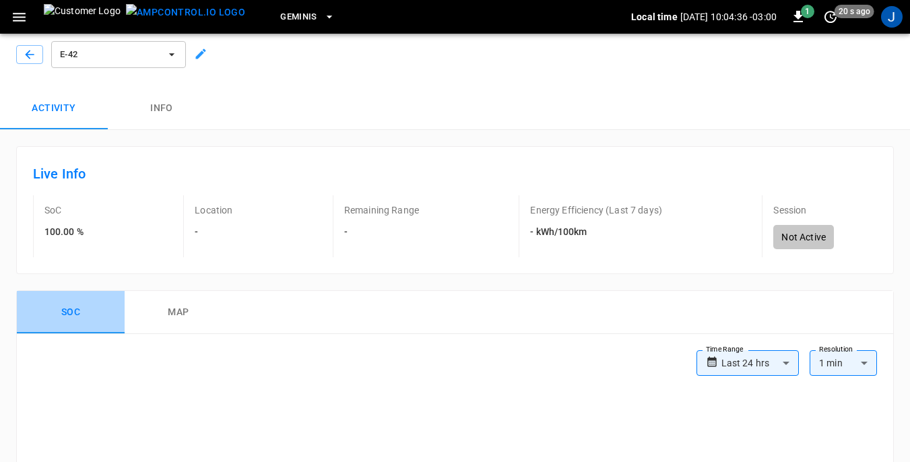
click at [73, 311] on button "Soc" at bounding box center [71, 312] width 108 height 43
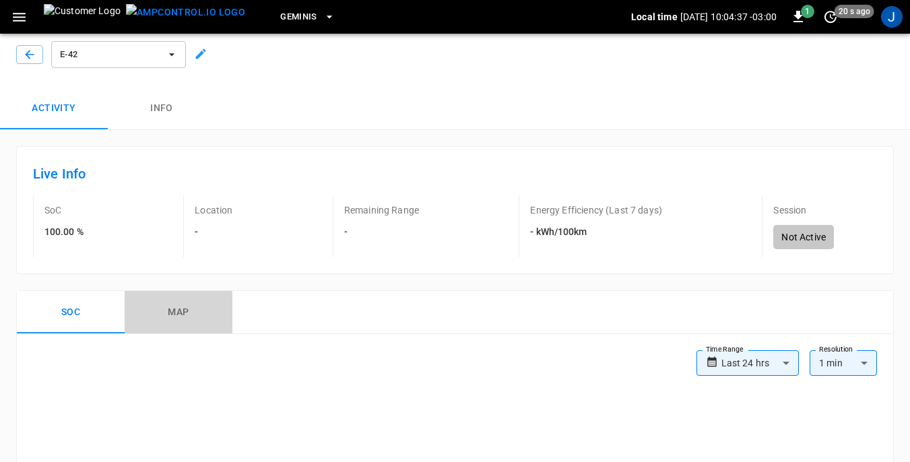
click at [178, 307] on button "map" at bounding box center [179, 312] width 108 height 43
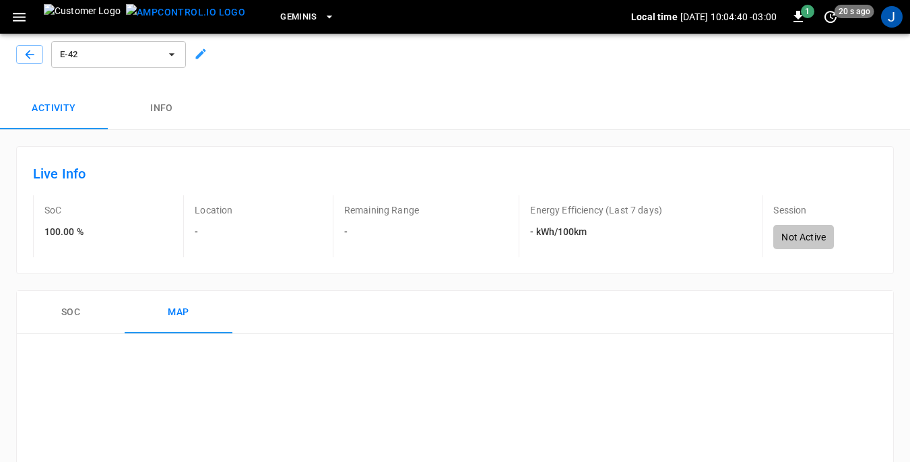
click at [609, 224] on div "Energy Efficiency (Last 7 days) - kWh/100km" at bounding box center [612, 226] width 187 height 62
click at [161, 107] on button "Info" at bounding box center [162, 108] width 108 height 43
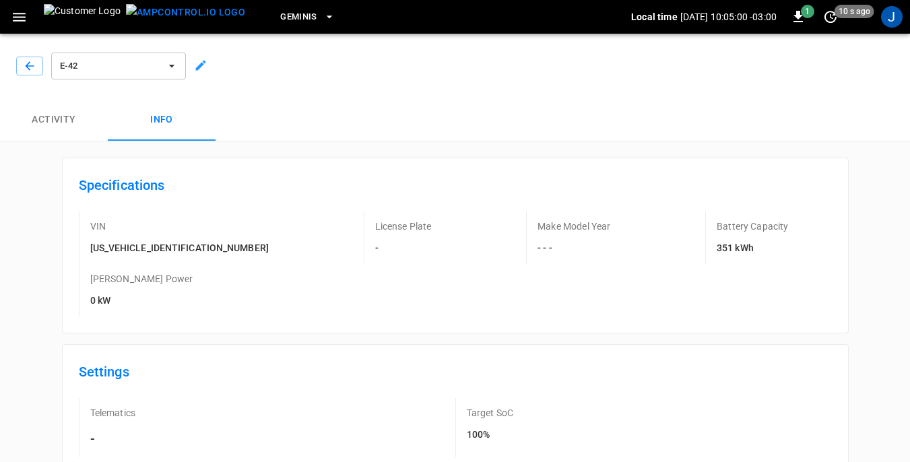
click at [171, 65] on icon "button" at bounding box center [171, 66] width 5 height 3
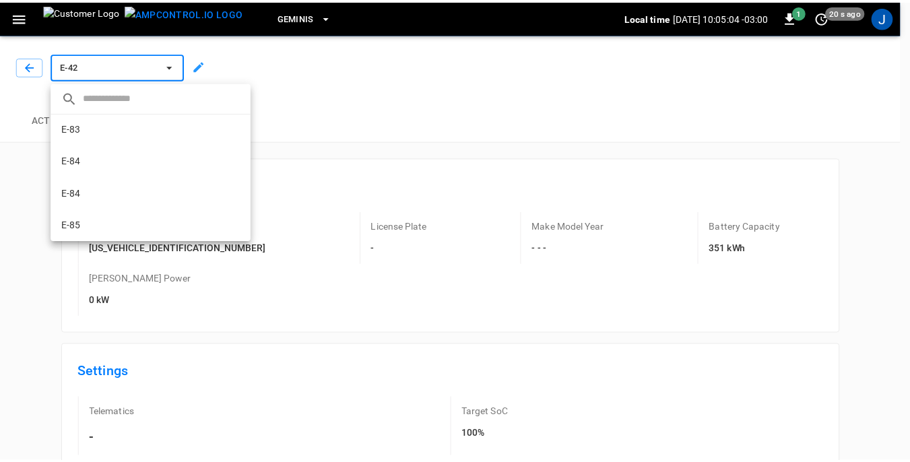
scroll to position [1293, 0]
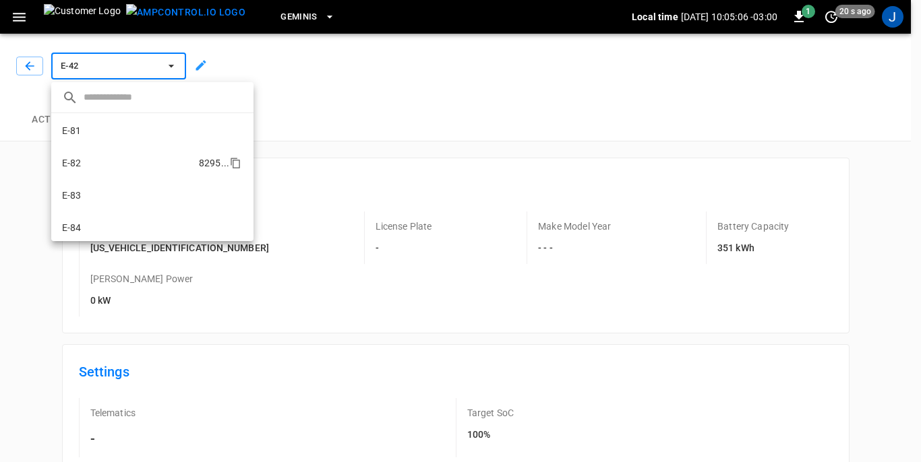
click at [104, 161] on li "E-82 8295 ..." at bounding box center [152, 163] width 202 height 32
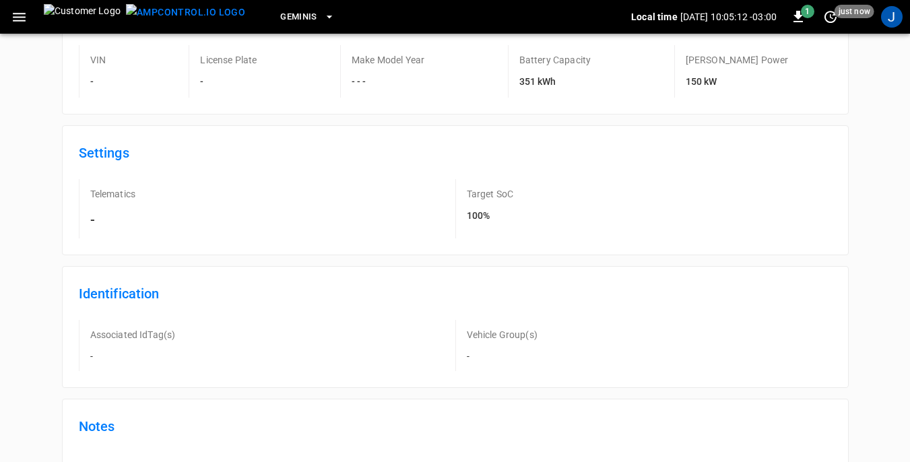
scroll to position [135, 0]
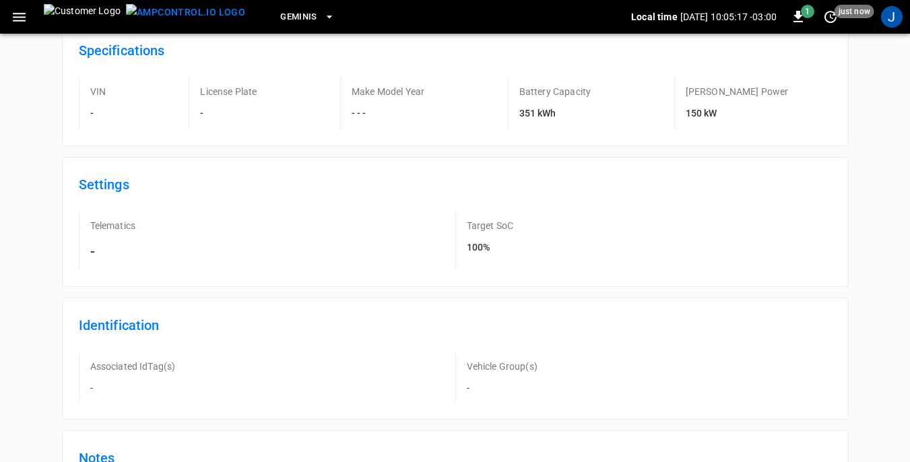
click at [92, 117] on h6 "-" at bounding box center [98, 113] width 16 height 15
click at [96, 113] on h6 "-" at bounding box center [98, 113] width 16 height 15
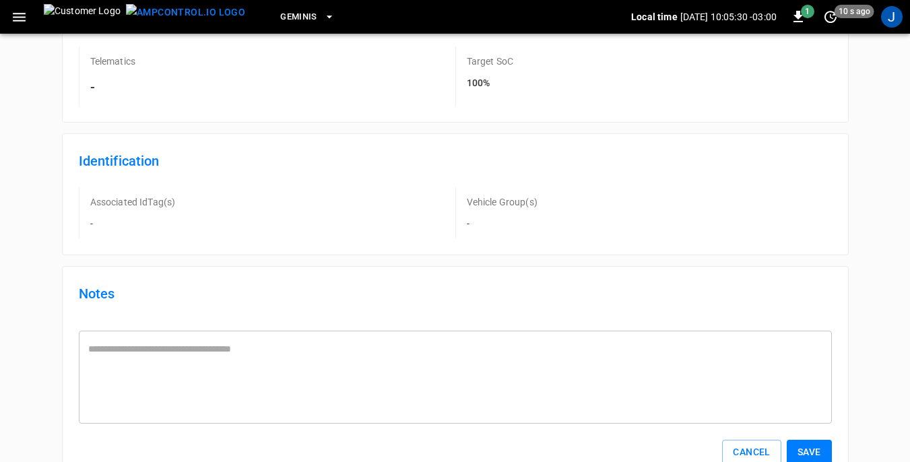
scroll to position [268, 0]
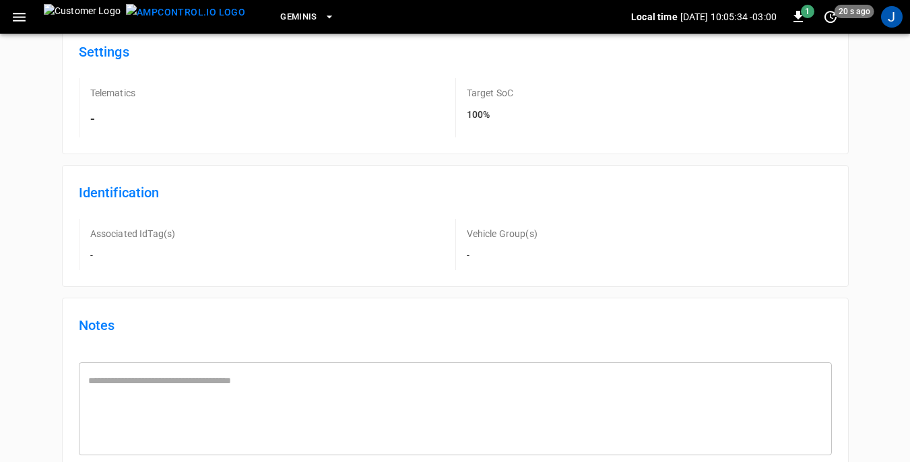
click at [100, 255] on div "Associated IdTag(s) -" at bounding box center [267, 244] width 377 height 51
drag, startPoint x: 101, startPoint y: 255, endPoint x: 111, endPoint y: 272, distance: 19.6
click at [111, 272] on div "Identification Associated IdTag(s) - Vehicle Group(s) -" at bounding box center [455, 226] width 787 height 122
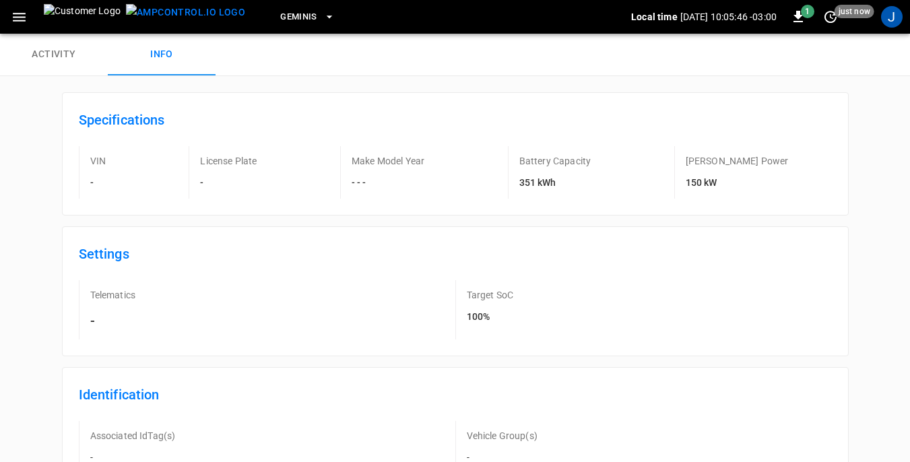
scroll to position [0, 0]
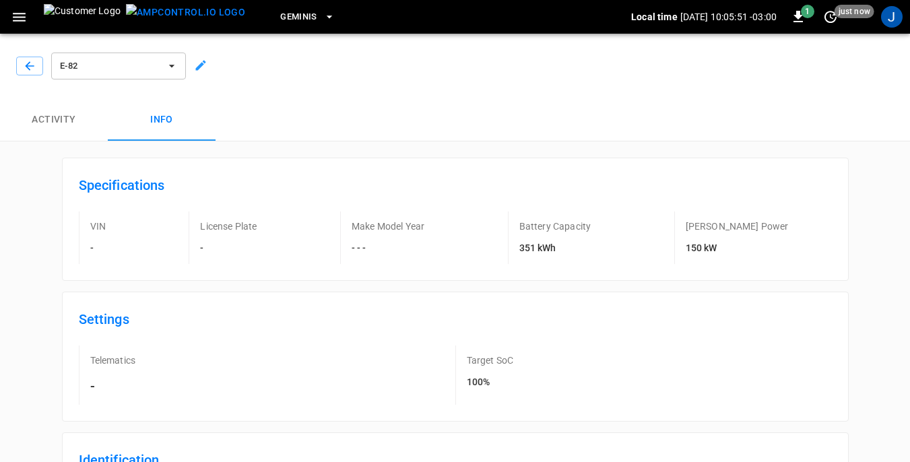
click at [100, 244] on h6 "-" at bounding box center [98, 248] width 16 height 15
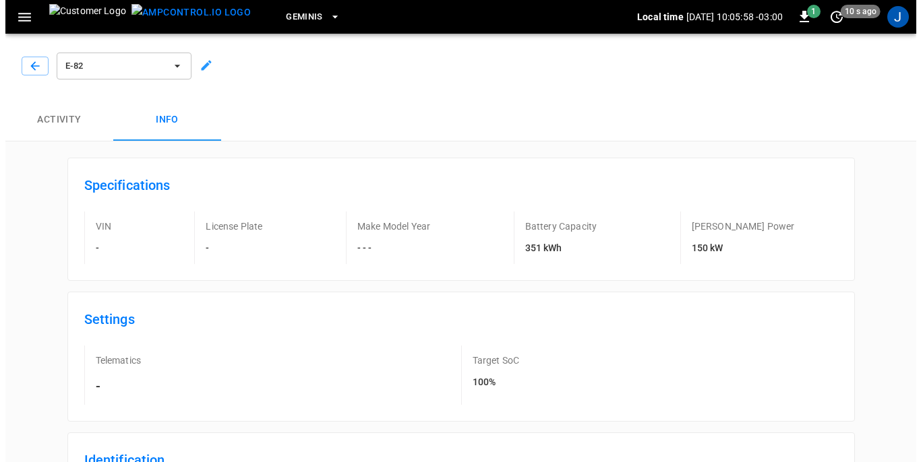
scroll to position [67, 0]
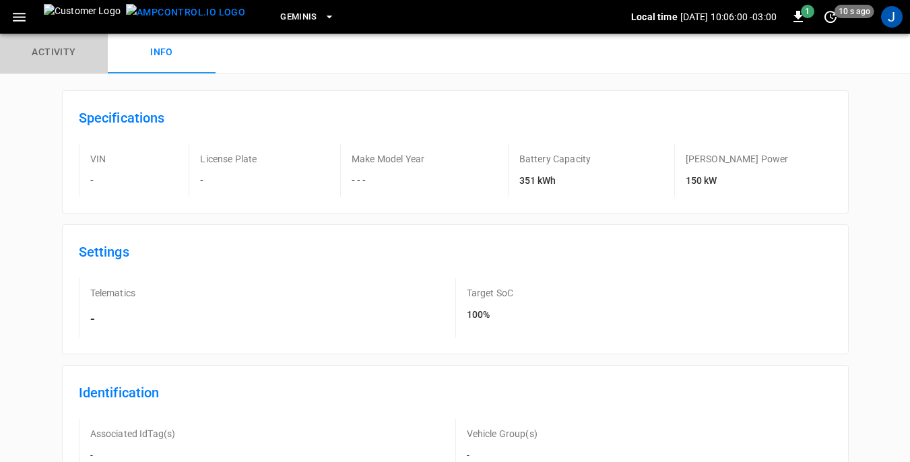
click at [54, 53] on button "Activity" at bounding box center [54, 52] width 108 height 43
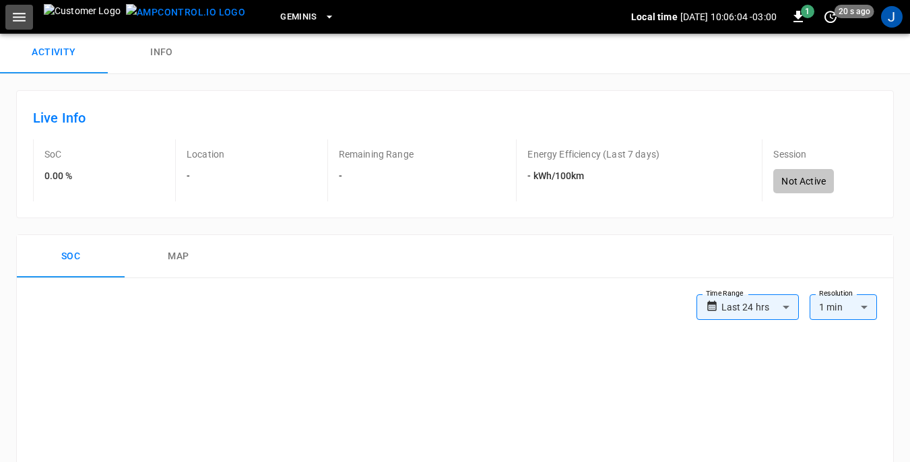
click at [16, 12] on icon "button" at bounding box center [19, 17] width 17 height 17
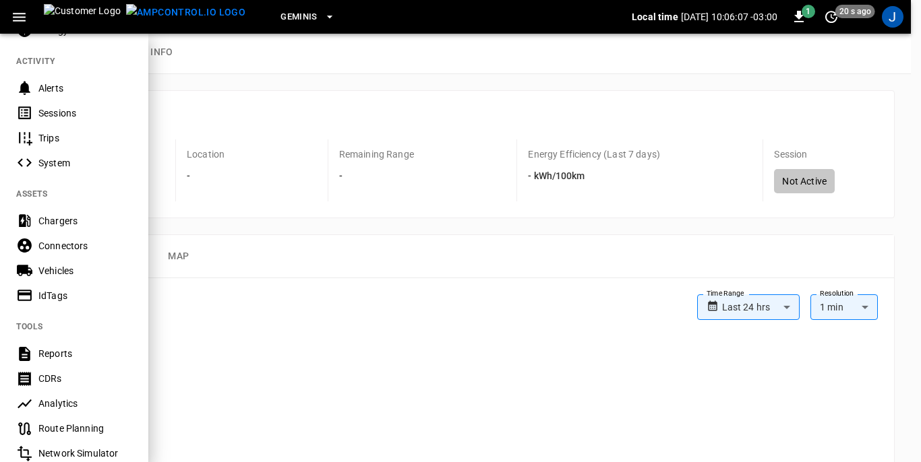
scroll to position [202, 0]
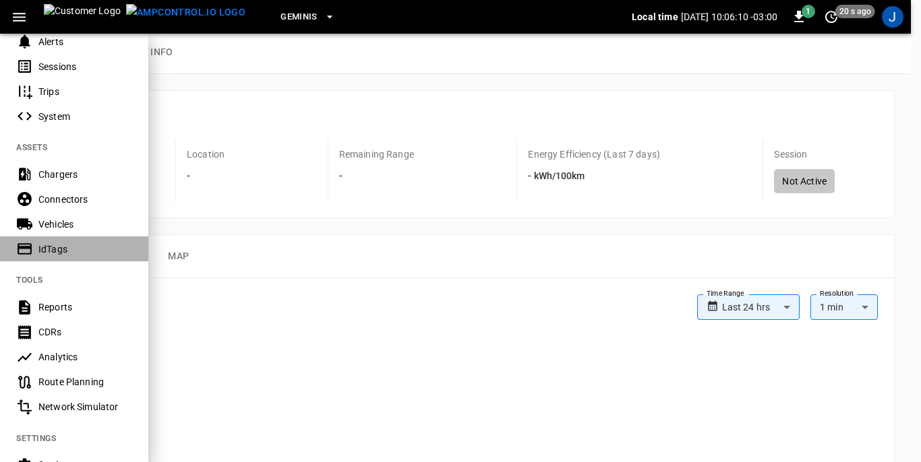
click at [59, 249] on div "IdTags" at bounding box center [85, 249] width 94 height 13
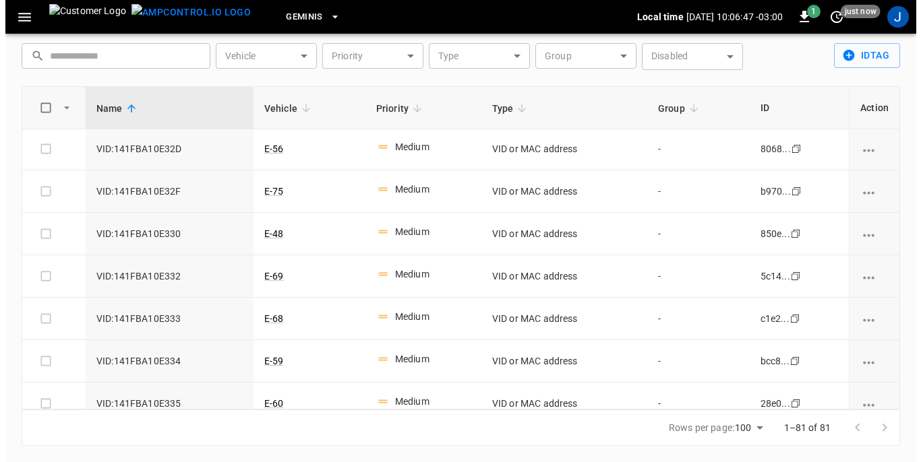
scroll to position [3159, 0]
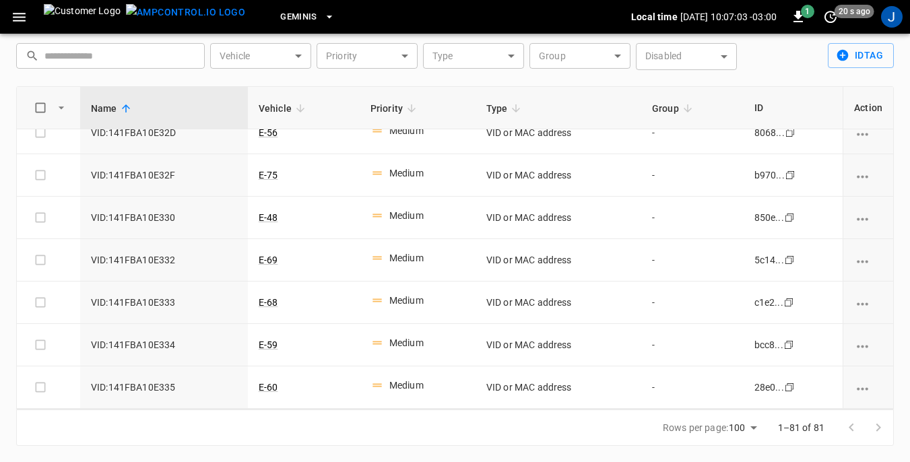
click at [304, 55] on body "Geminis Local time 2025-10-10 10:07:03 -03:00 1 20 s ago J ID Tags ​ ​ Vehicle …" at bounding box center [455, 209] width 910 height 507
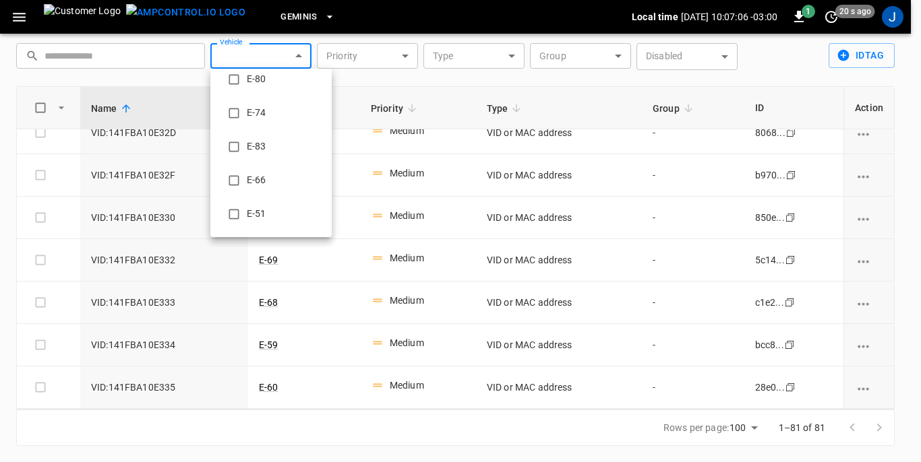
scroll to position [202, 0]
type input "**********"
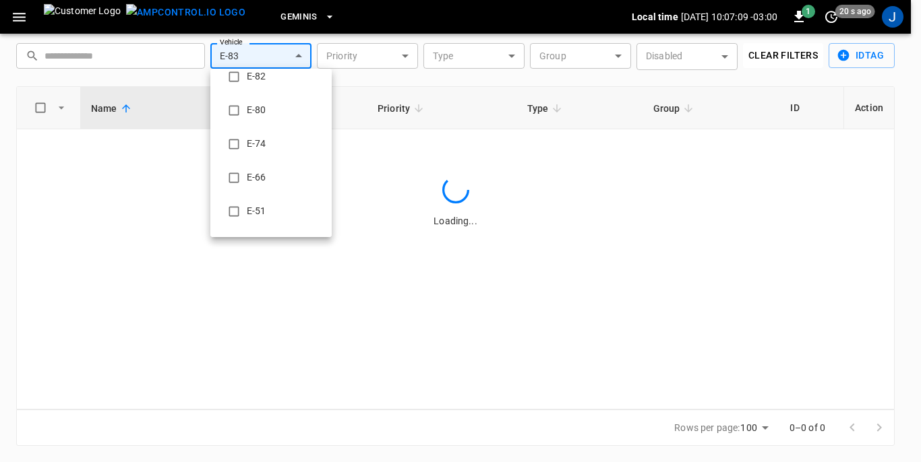
scroll to position [0, 0]
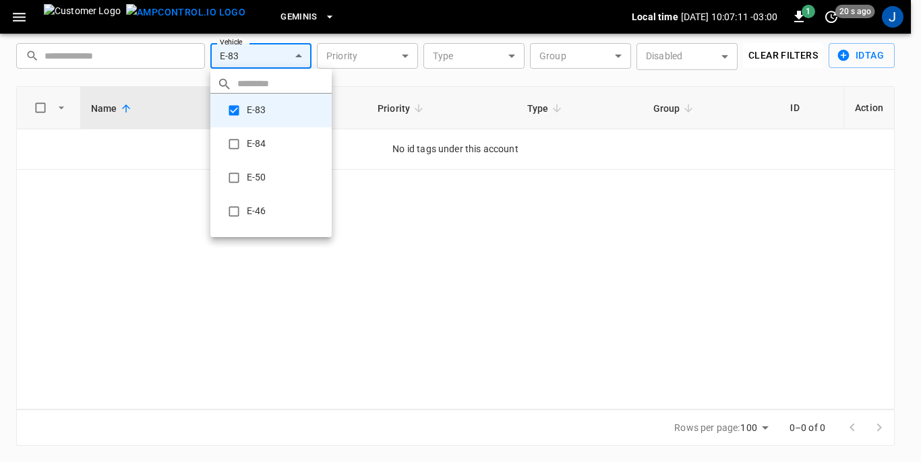
click at [408, 270] on div at bounding box center [460, 231] width 921 height 462
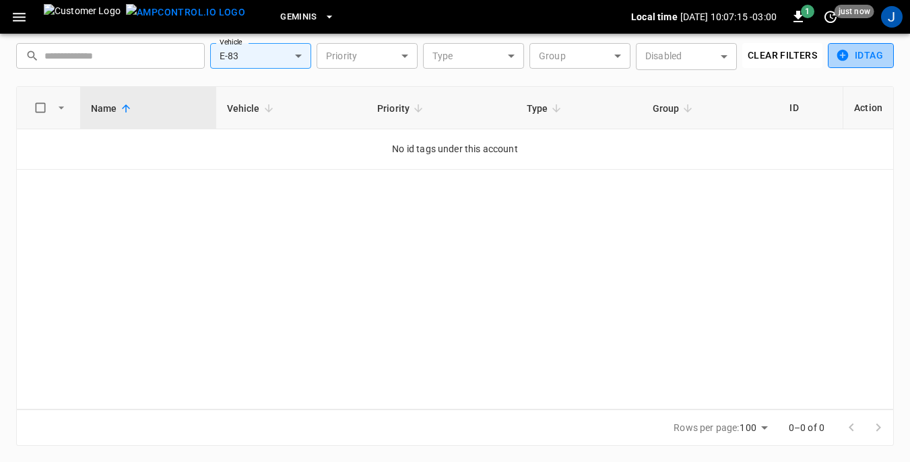
click at [864, 55] on button "idTag" at bounding box center [861, 55] width 66 height 25
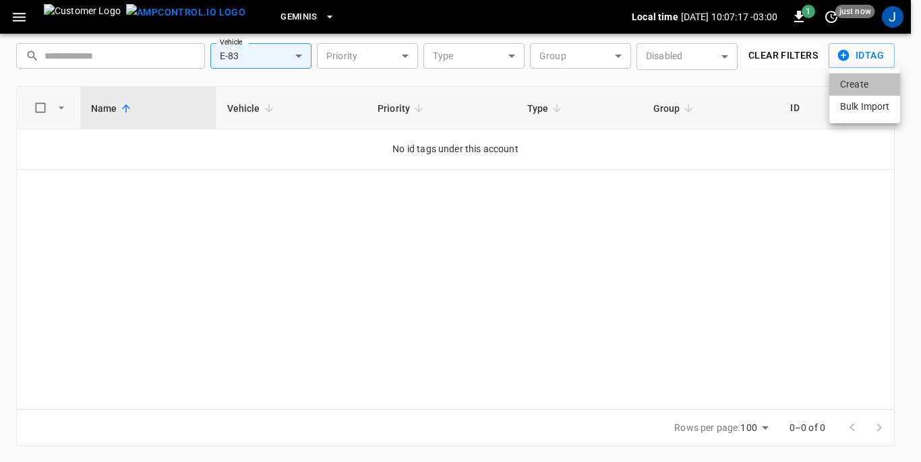
click at [861, 88] on li "Create" at bounding box center [864, 84] width 71 height 22
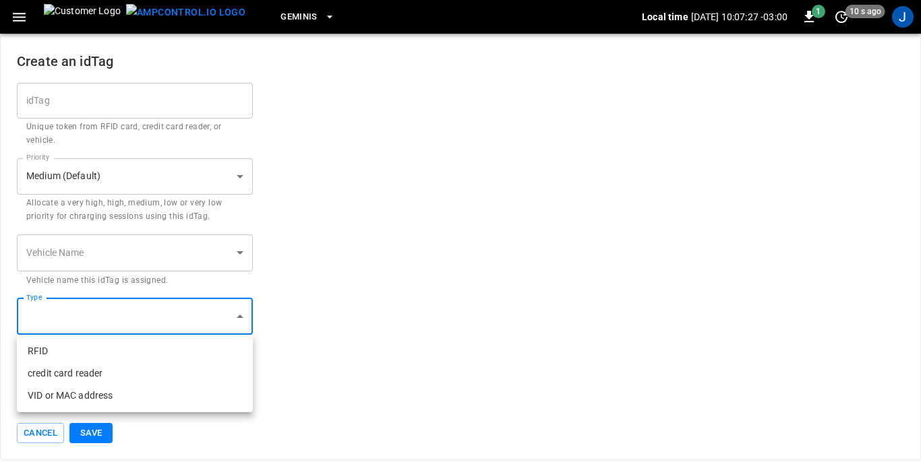
click at [244, 317] on body "Geminis Local time 2025-10-10 10:07:27 -03:00 1 10 s ago J Create an idTag idTa…" at bounding box center [460, 230] width 921 height 460
click at [244, 317] on div at bounding box center [460, 231] width 921 height 462
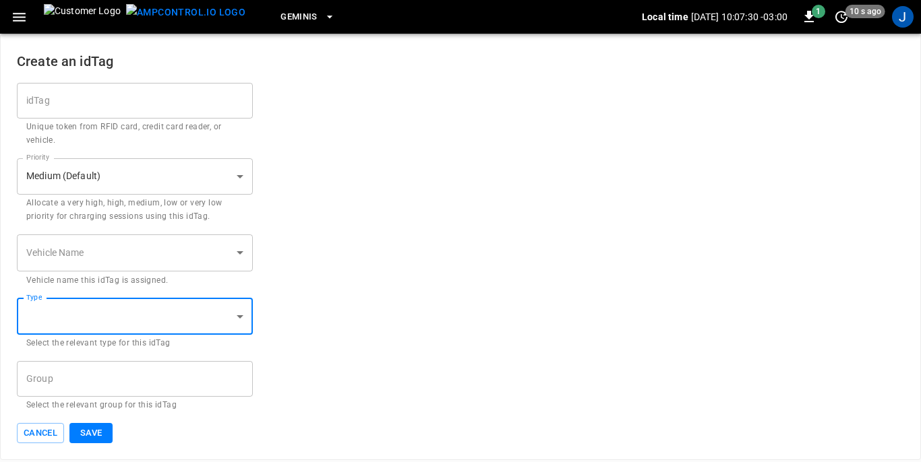
click at [241, 251] on body "Geminis Local time 2025-10-10 10:07:30 -03:00 1 10 s ago J Create an idTag idTa…" at bounding box center [460, 230] width 921 height 460
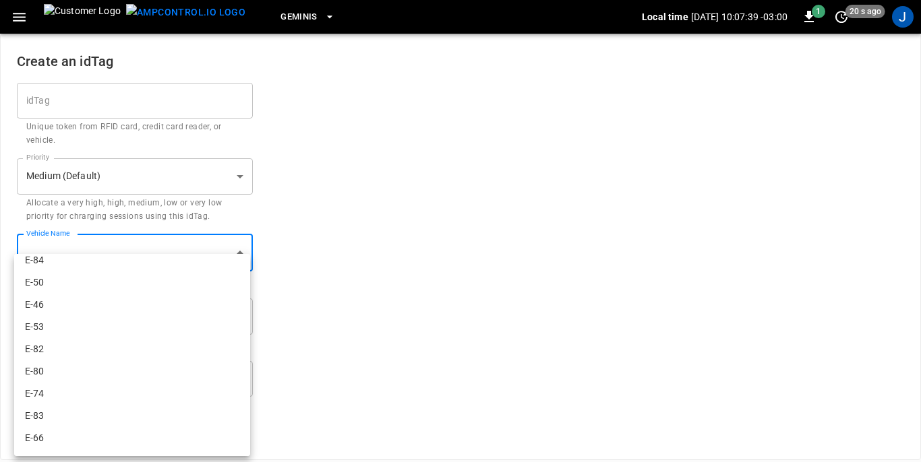
scroll to position [67, 0]
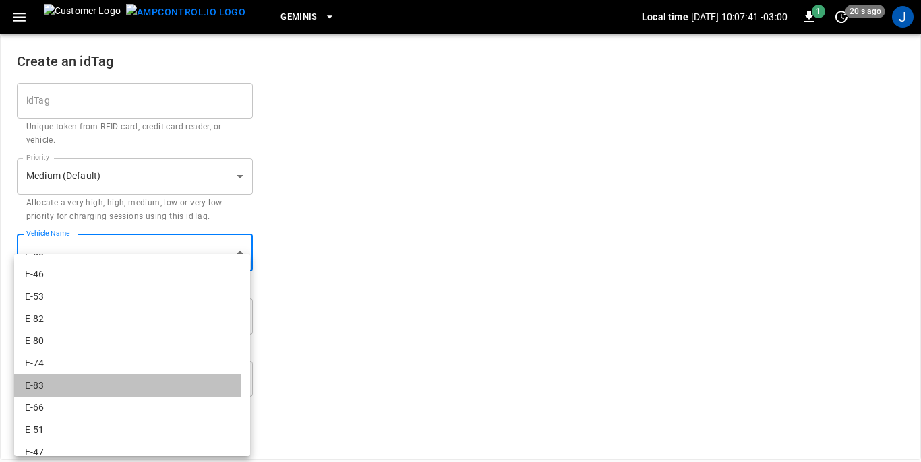
click at [48, 385] on li "E-83" at bounding box center [132, 386] width 236 height 22
type input "**********"
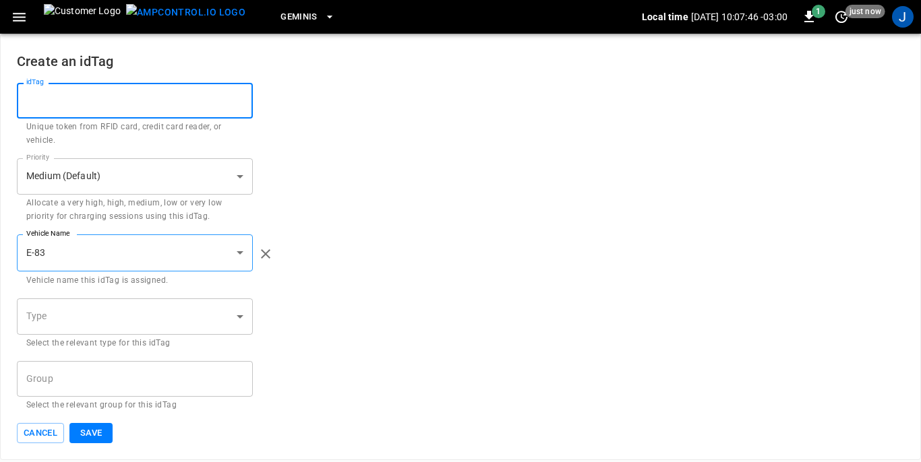
click at [214, 109] on input "idTag" at bounding box center [135, 101] width 236 height 36
type input "**********"
click at [90, 431] on button "Save" at bounding box center [90, 433] width 43 height 21
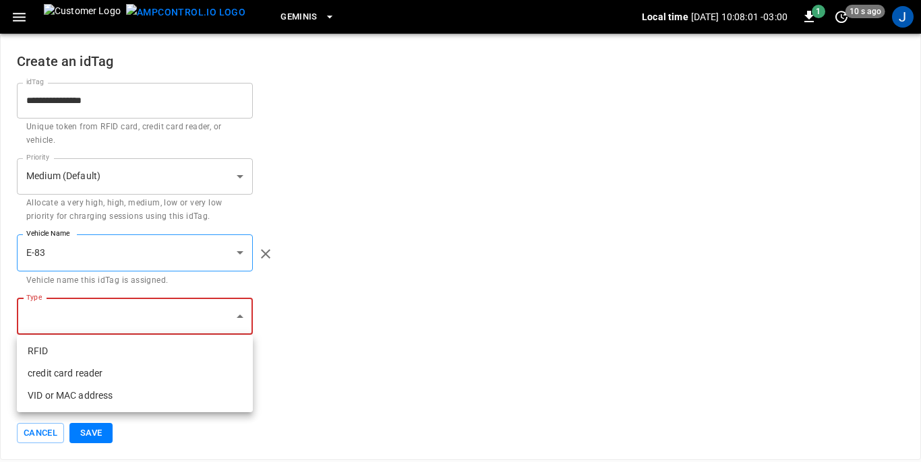
click at [235, 317] on body "**********" at bounding box center [460, 230] width 921 height 460
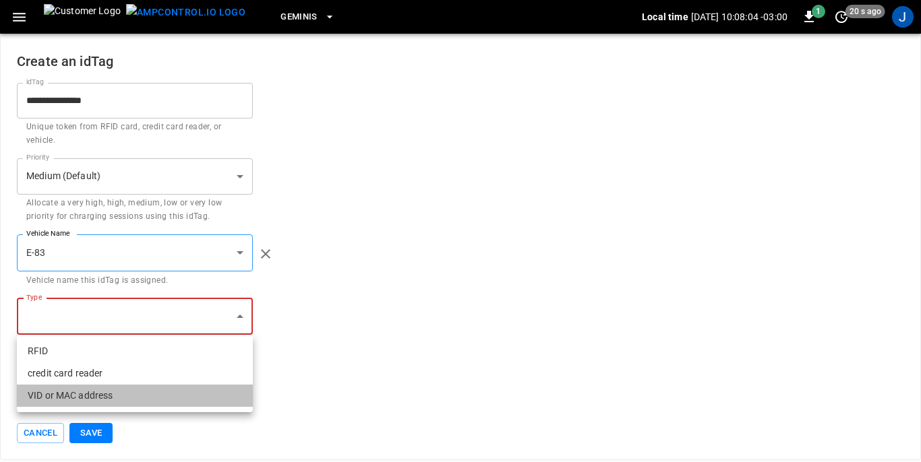
click at [112, 398] on li "VID or MAC address" at bounding box center [135, 396] width 236 height 22
type input "**********"
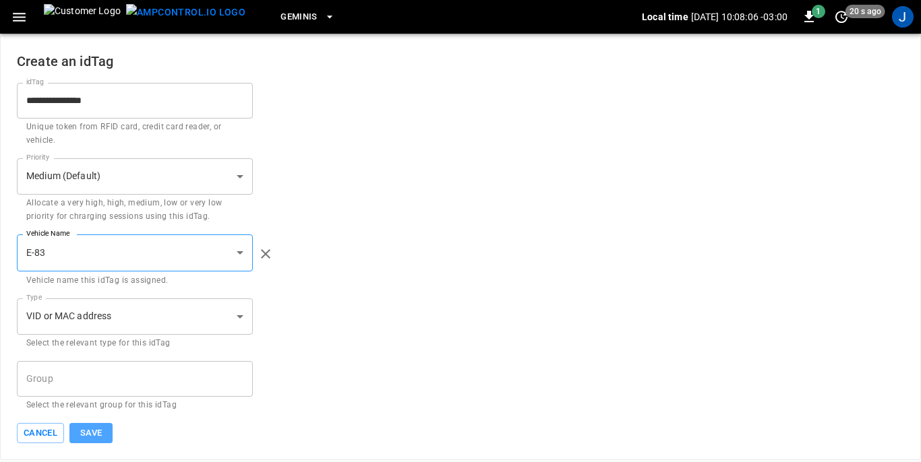
click at [96, 433] on button "Save" at bounding box center [90, 433] width 43 height 21
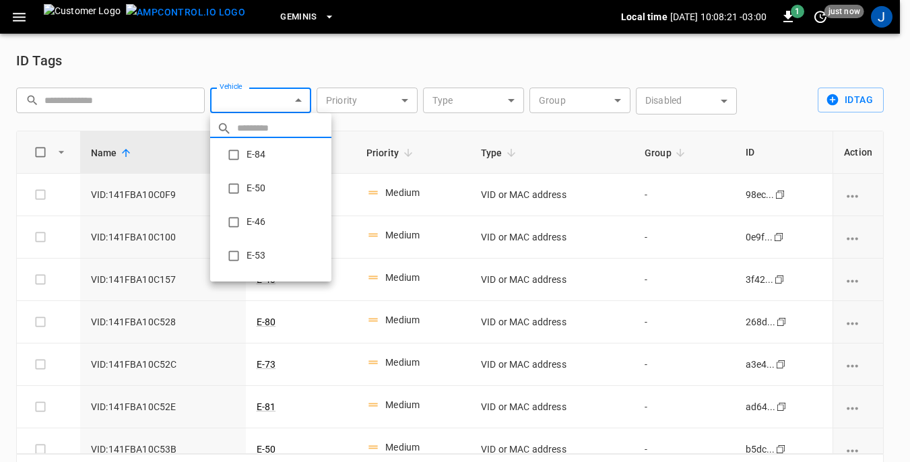
click at [302, 101] on body "Geminis Local time 2025-10-10 10:08:21 -03:00 1 just now J ID Tags ​ ​ Vehicle …" at bounding box center [455, 253] width 910 height 507
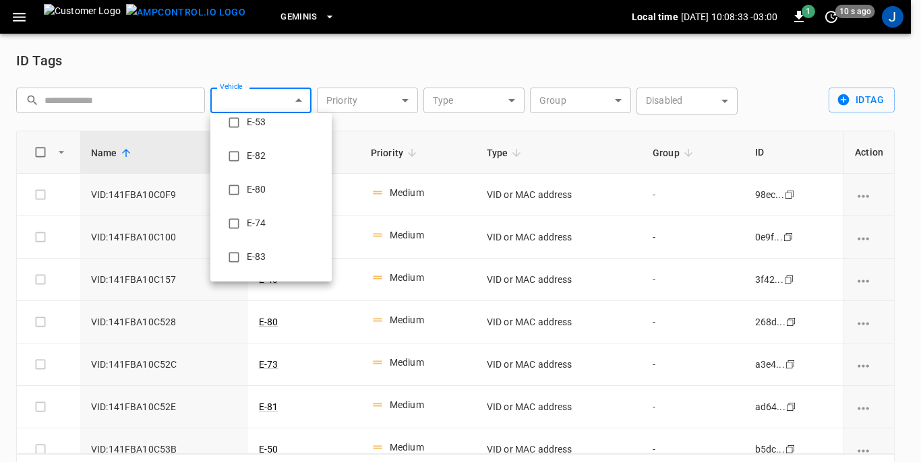
scroll to position [135, 0]
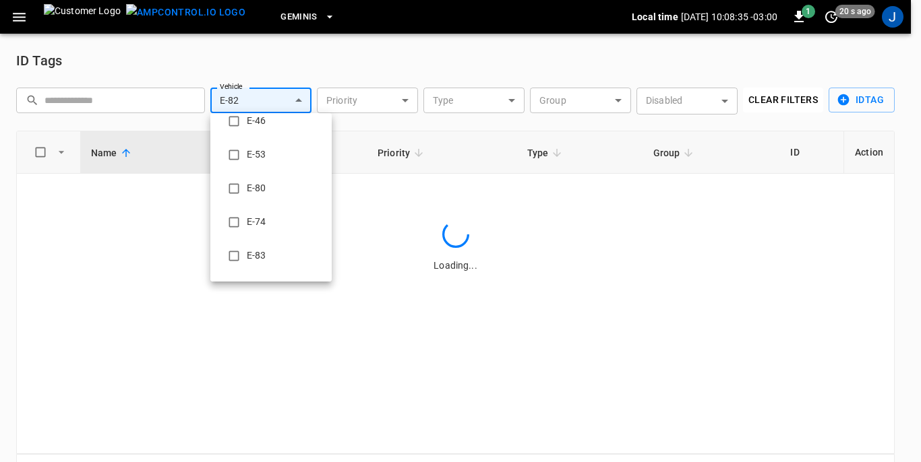
type input "**********"
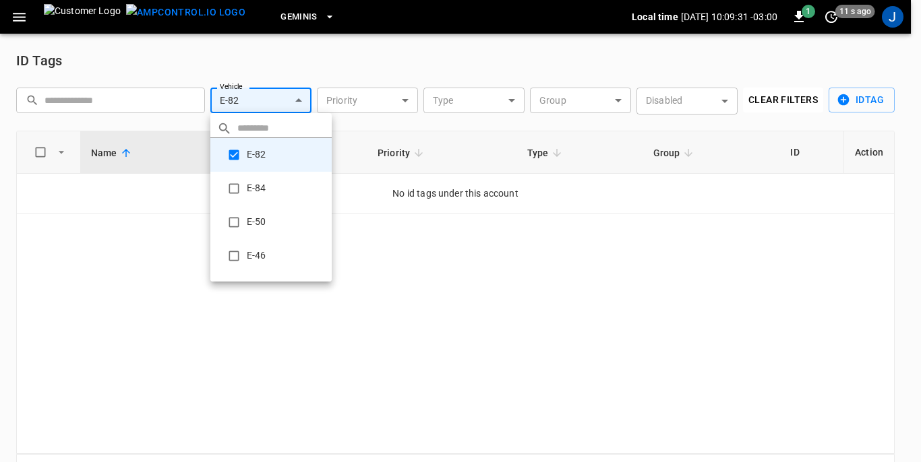
click at [16, 16] on div at bounding box center [460, 231] width 921 height 462
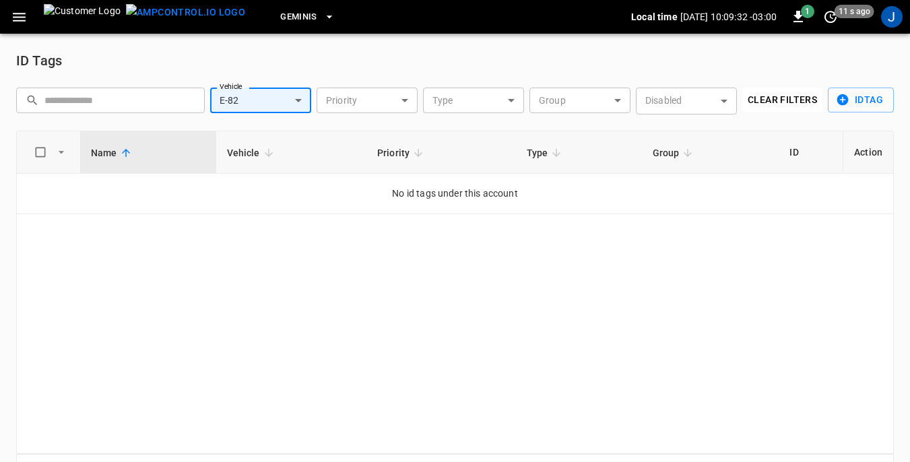
click at [16, 16] on icon "button" at bounding box center [19, 17] width 17 height 17
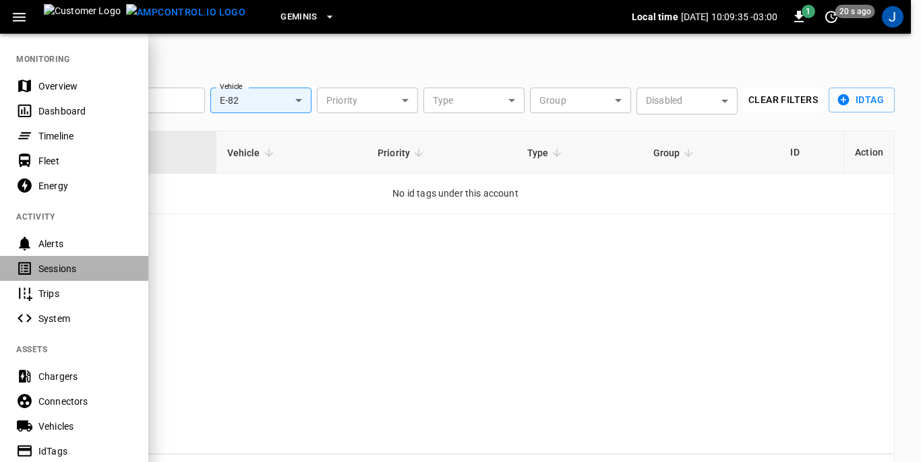
click at [65, 268] on div "Sessions" at bounding box center [85, 268] width 94 height 13
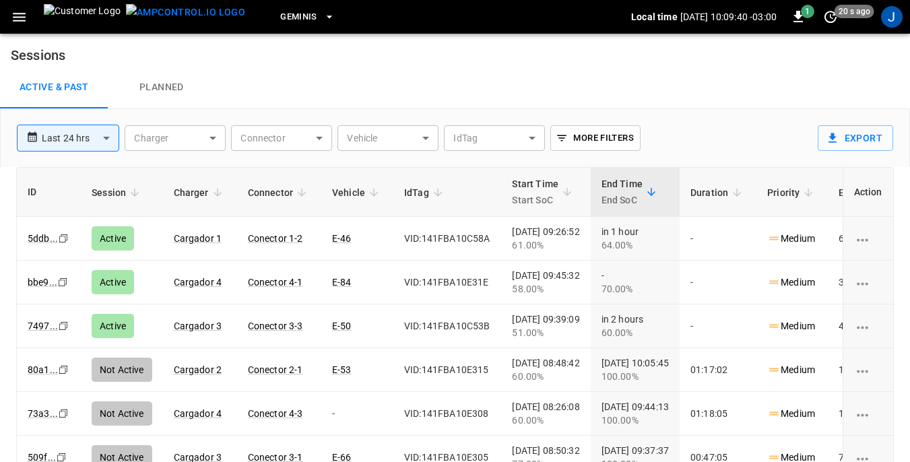
click at [430, 138] on body "**********" at bounding box center [455, 263] width 910 height 527
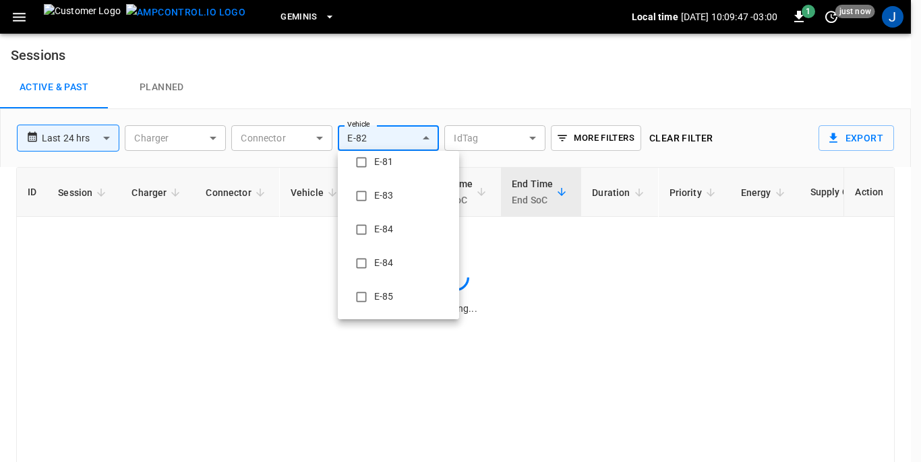
scroll to position [25, 0]
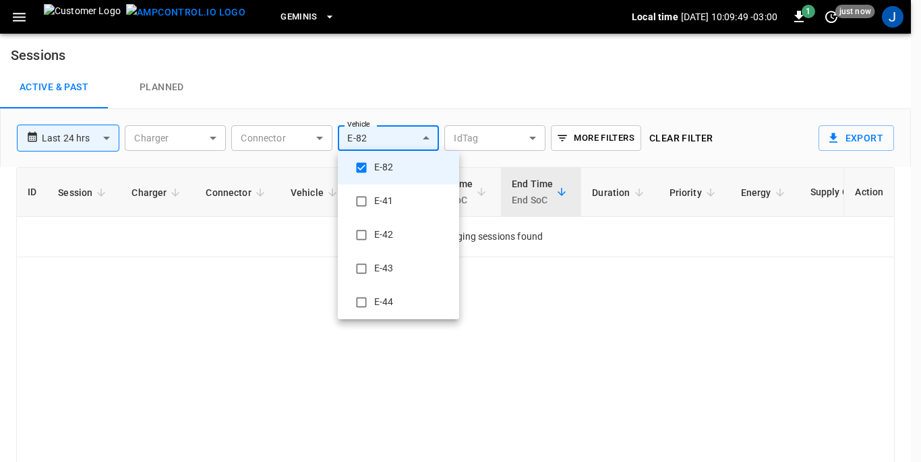
click at [662, 343] on div at bounding box center [460, 231] width 921 height 462
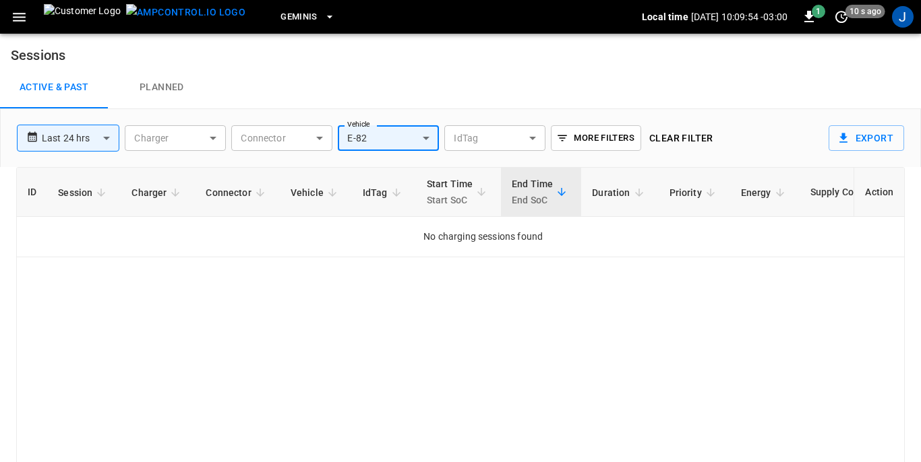
click at [425, 137] on body "**********" at bounding box center [460, 263] width 921 height 527
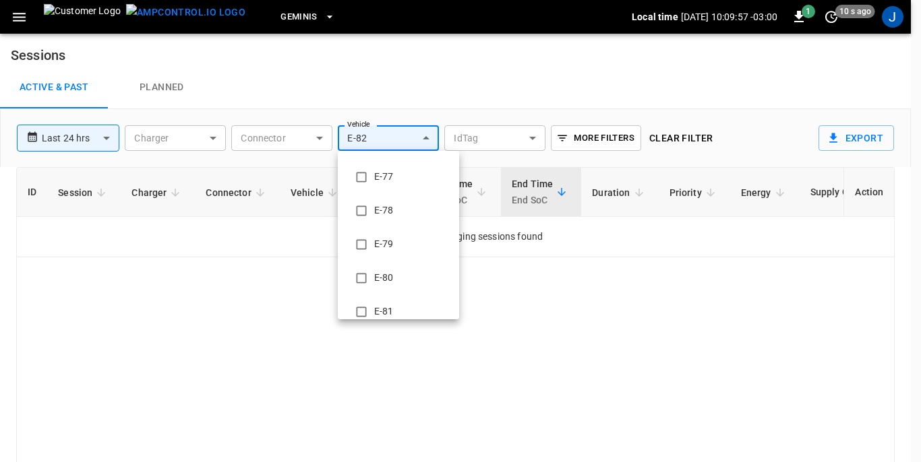
scroll to position [1348, 0]
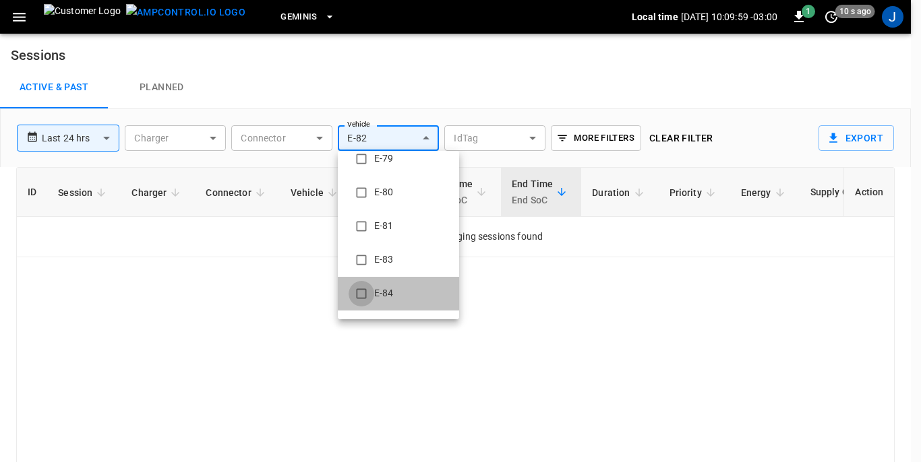
type input "**********"
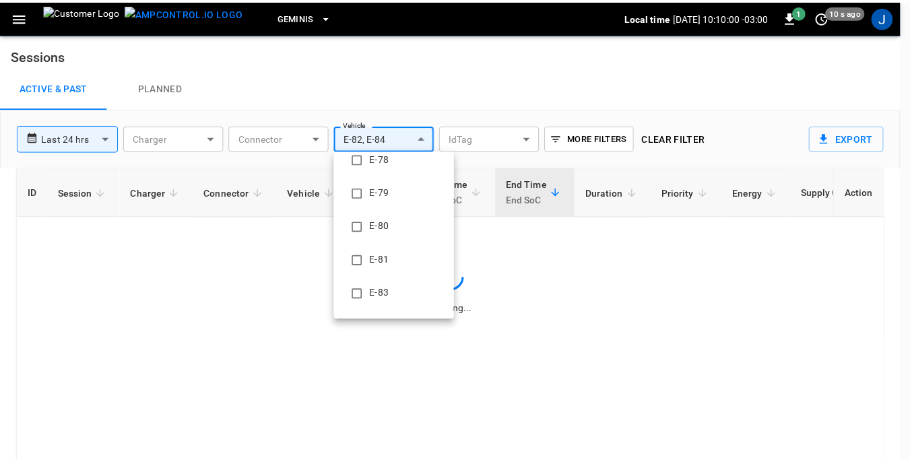
scroll to position [0, 0]
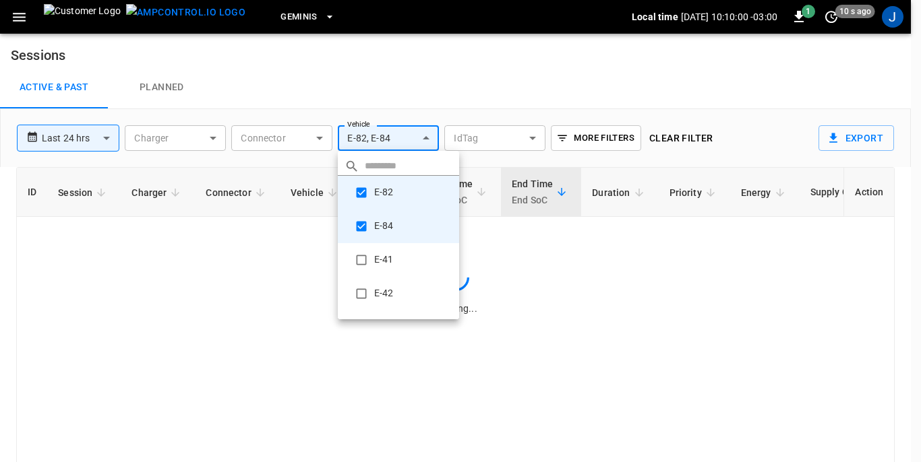
click at [571, 291] on div at bounding box center [460, 231] width 921 height 462
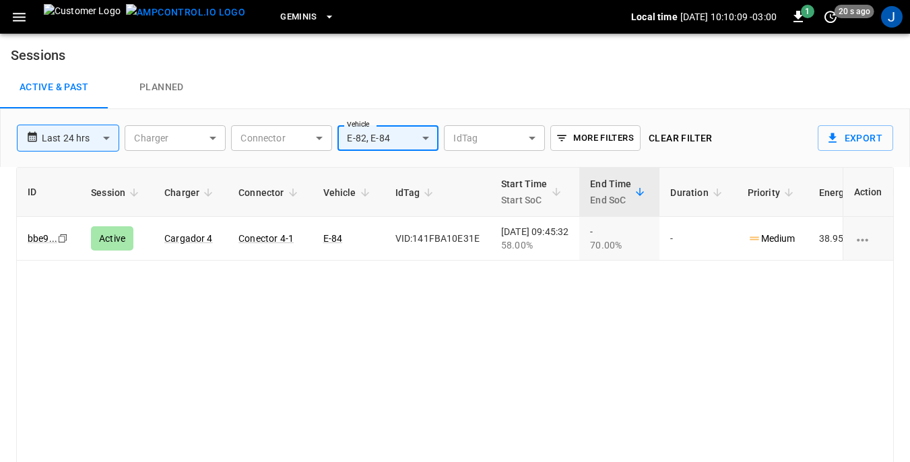
click at [17, 20] on icon "button" at bounding box center [19, 17] width 13 height 9
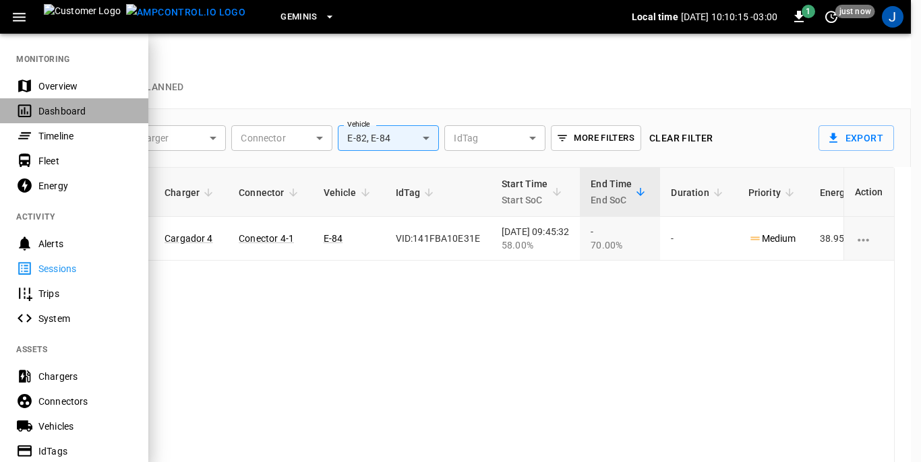
click at [51, 109] on div "Dashboard" at bounding box center [85, 110] width 94 height 13
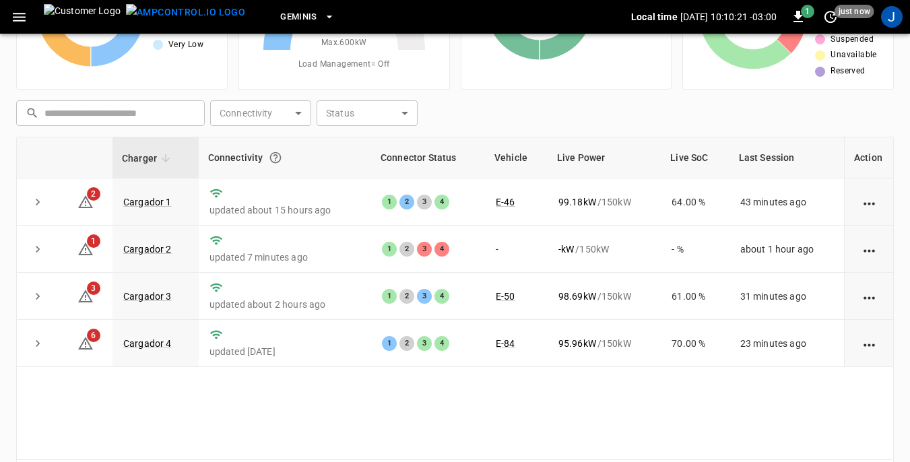
scroll to position [135, 0]
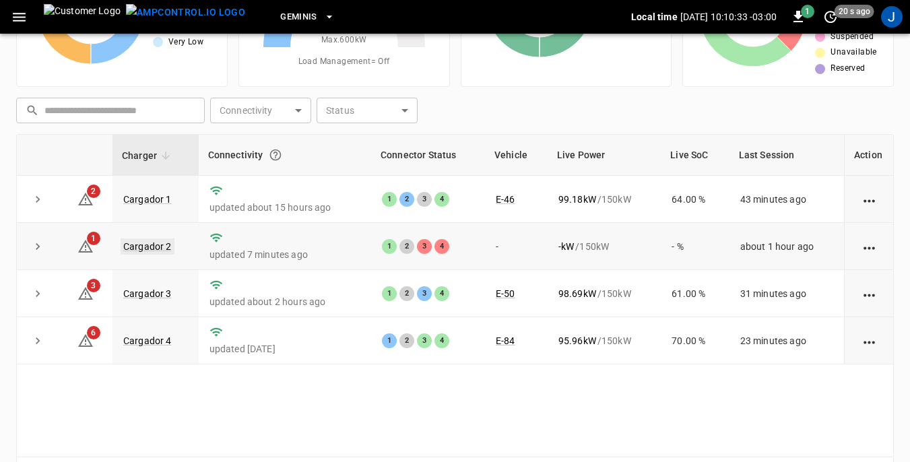
click at [141, 247] on link "Cargador 2" at bounding box center [148, 247] width 54 height 16
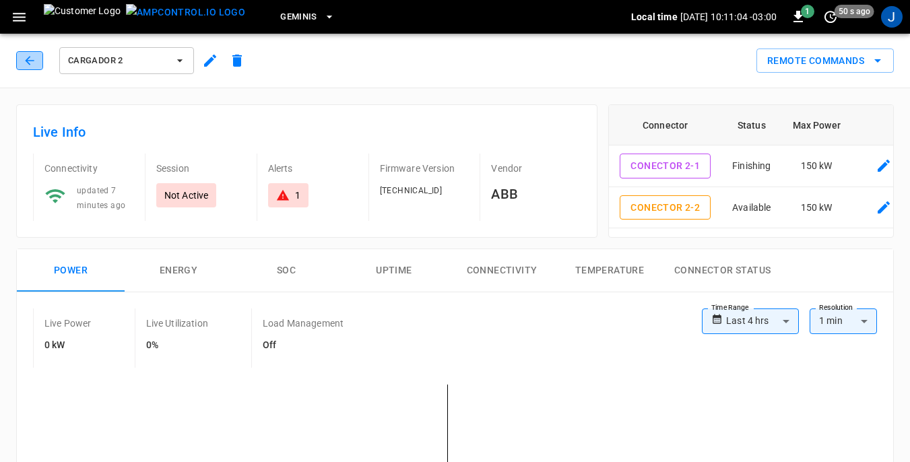
click at [27, 57] on icon "button" at bounding box center [29, 60] width 13 height 13
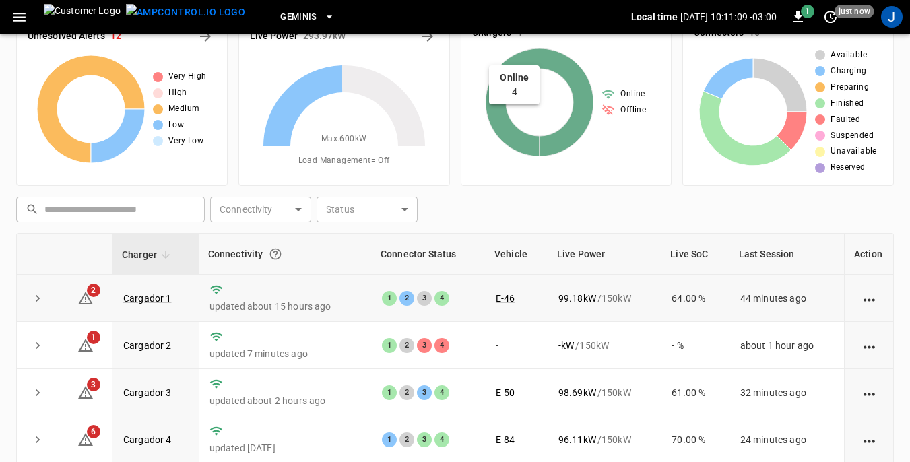
scroll to position [67, 0]
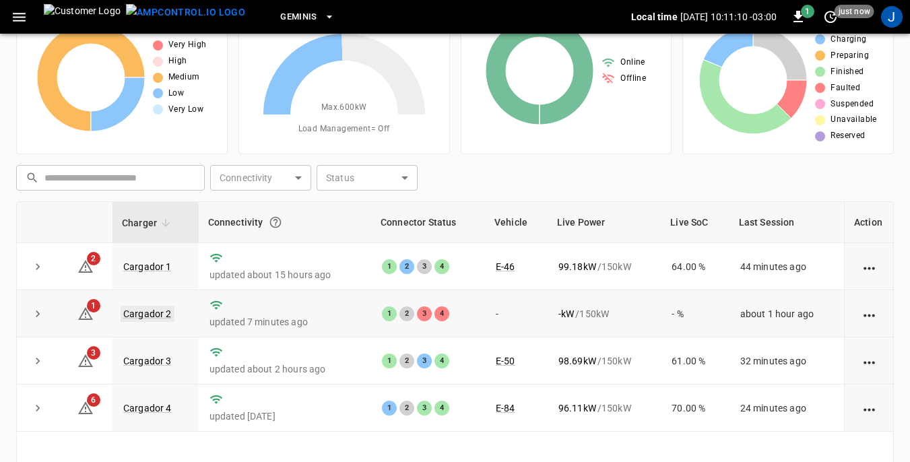
click at [137, 313] on link "Cargador 2" at bounding box center [148, 314] width 54 height 16
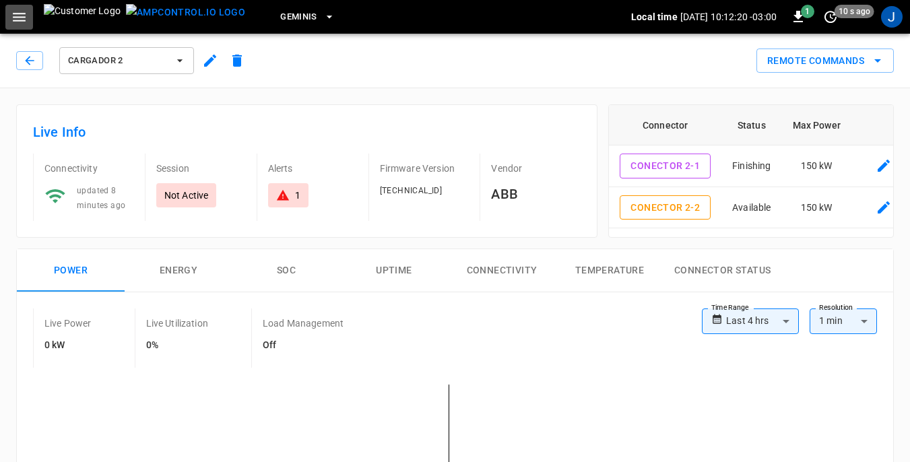
click at [24, 18] on icon "button" at bounding box center [19, 17] width 13 height 9
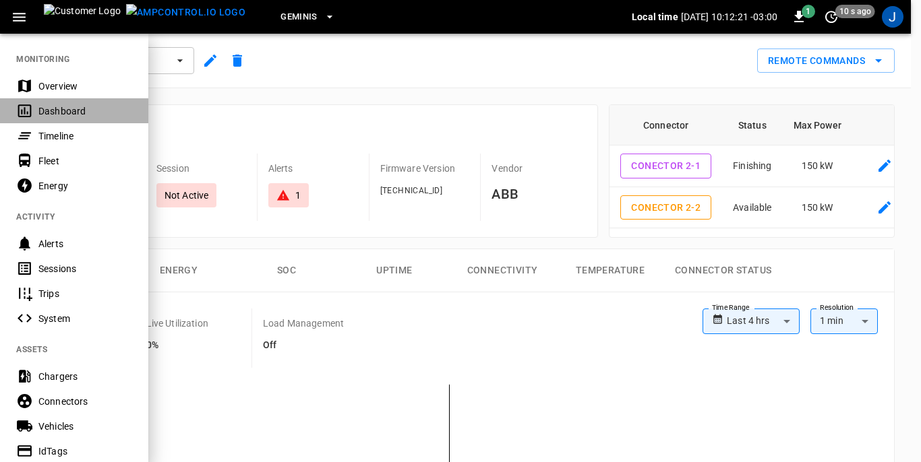
click at [64, 109] on div "Dashboard" at bounding box center [85, 110] width 94 height 13
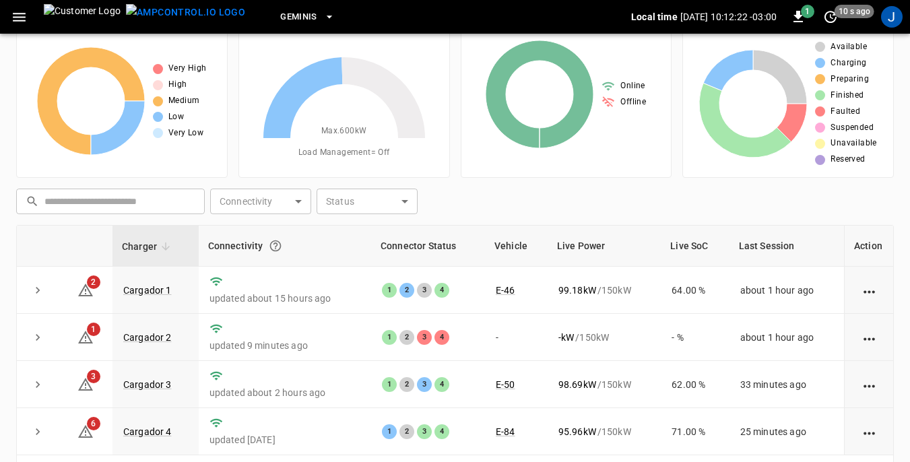
scroll to position [67, 0]
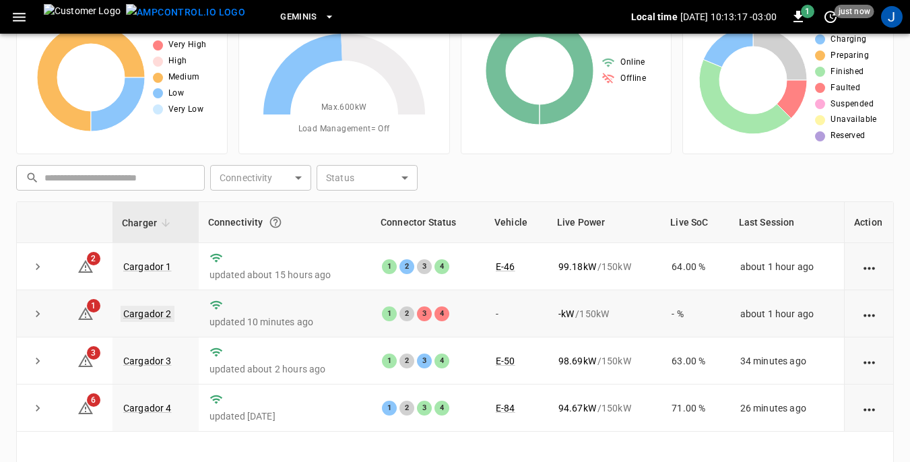
click at [152, 312] on link "Cargador 2" at bounding box center [148, 314] width 54 height 16
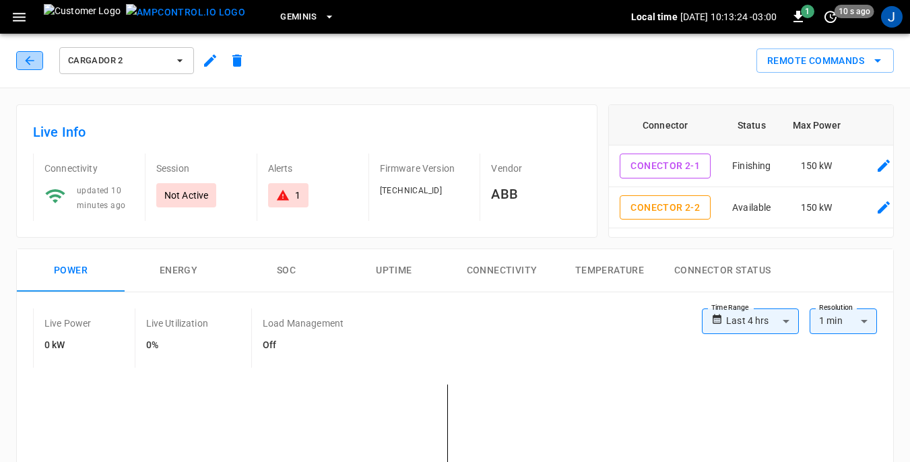
click at [32, 57] on icon "button" at bounding box center [29, 60] width 13 height 13
